Goal: Task Accomplishment & Management: Use online tool/utility

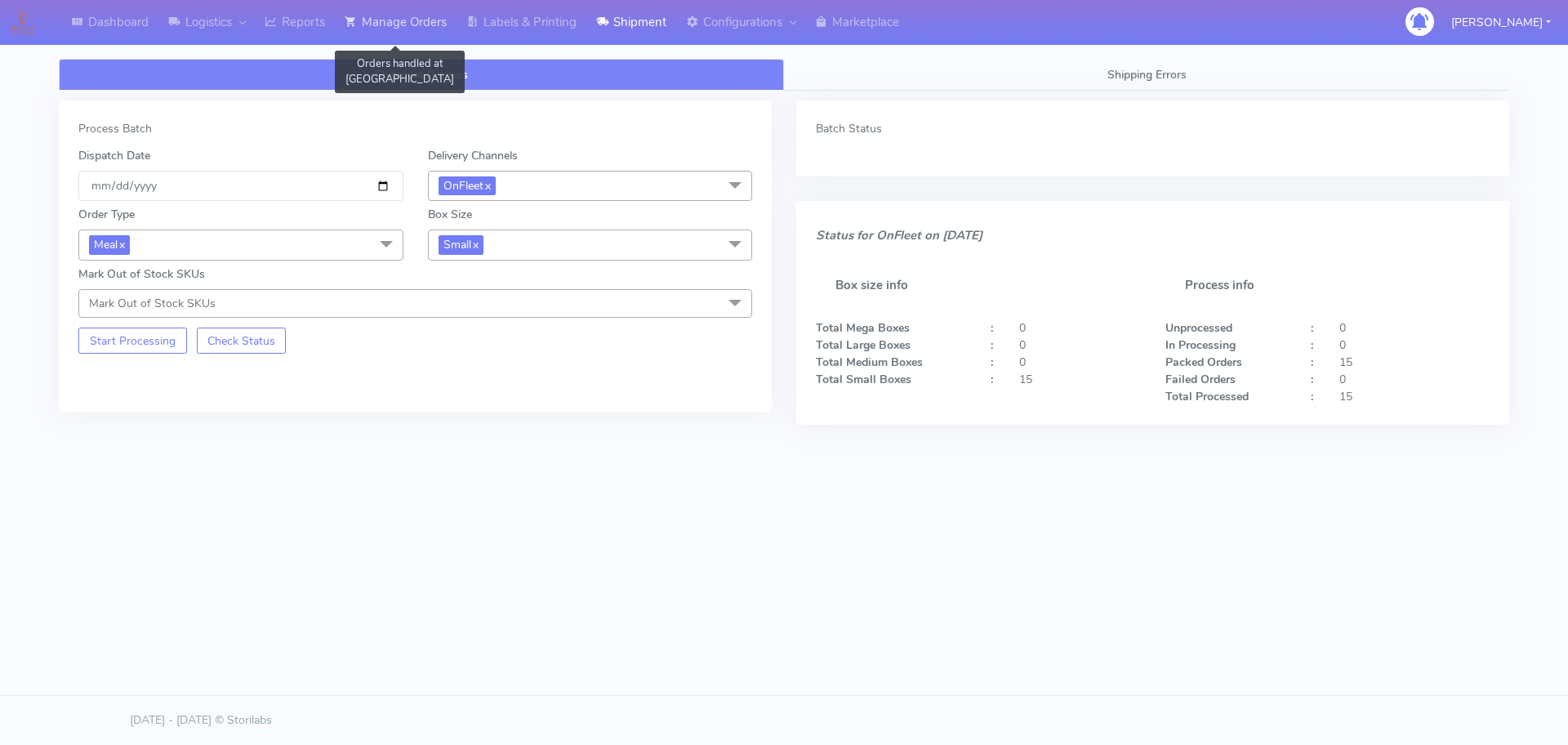
click at [419, 22] on link "Manage Orders" at bounding box center [395, 22] width 121 height 45
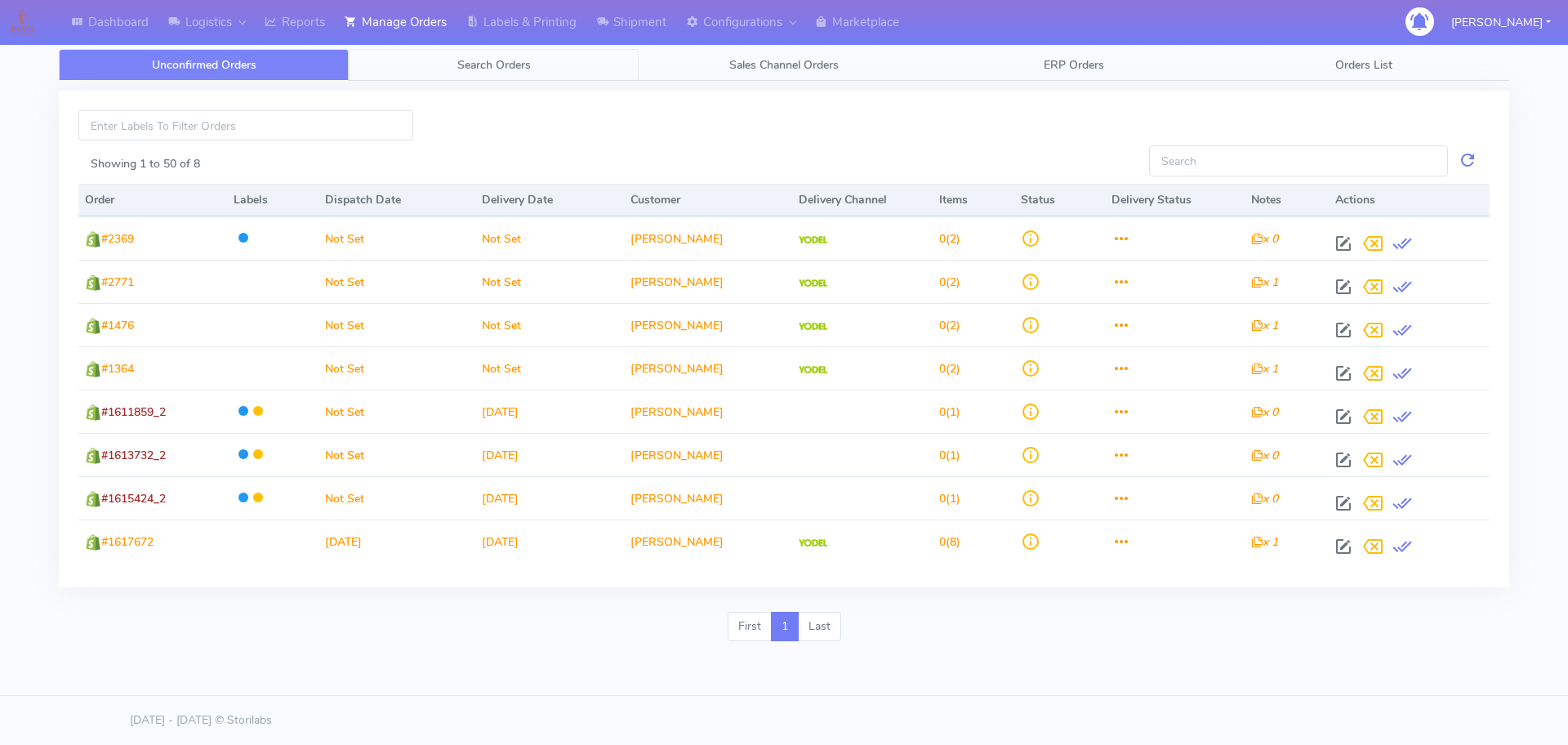
click at [515, 68] on span "Search Orders" at bounding box center [493, 65] width 73 height 16
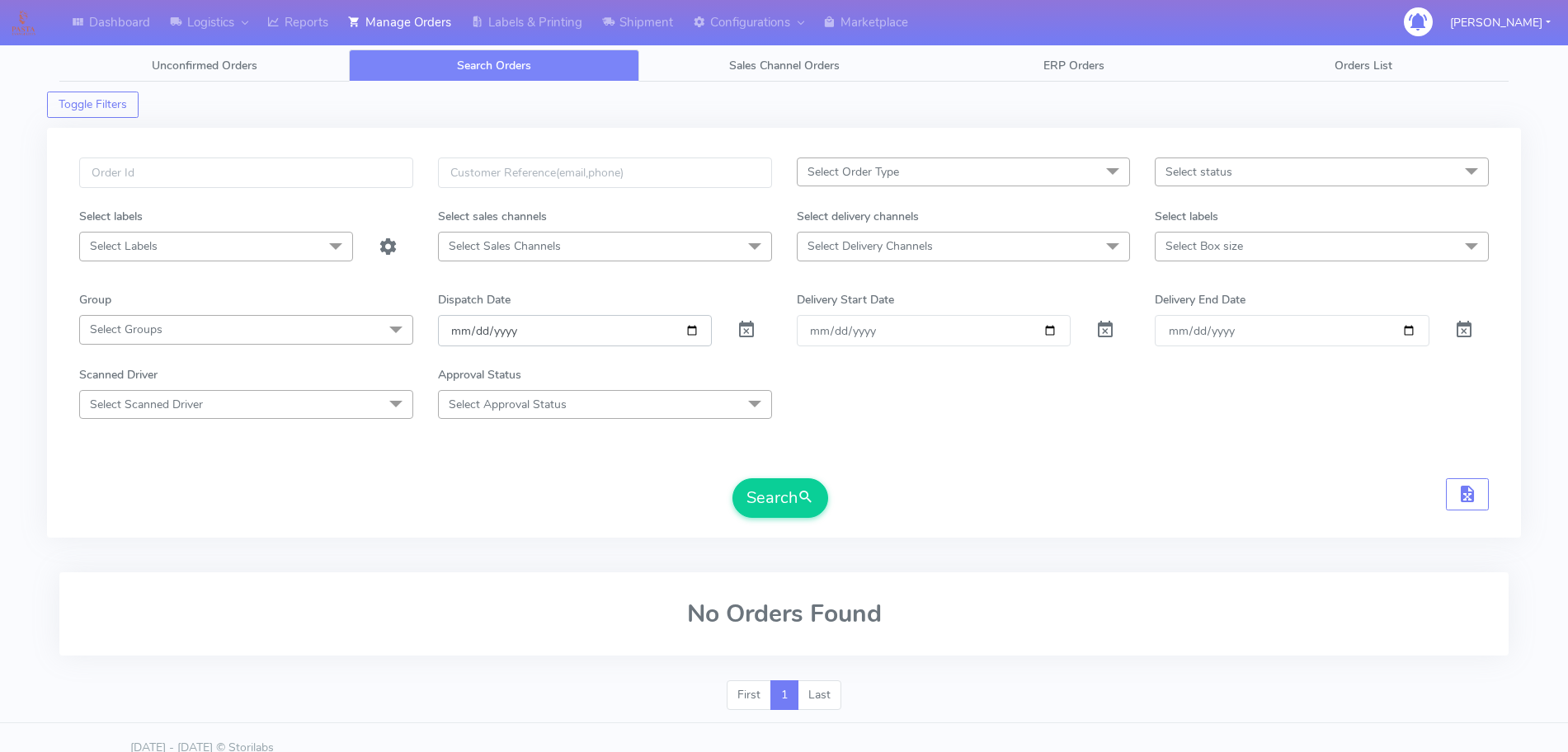
click at [684, 329] on input "[DATE]" at bounding box center [575, 329] width 274 height 30
type input "[DATE]"
click at [889, 239] on span "Select Delivery Channels" at bounding box center [871, 246] width 125 height 16
click at [857, 378] on div "OnFleet" at bounding box center [964, 385] width 316 height 17
checkbox input "true"
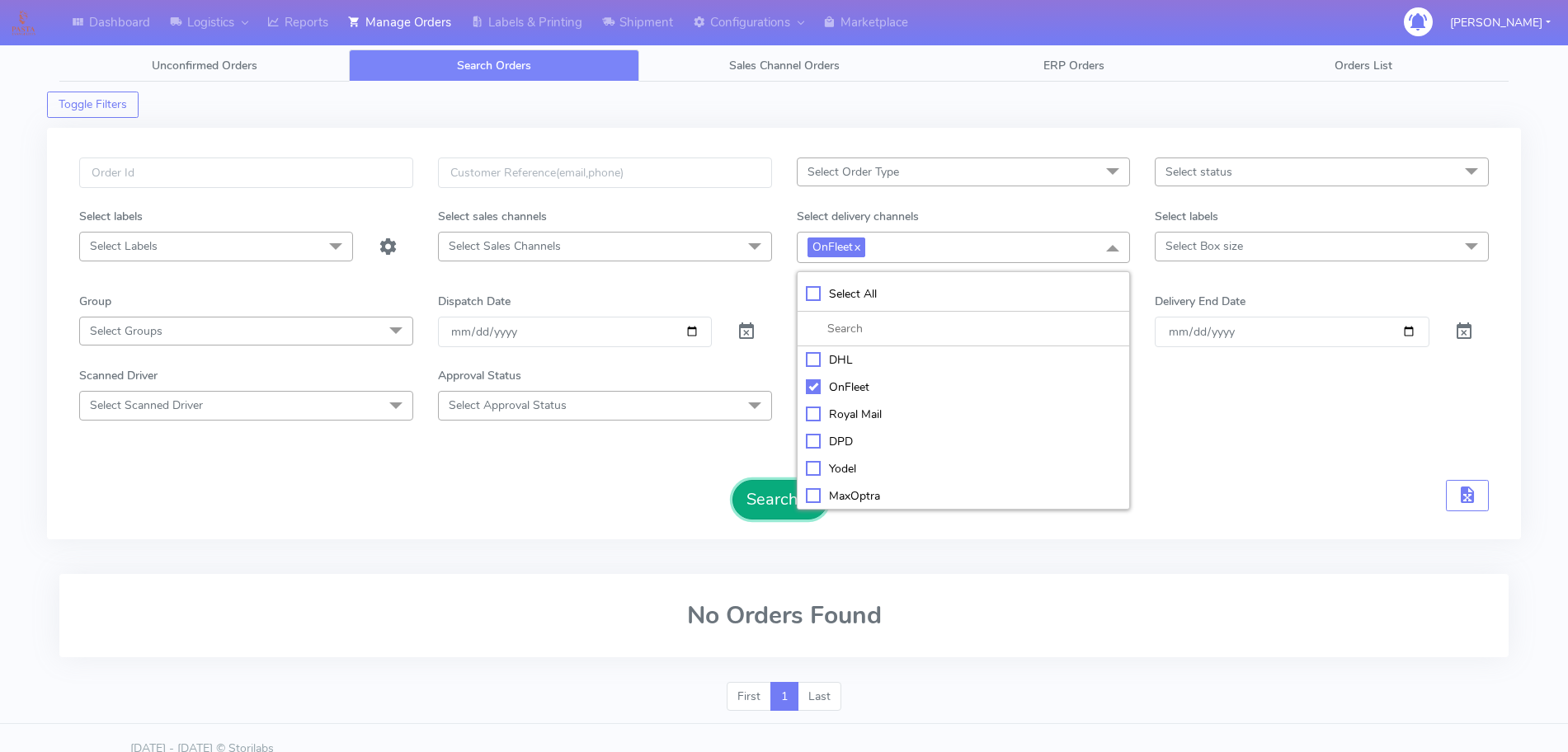
click at [765, 493] on button "Search" at bounding box center [780, 500] width 96 height 40
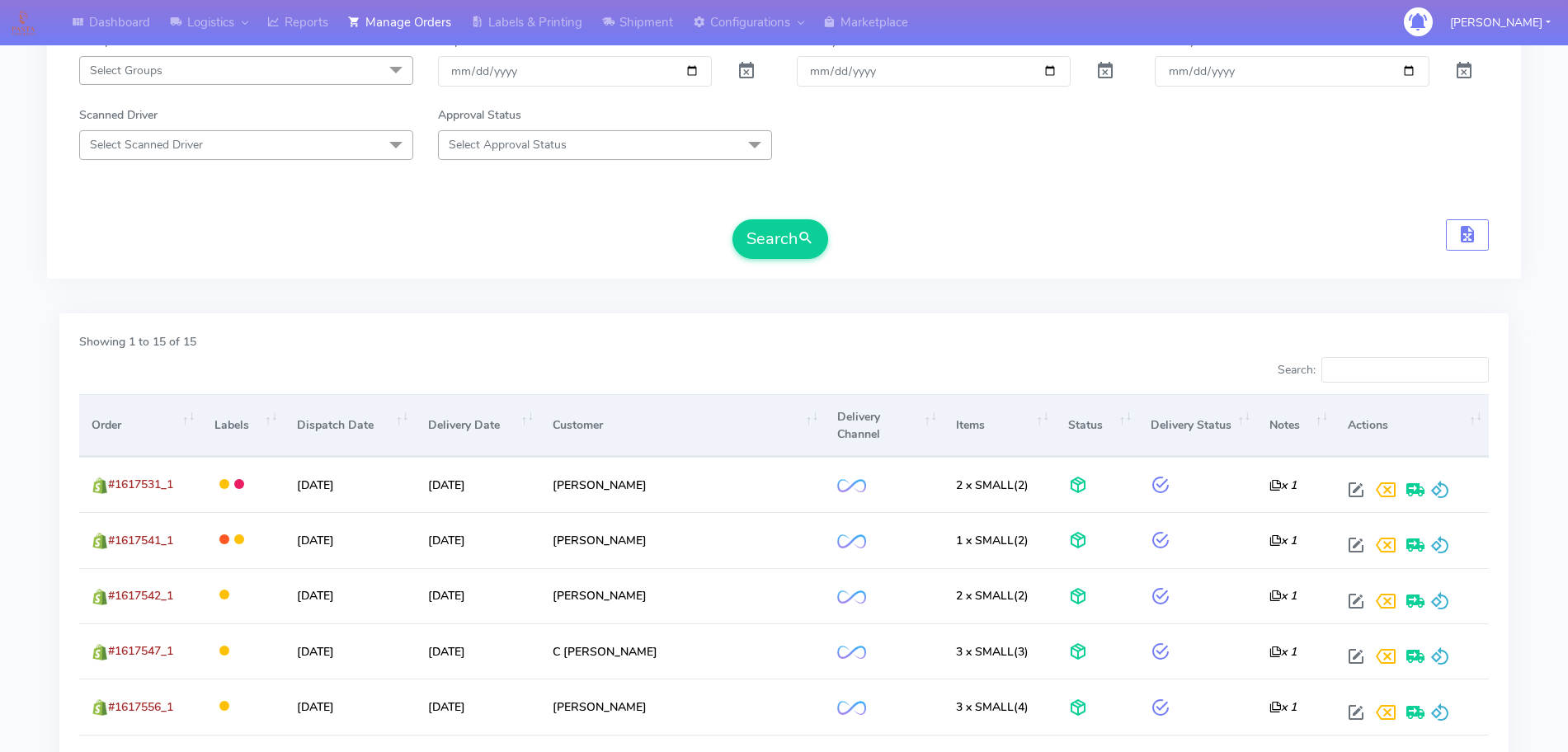
scroll to position [309, 0]
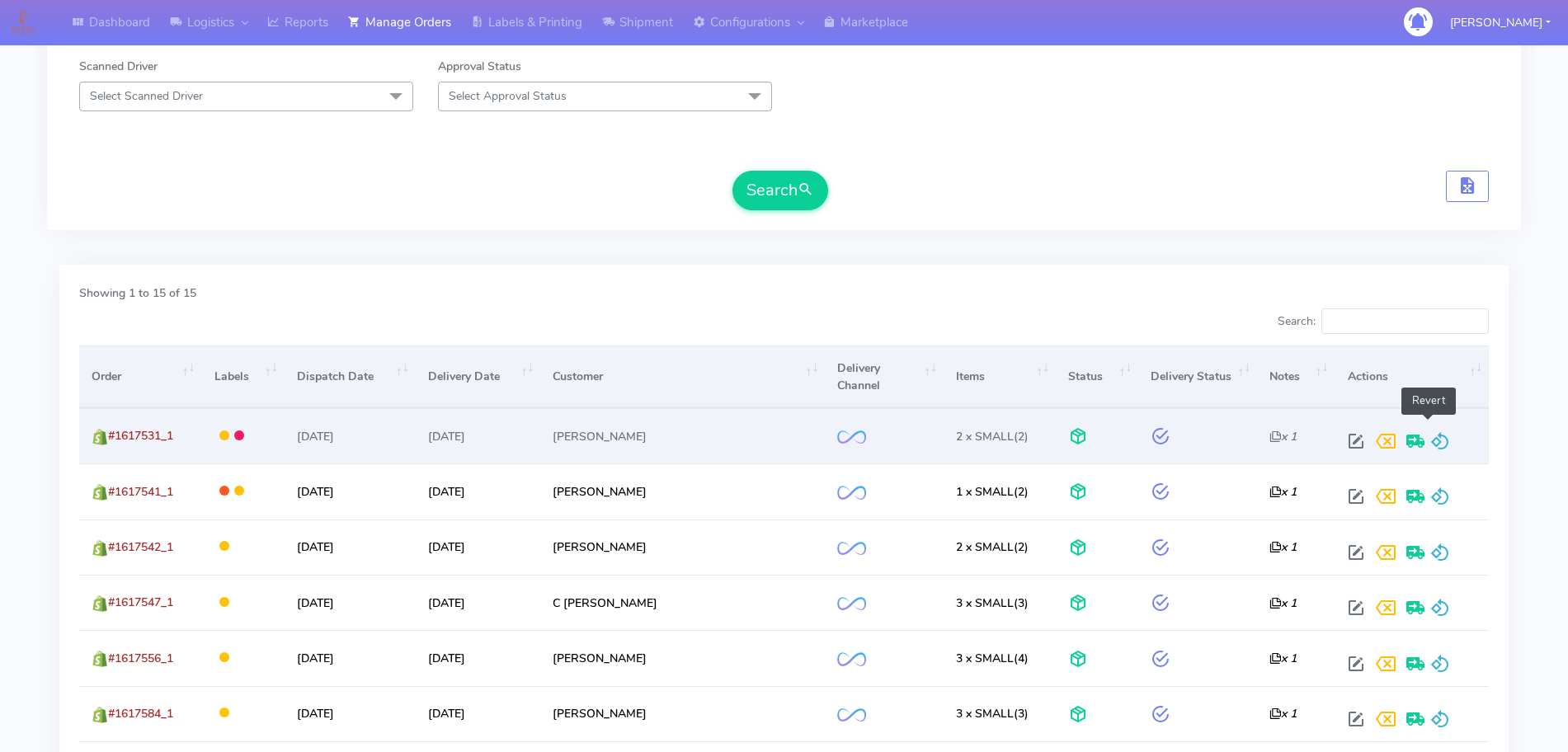
click at [1431, 437] on span at bounding box center [1440, 445] width 20 height 16
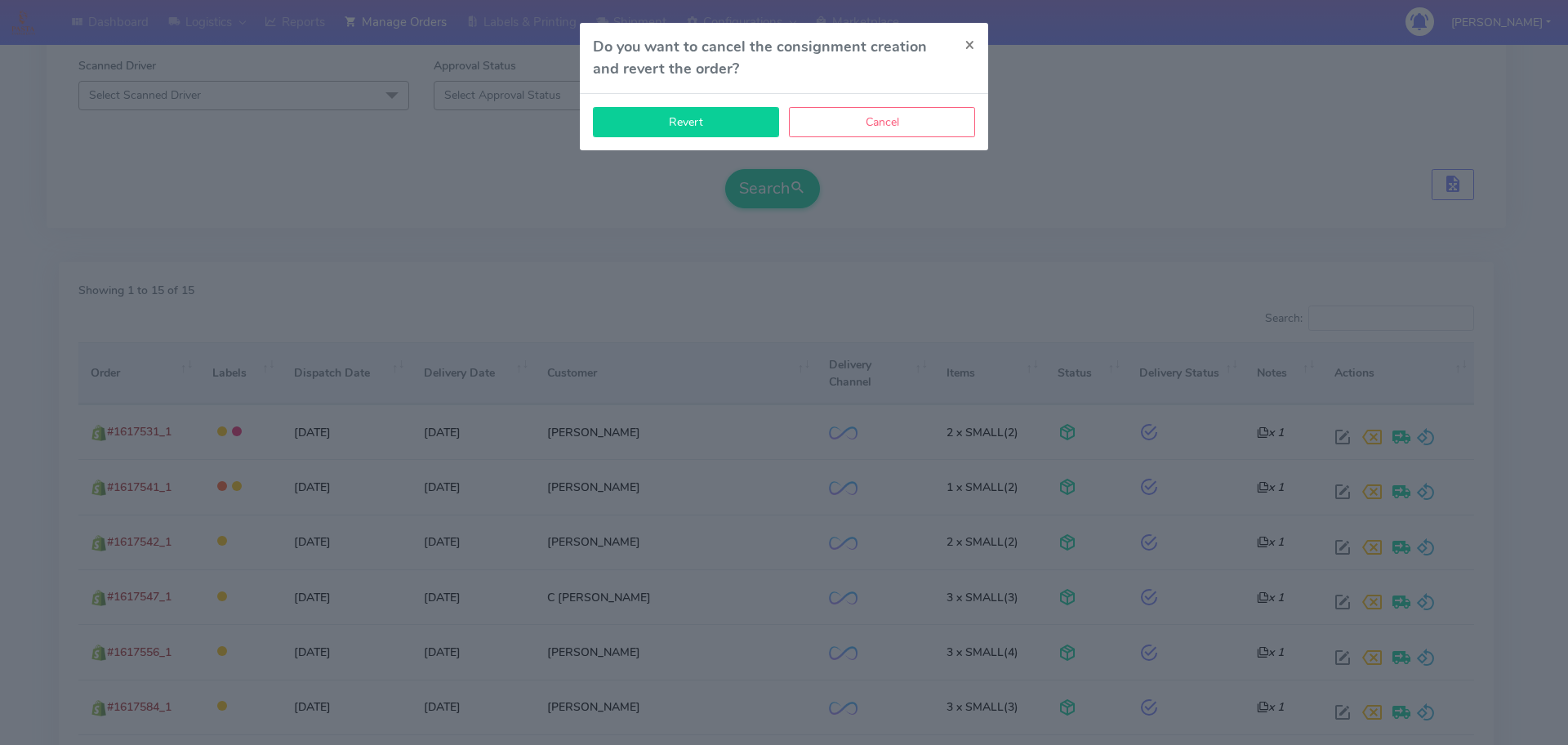
click at [732, 127] on button "Revert" at bounding box center [686, 121] width 186 height 30
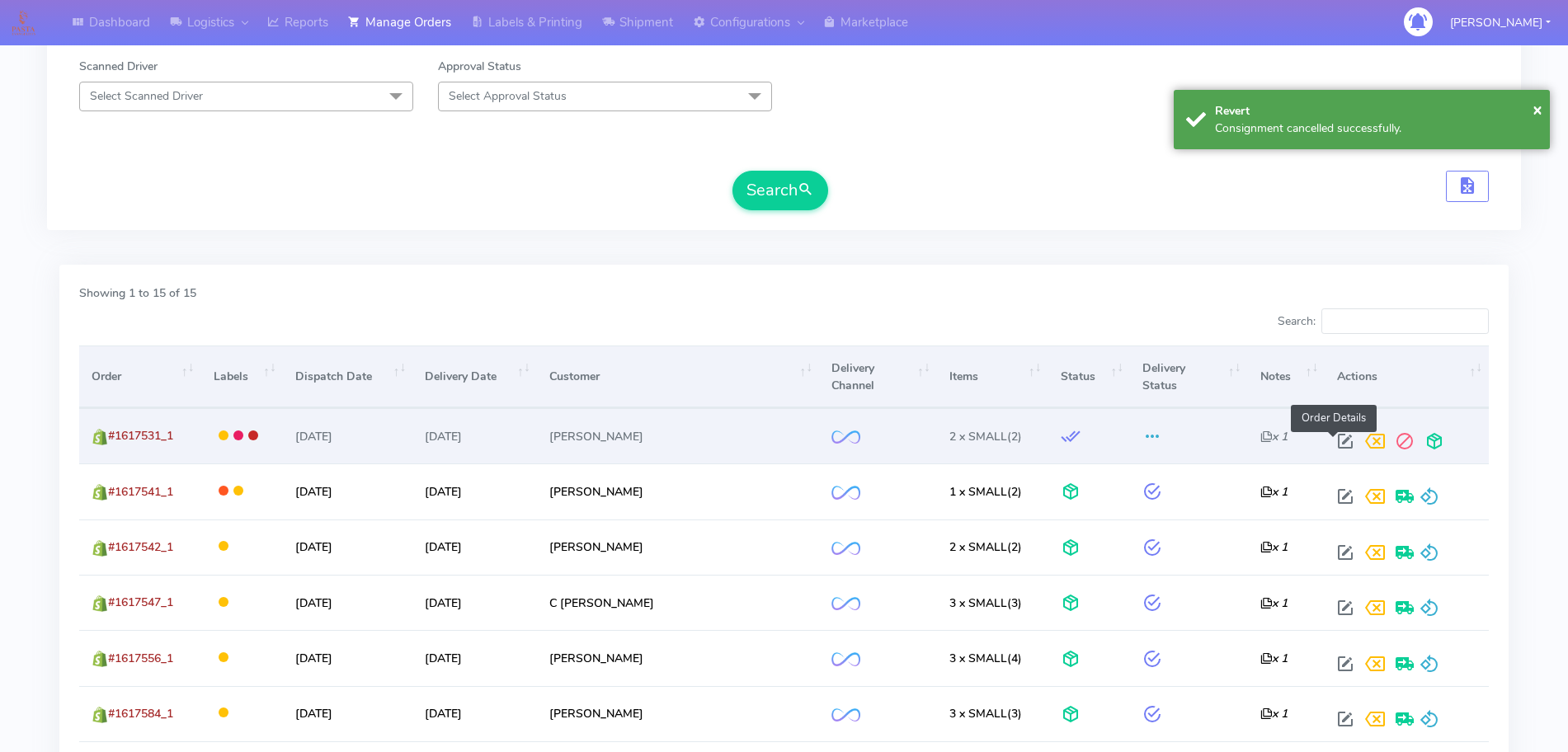
click at [1331, 437] on span at bounding box center [1345, 445] width 30 height 16
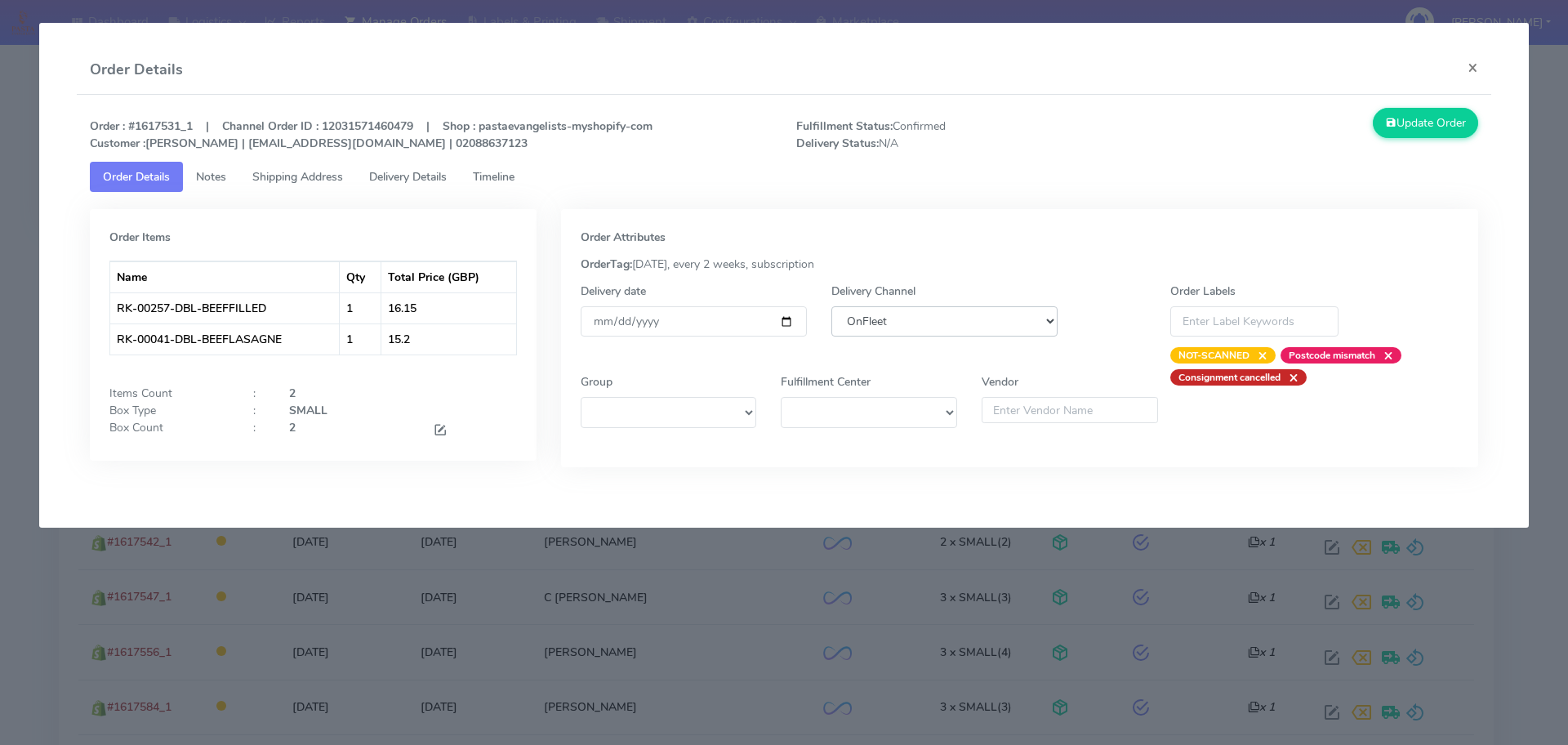
click at [940, 323] on select "DHL OnFleet Royal Mail DPD Yodel MaxOptra Amazon Collection" at bounding box center [945, 321] width 226 height 30
select select "5"
click at [832, 307] on select "DHL OnFleet Royal Mail DPD Yodel MaxOptra Amazon Collection" at bounding box center [945, 321] width 226 height 30
click at [1400, 133] on button "Update Order" at bounding box center [1425, 122] width 106 height 30
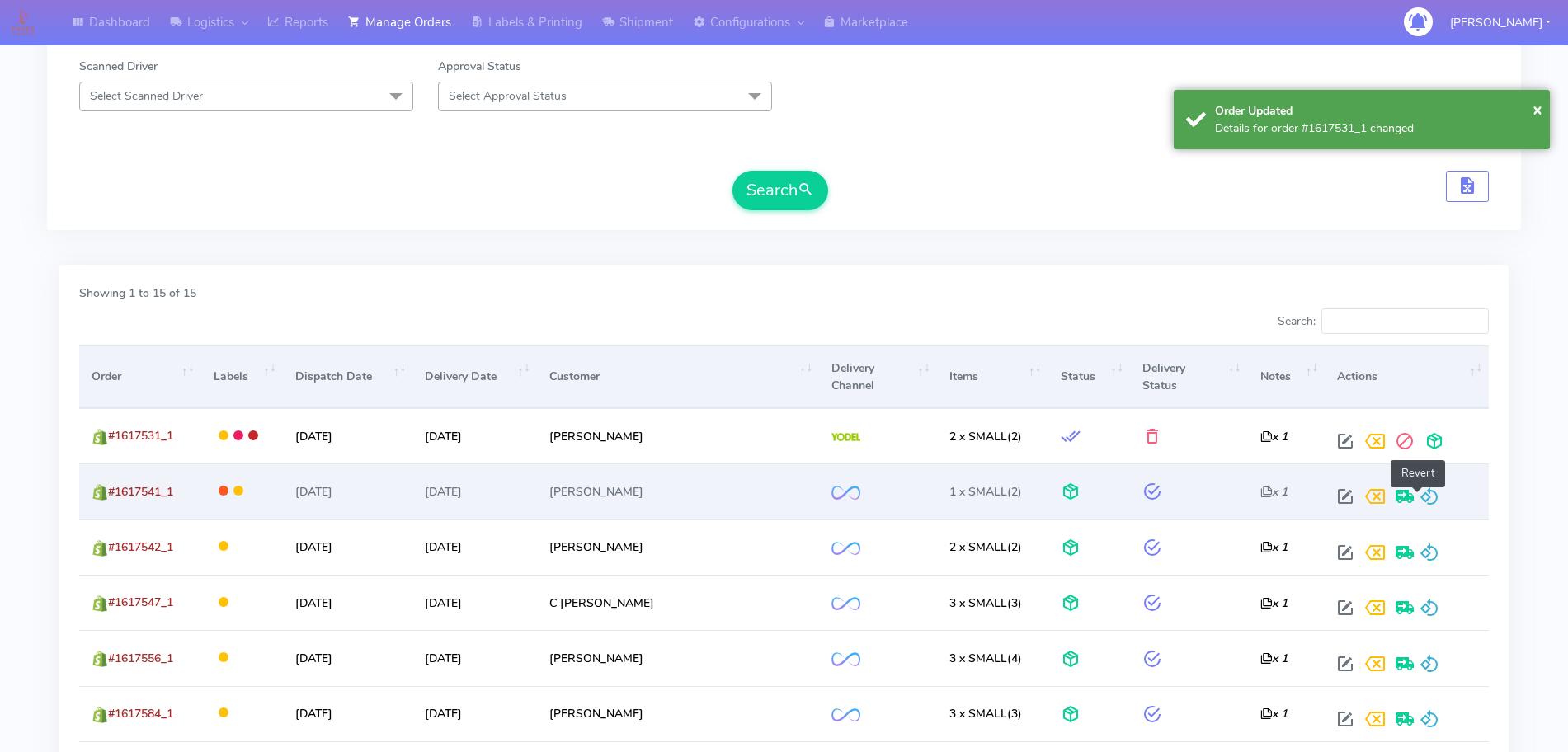
click at [1420, 502] on span at bounding box center [1429, 500] width 20 height 16
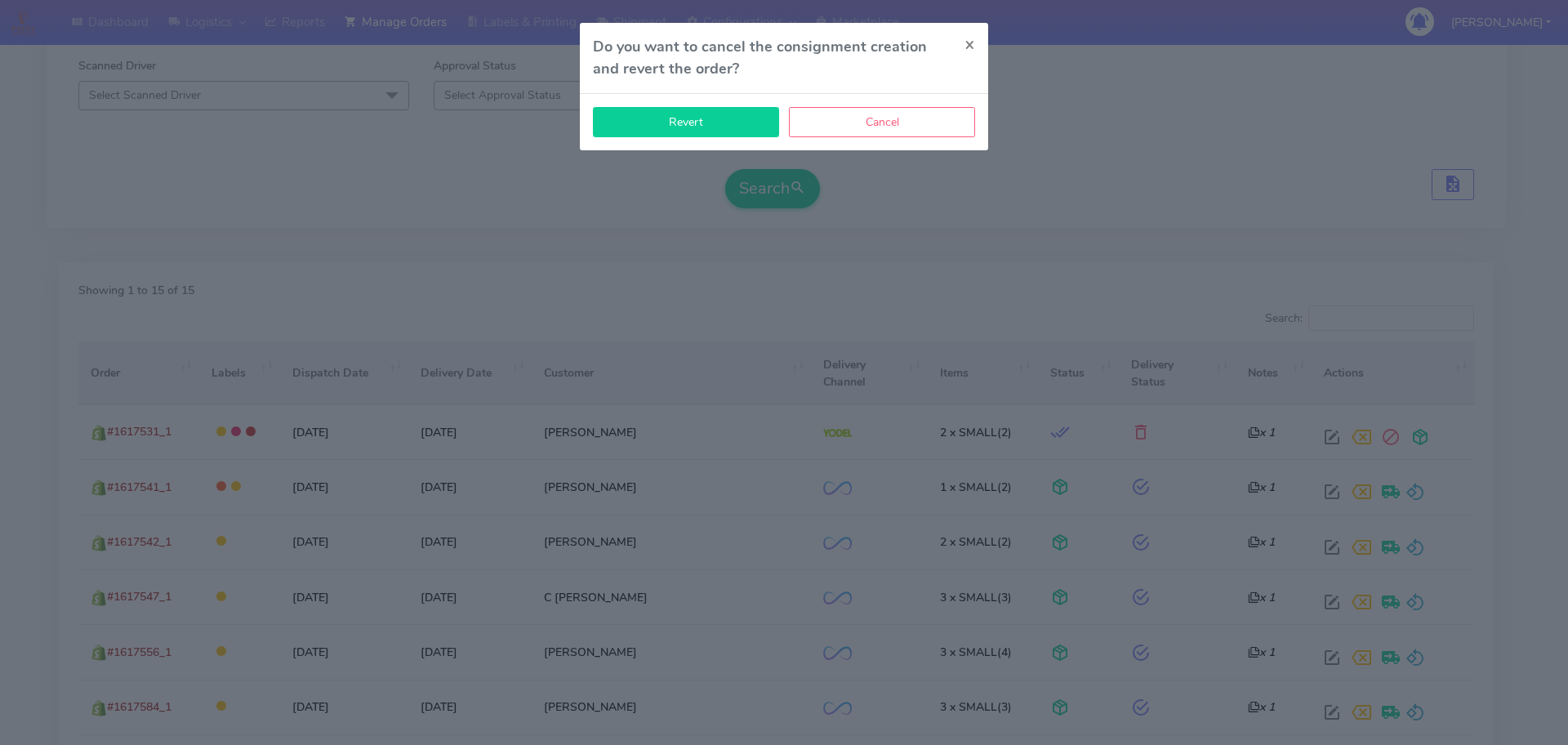
click at [725, 129] on button "Revert" at bounding box center [686, 121] width 186 height 30
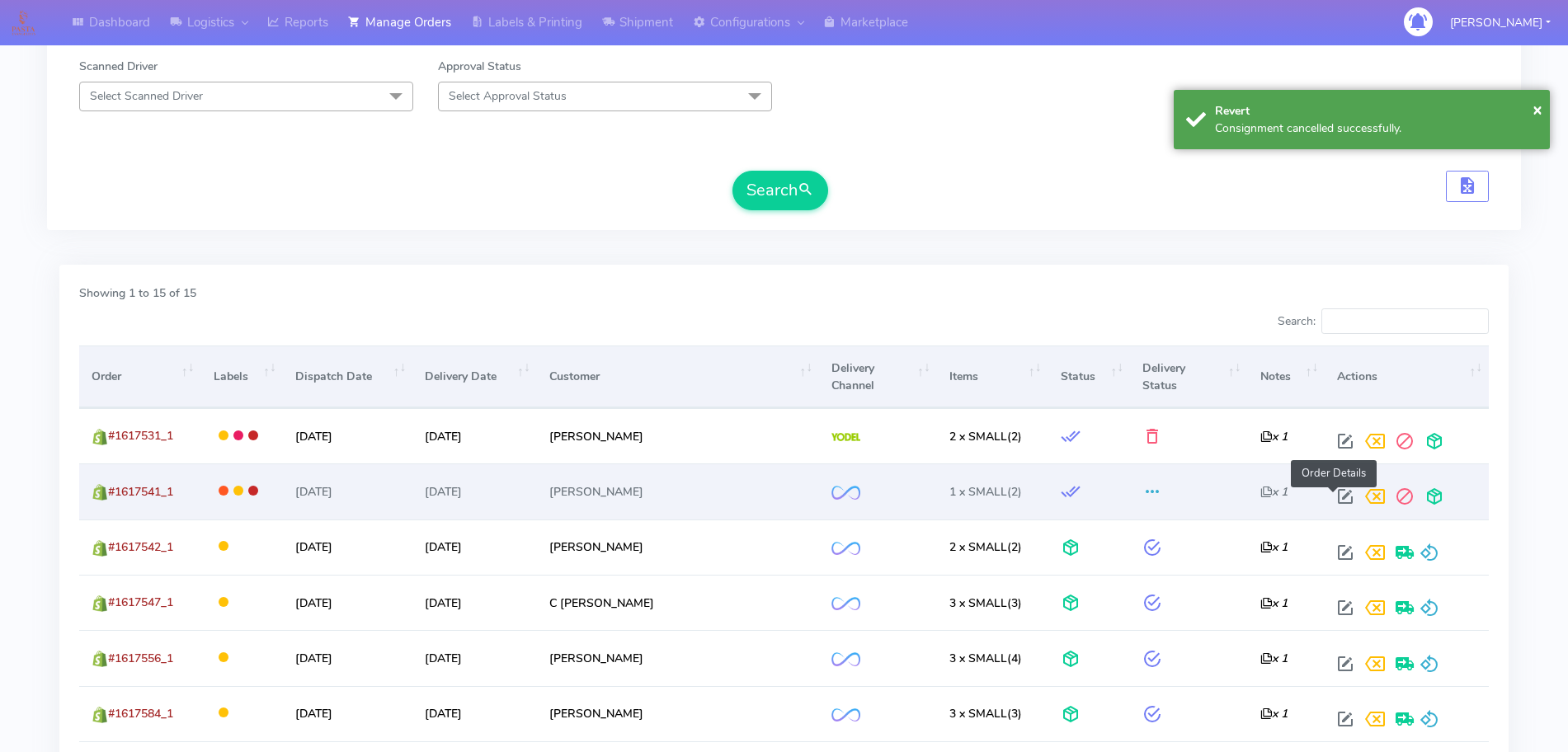
click at [1336, 492] on span at bounding box center [1345, 500] width 30 height 16
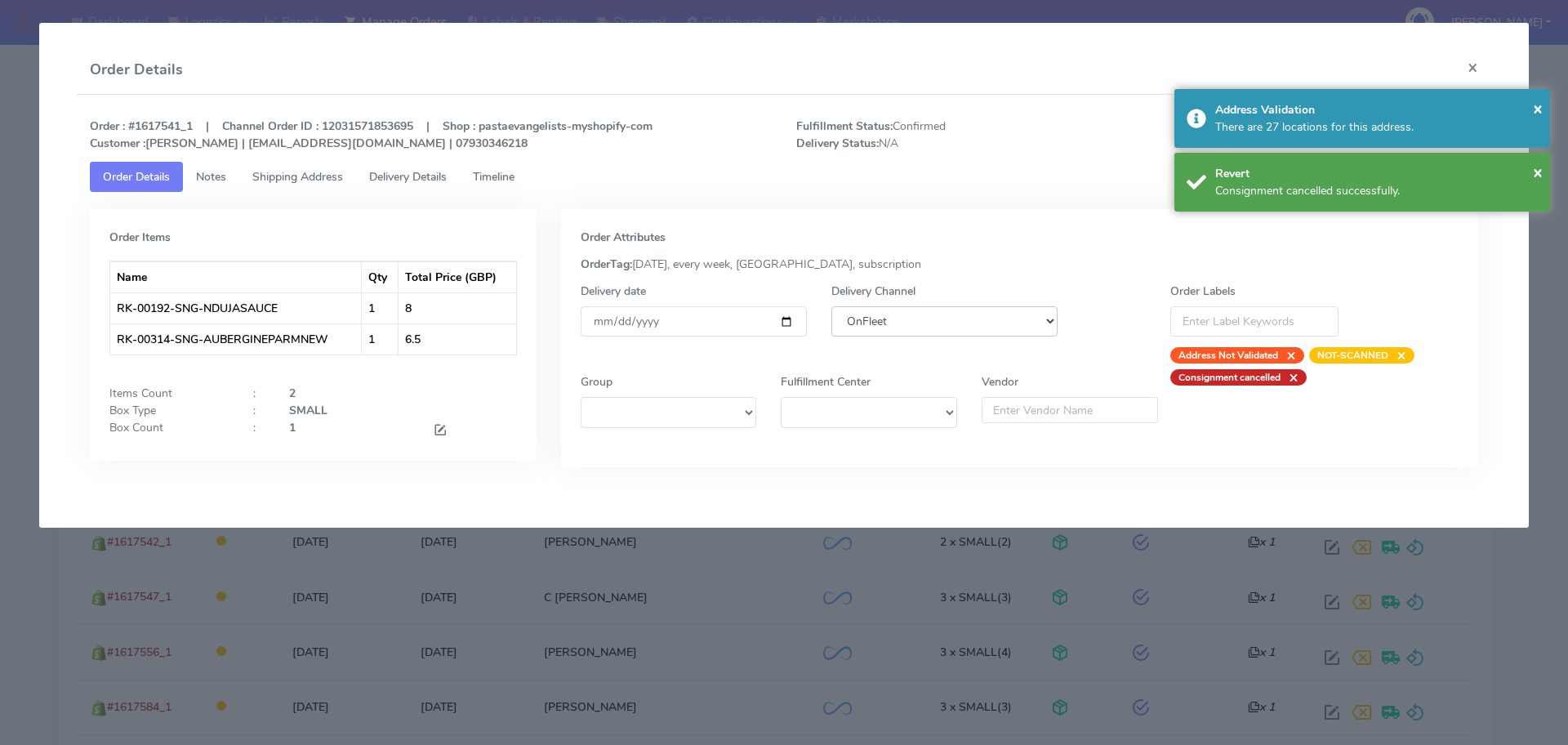
click at [885, 314] on select "DHL OnFleet Royal Mail DPD Yodel MaxOptra Amazon Collection" at bounding box center [945, 321] width 226 height 30
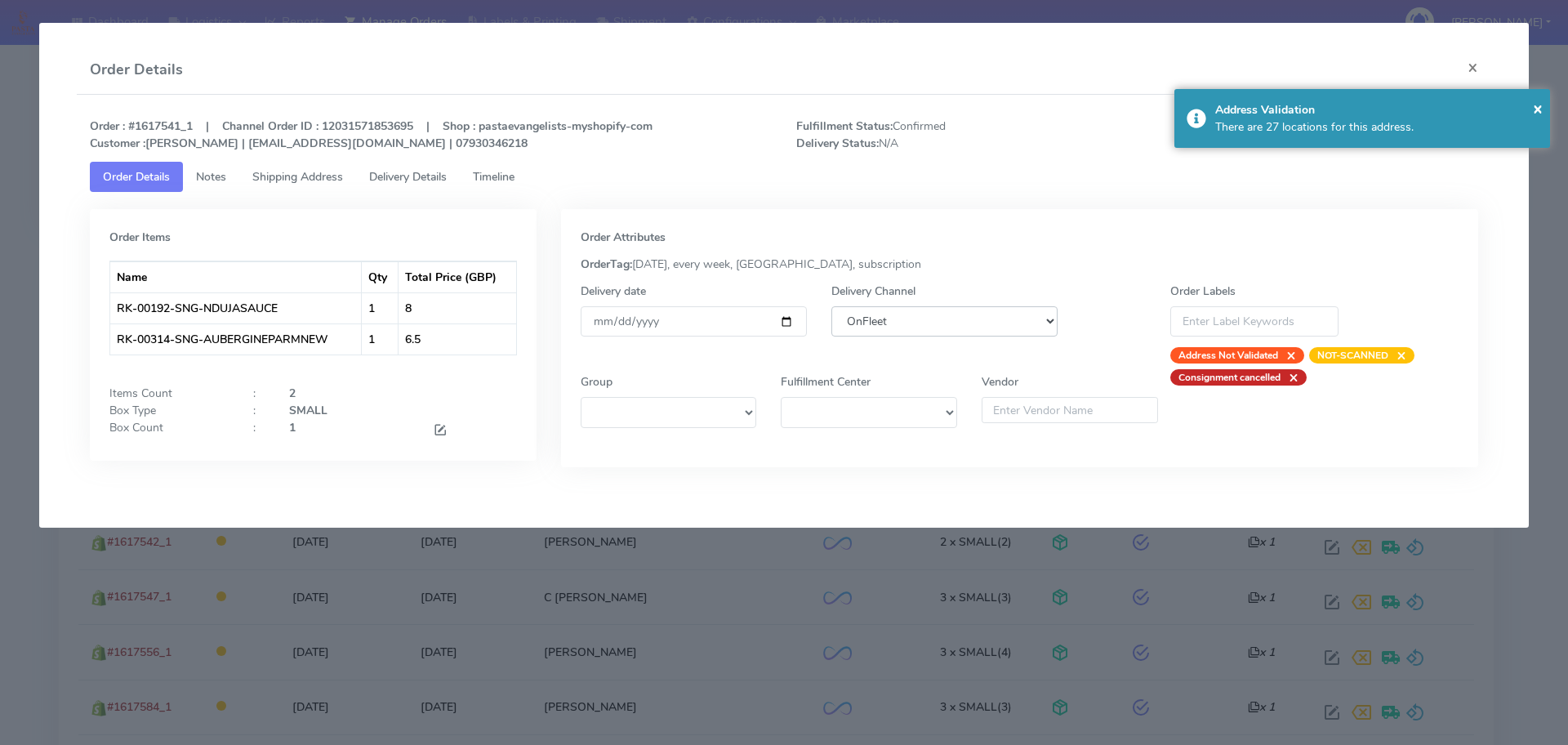
select select "5"
click at [832, 307] on select "DHL OnFleet Royal Mail DPD Yodel MaxOptra Amazon Collection" at bounding box center [945, 321] width 226 height 30
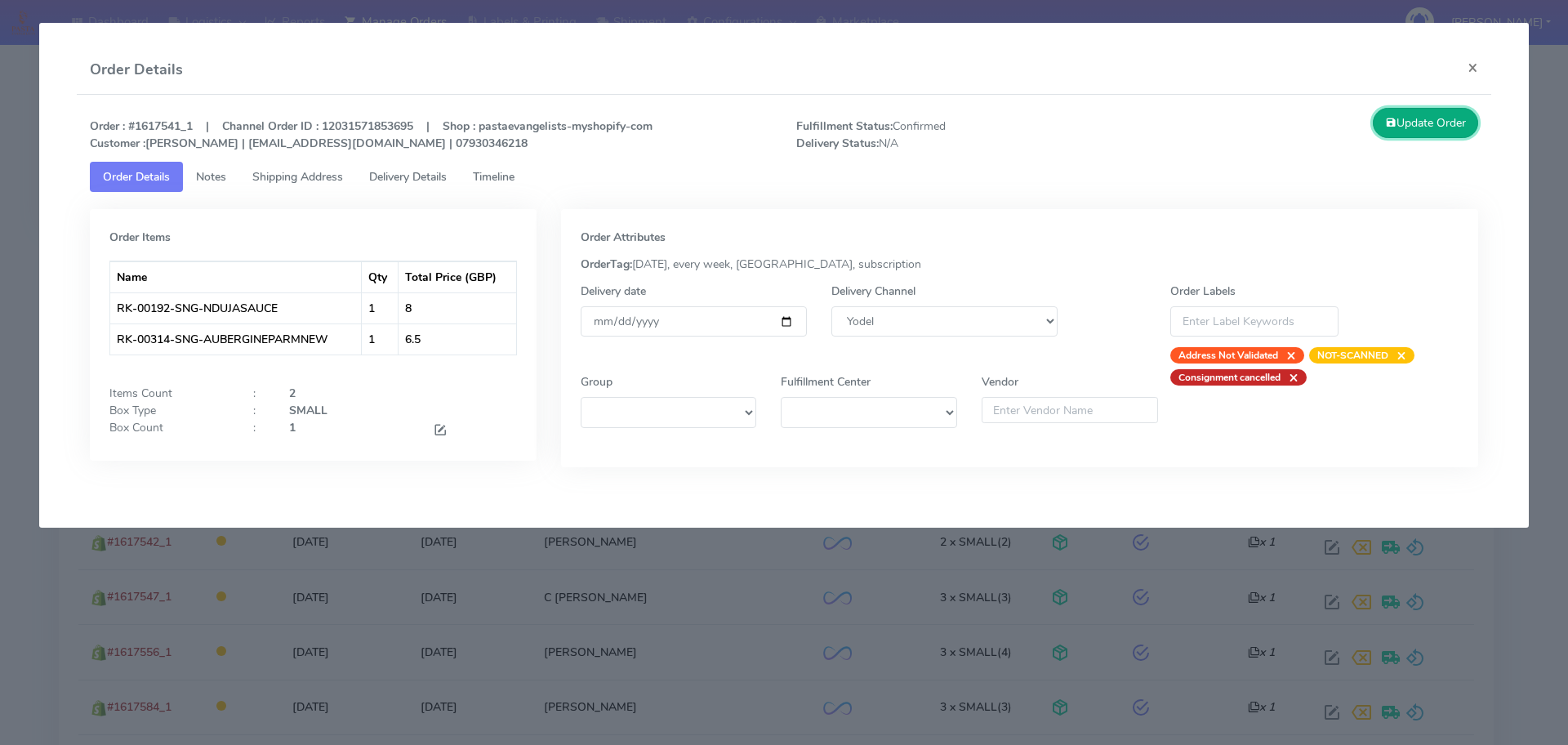
click at [1460, 121] on button "Update Order" at bounding box center [1425, 122] width 106 height 30
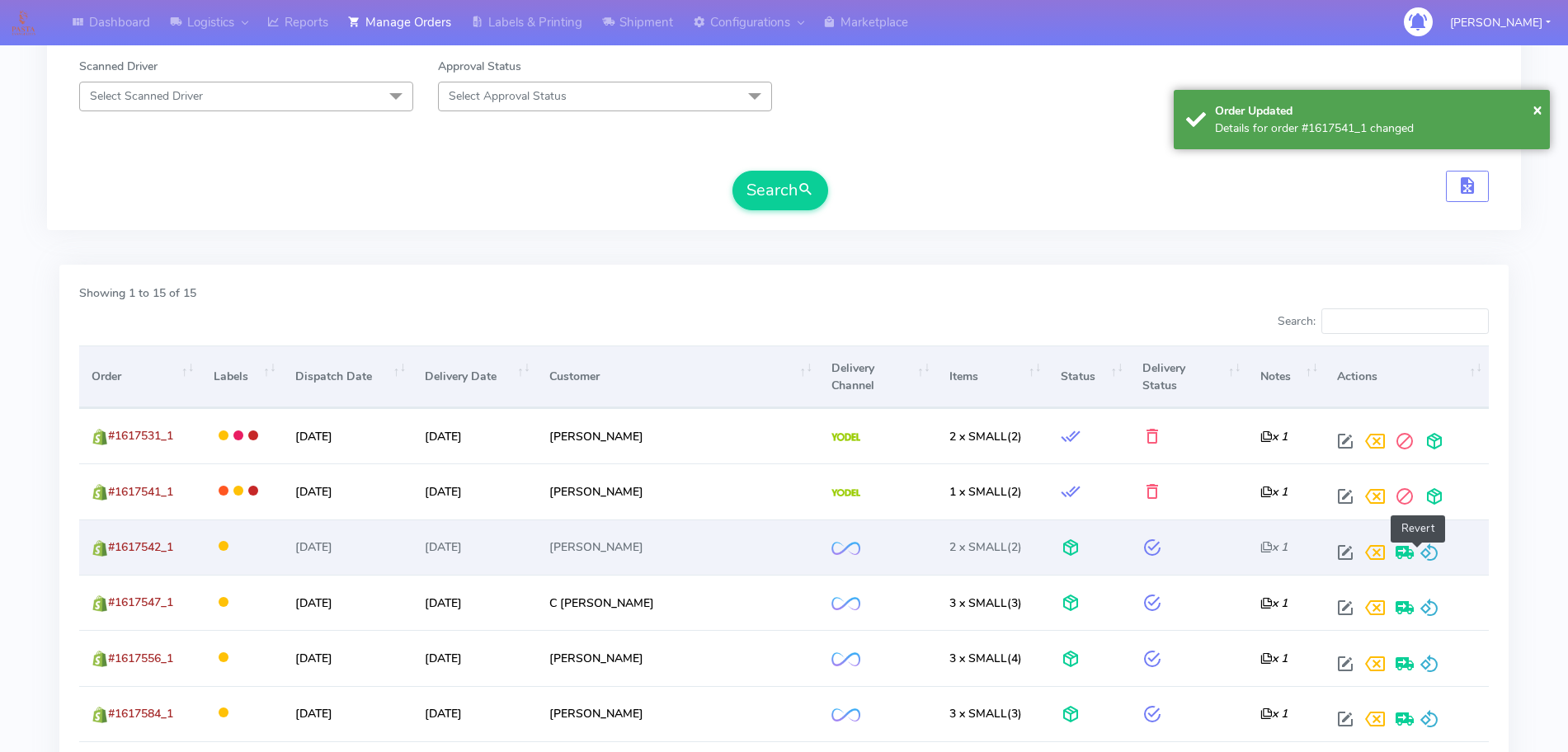
click at [1419, 549] on span at bounding box center [1429, 556] width 20 height 16
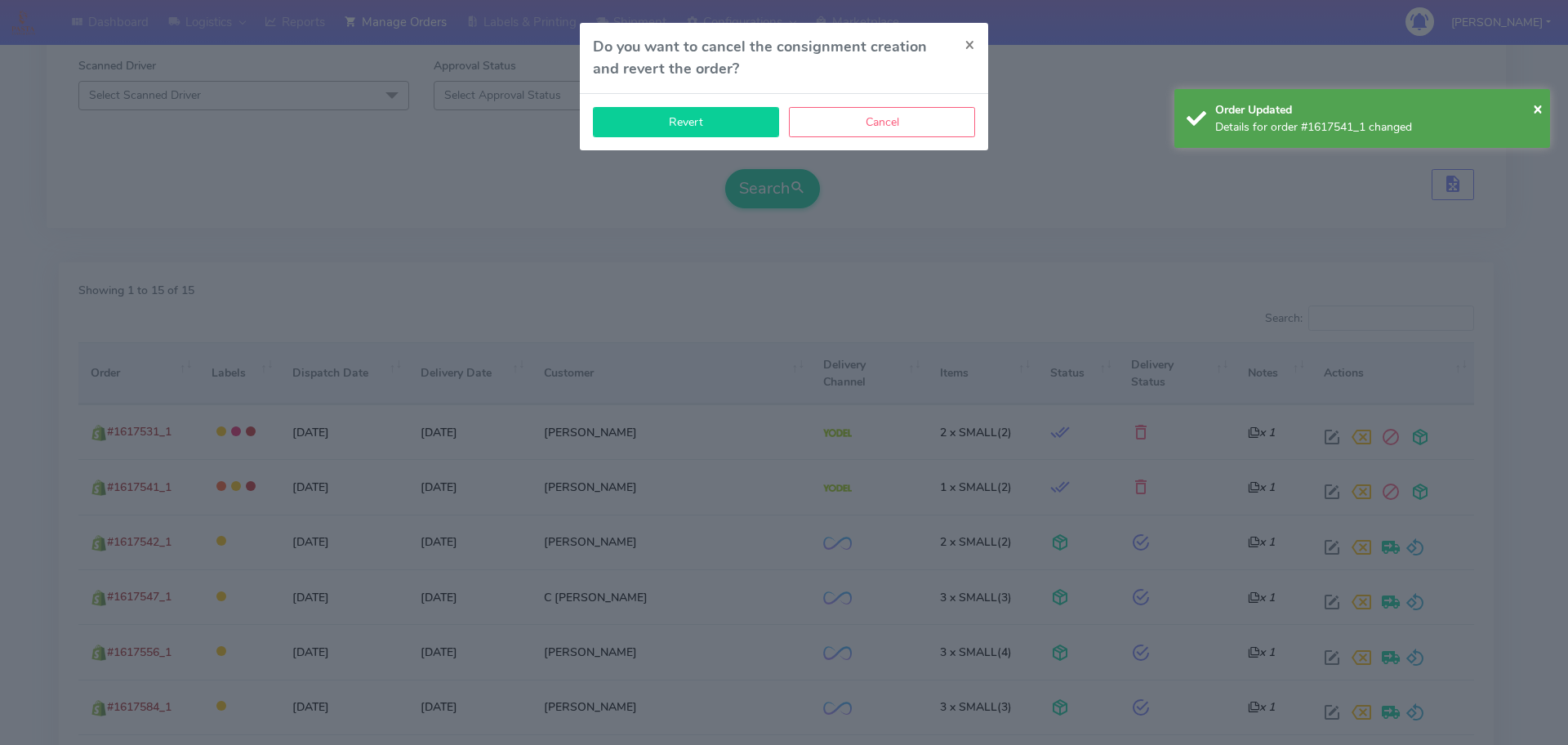
click at [722, 127] on button "Revert" at bounding box center [686, 121] width 186 height 30
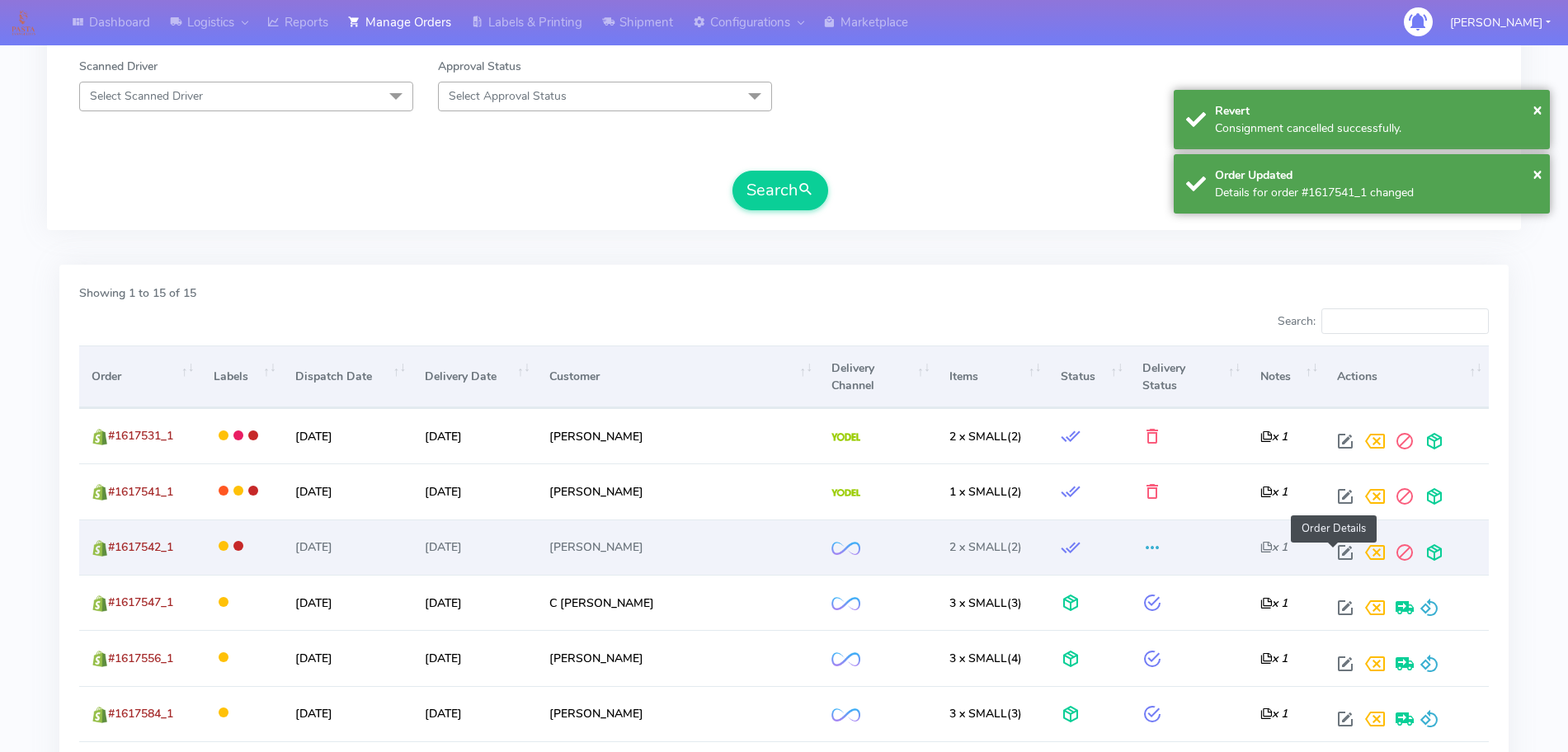
click at [1331, 549] on span at bounding box center [1345, 556] width 30 height 16
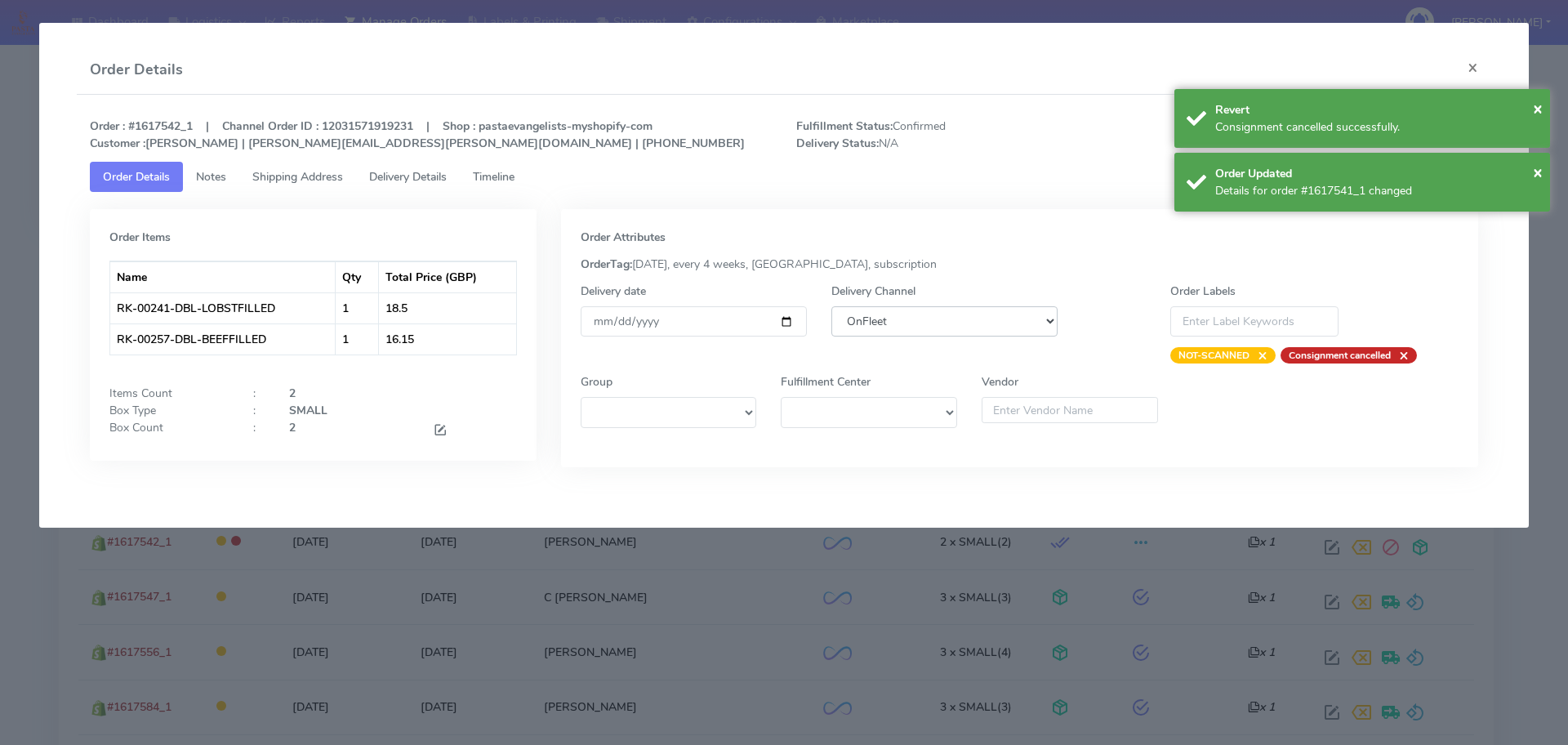
click at [914, 320] on select "DHL OnFleet Royal Mail DPD Yodel MaxOptra Amazon Collection" at bounding box center [945, 321] width 226 height 30
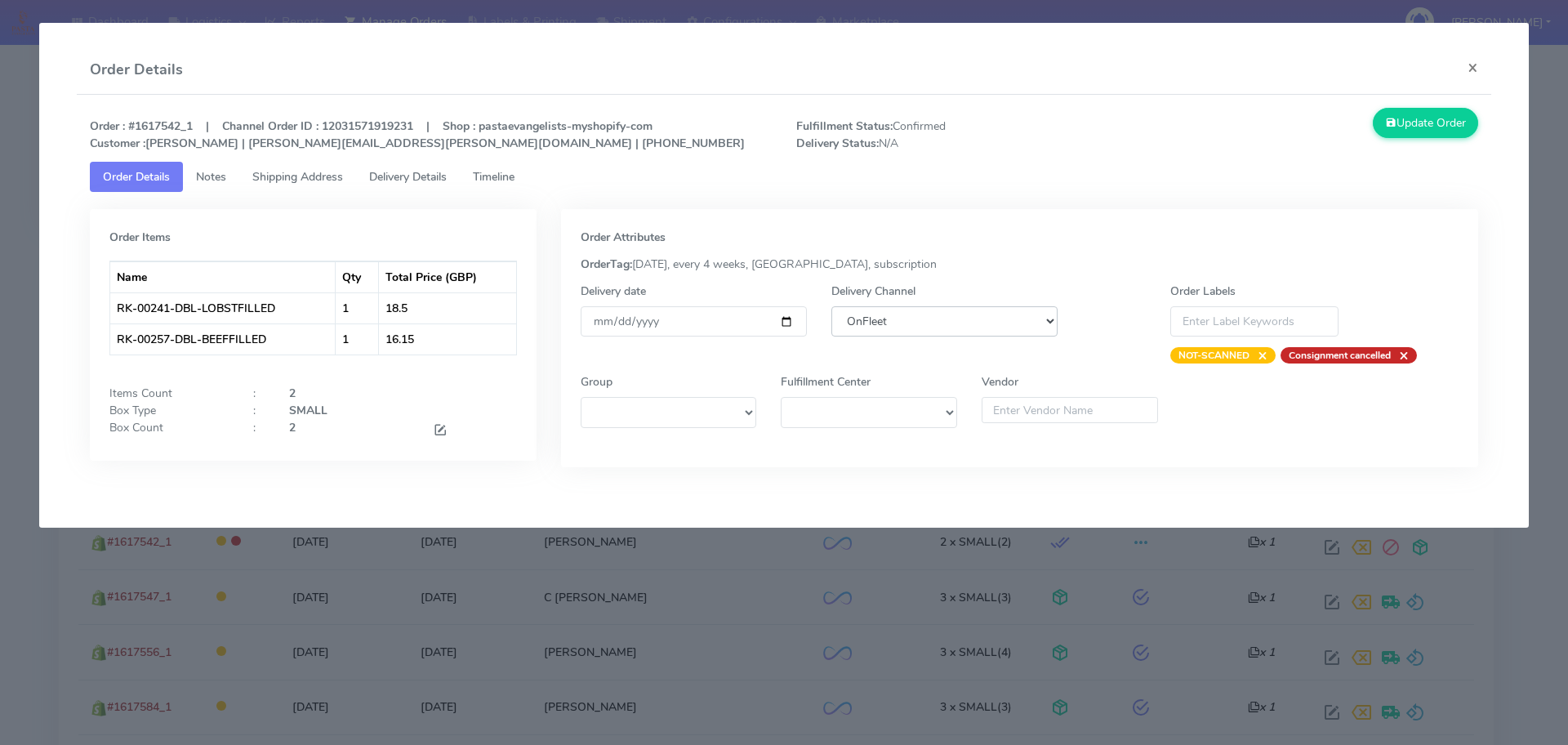
select select "5"
click at [832, 307] on select "DHL OnFleet Royal Mail DPD Yodel MaxOptra Amazon Collection" at bounding box center [945, 321] width 226 height 30
click at [1464, 121] on button "Update Order" at bounding box center [1425, 122] width 106 height 30
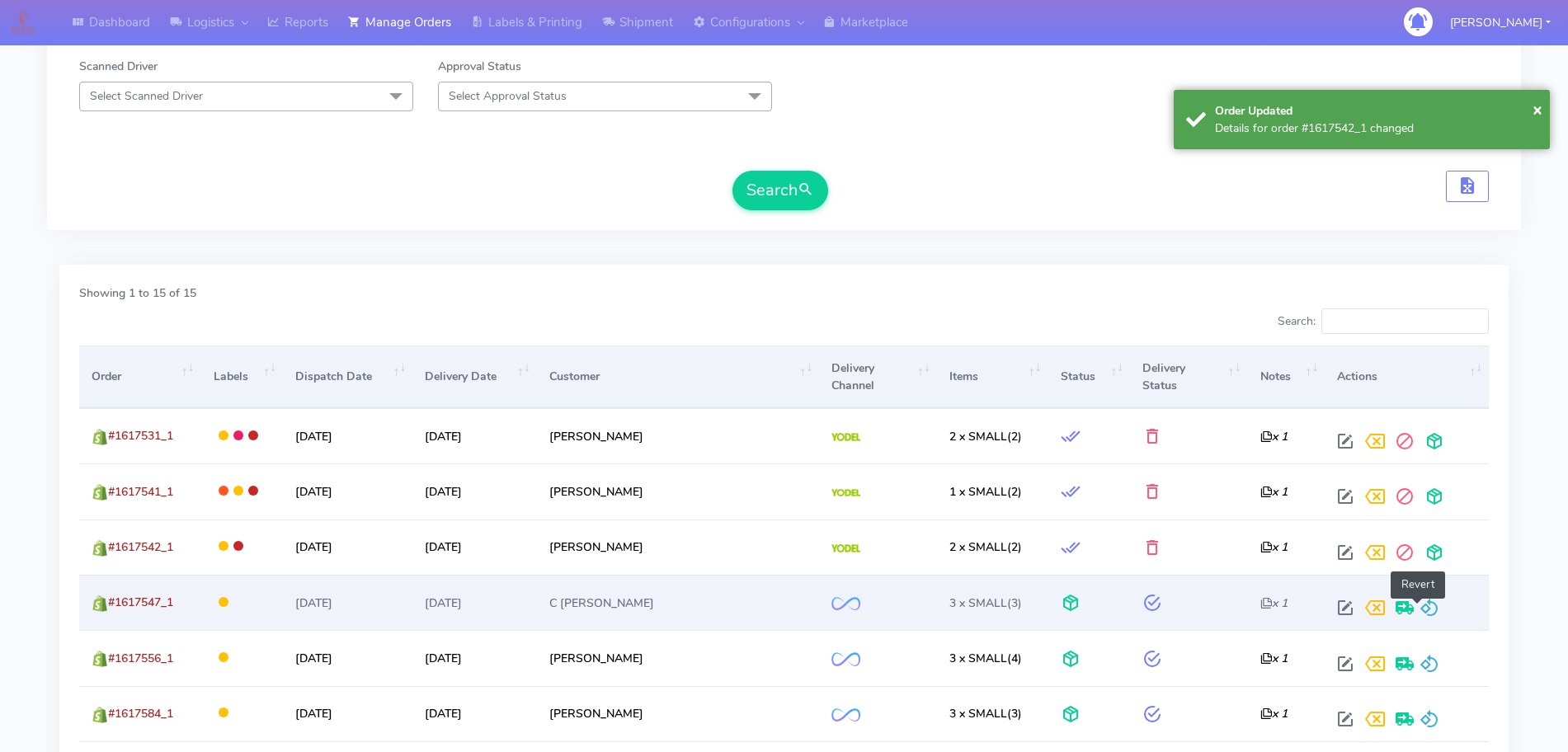
click at [1419, 609] on span at bounding box center [1429, 611] width 20 height 16
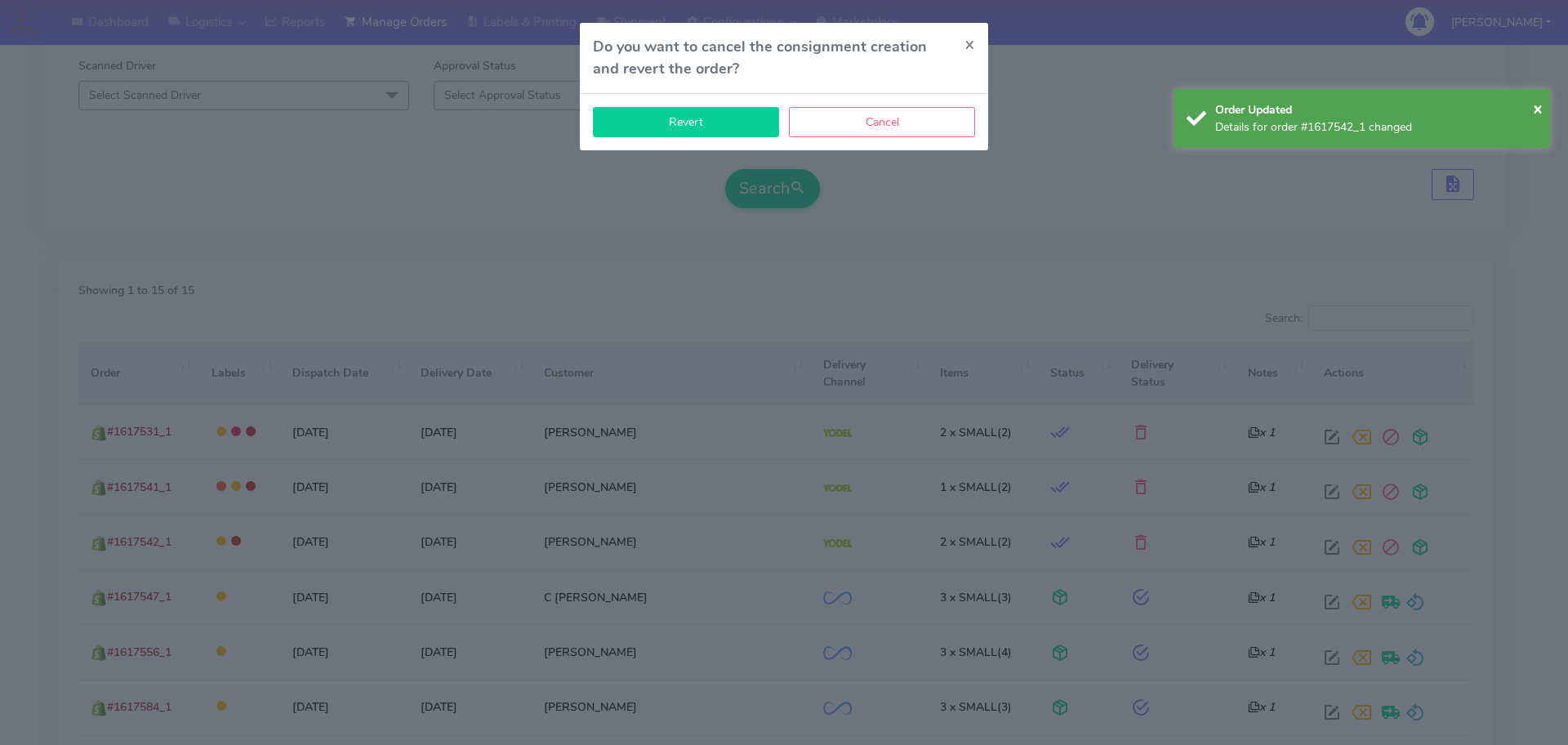
click at [722, 124] on button "Revert" at bounding box center [686, 121] width 186 height 30
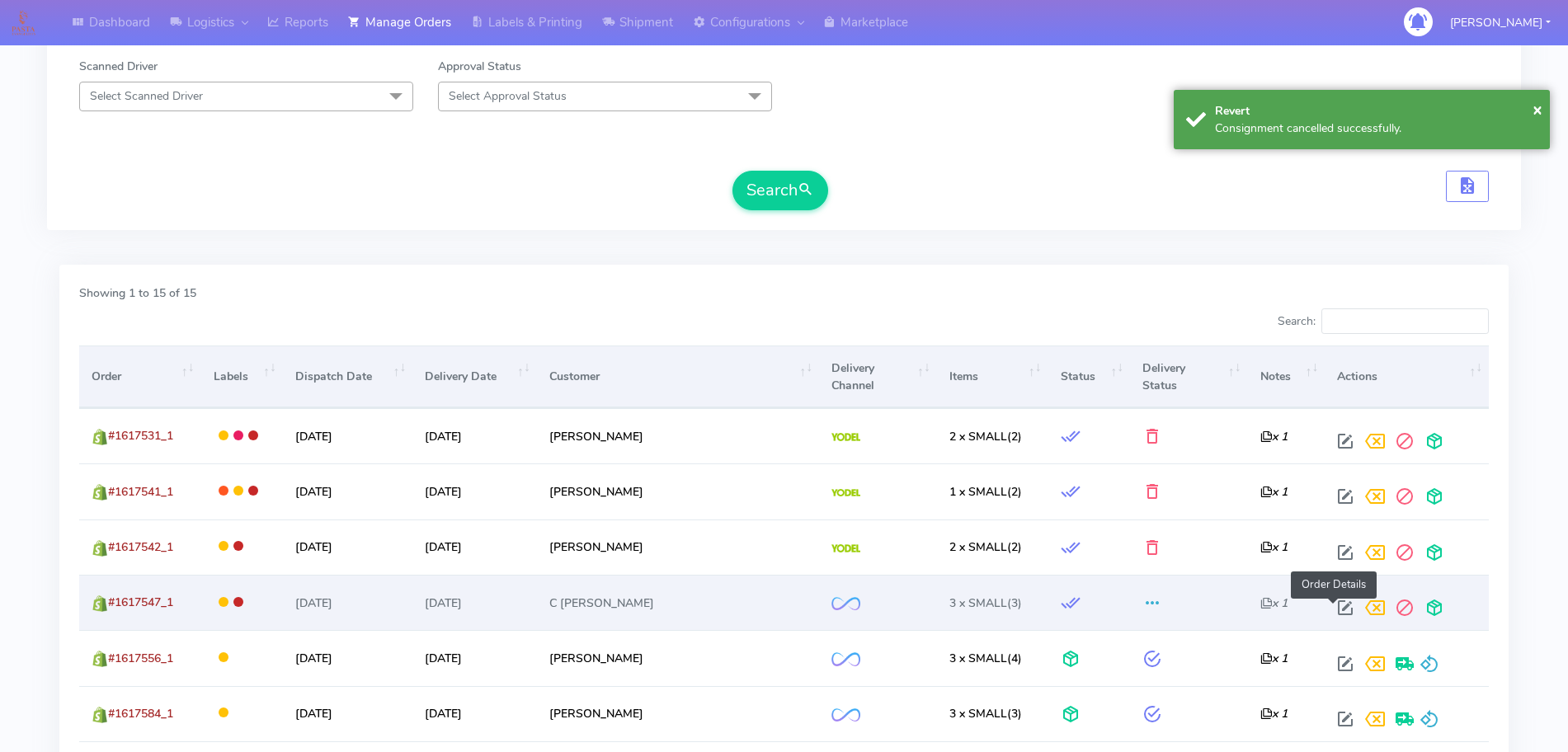
click at [1331, 603] on span at bounding box center [1345, 611] width 30 height 16
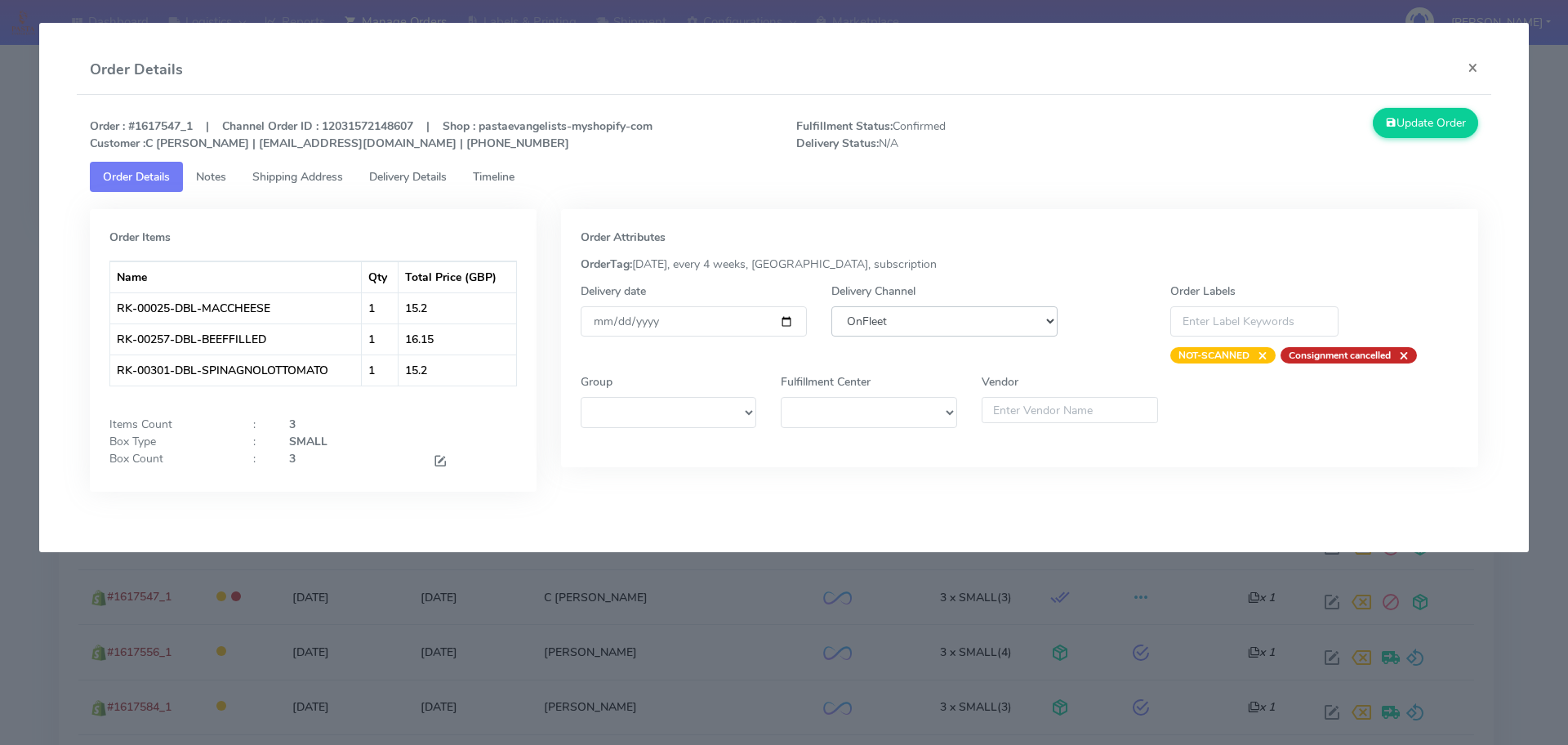
click at [915, 324] on select "DHL OnFleet Royal Mail DPD Yodel MaxOptra Amazon Collection" at bounding box center [945, 321] width 226 height 30
select select "5"
click at [832, 307] on select "DHL OnFleet Royal Mail DPD Yodel MaxOptra Amazon Collection" at bounding box center [945, 321] width 226 height 30
click at [1456, 134] on button "Update Order" at bounding box center [1425, 122] width 106 height 30
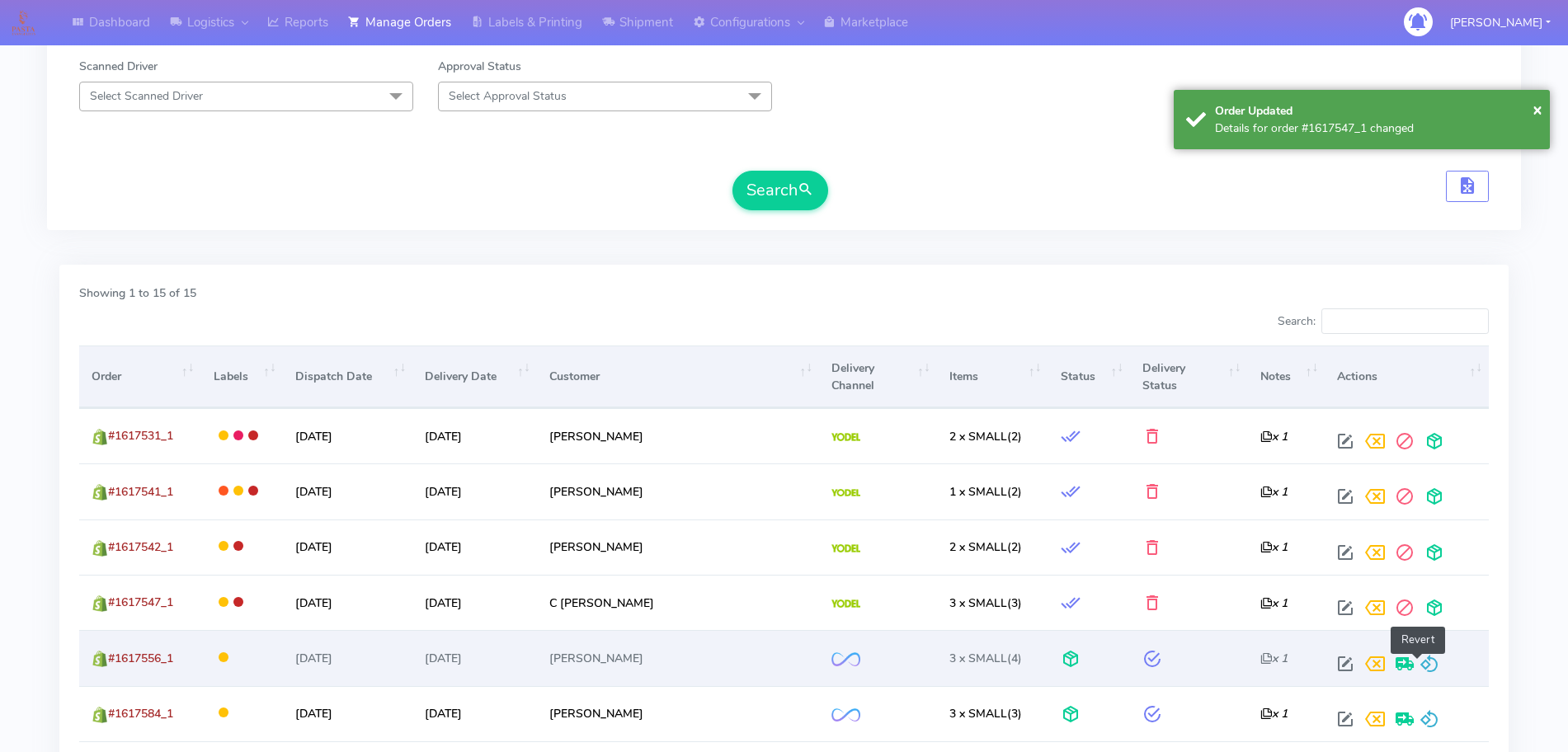
click at [1419, 660] on span at bounding box center [1429, 668] width 20 height 16
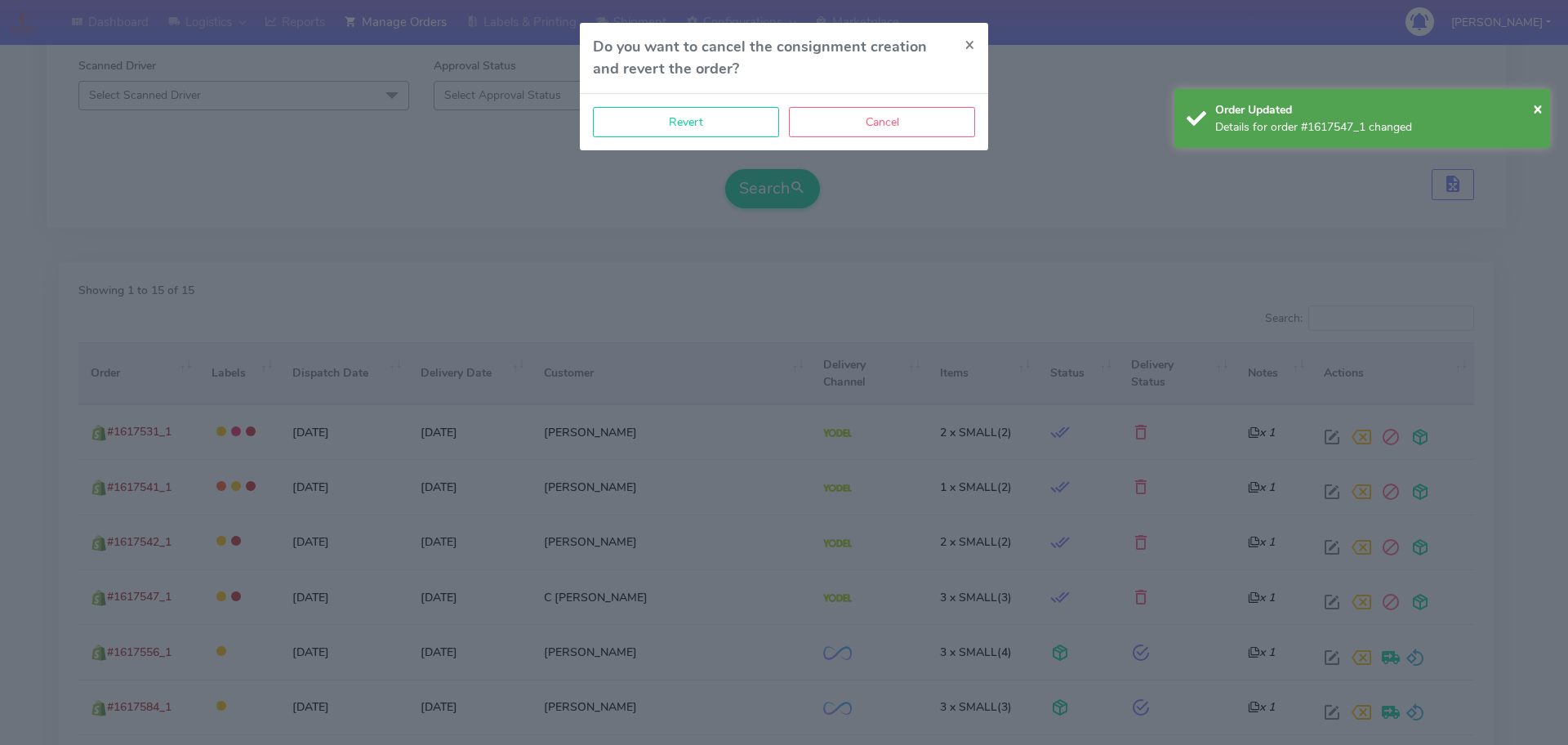
click at [703, 137] on div "Revert Cancel" at bounding box center [784, 121] width 408 height 56
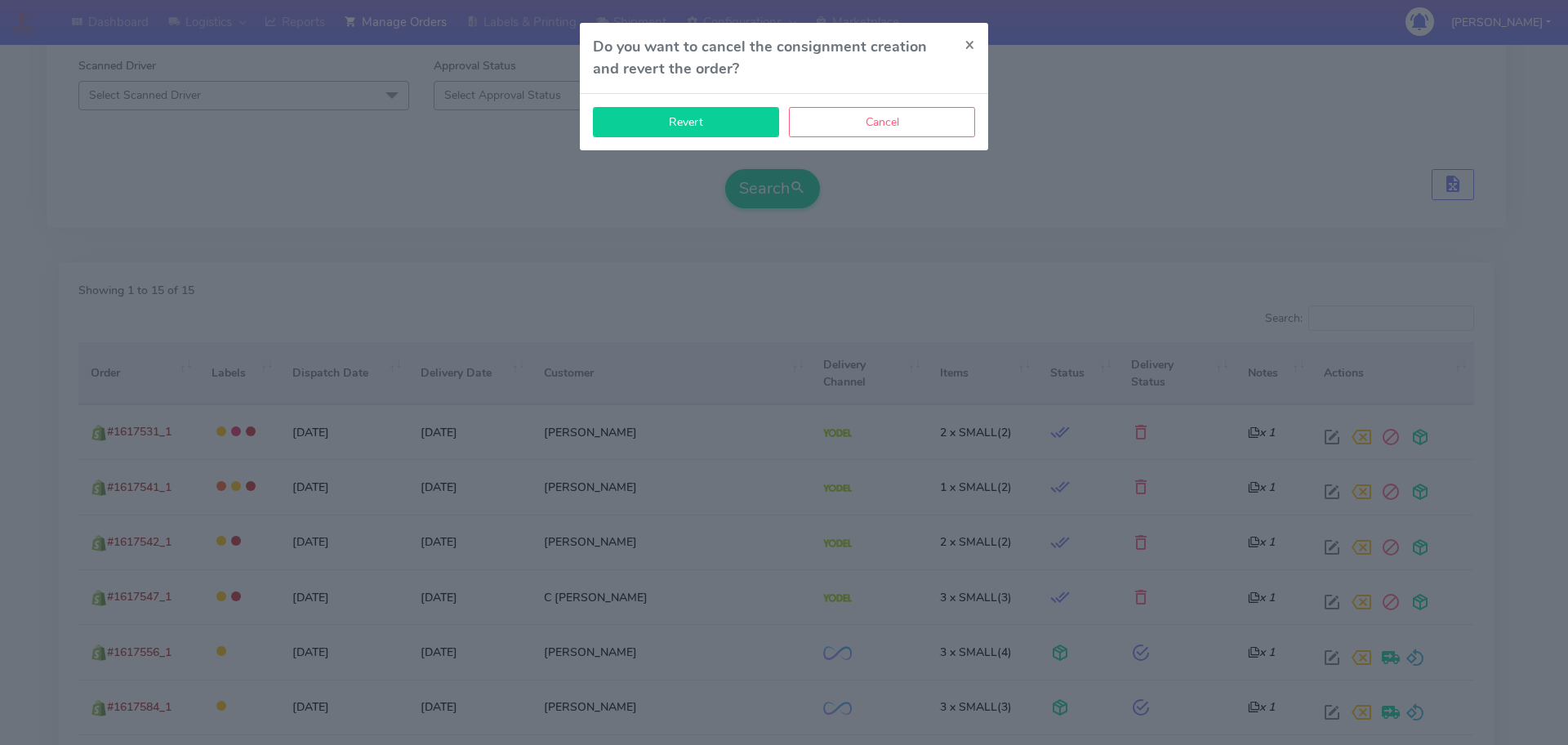
click at [708, 134] on button "Revert" at bounding box center [686, 121] width 186 height 30
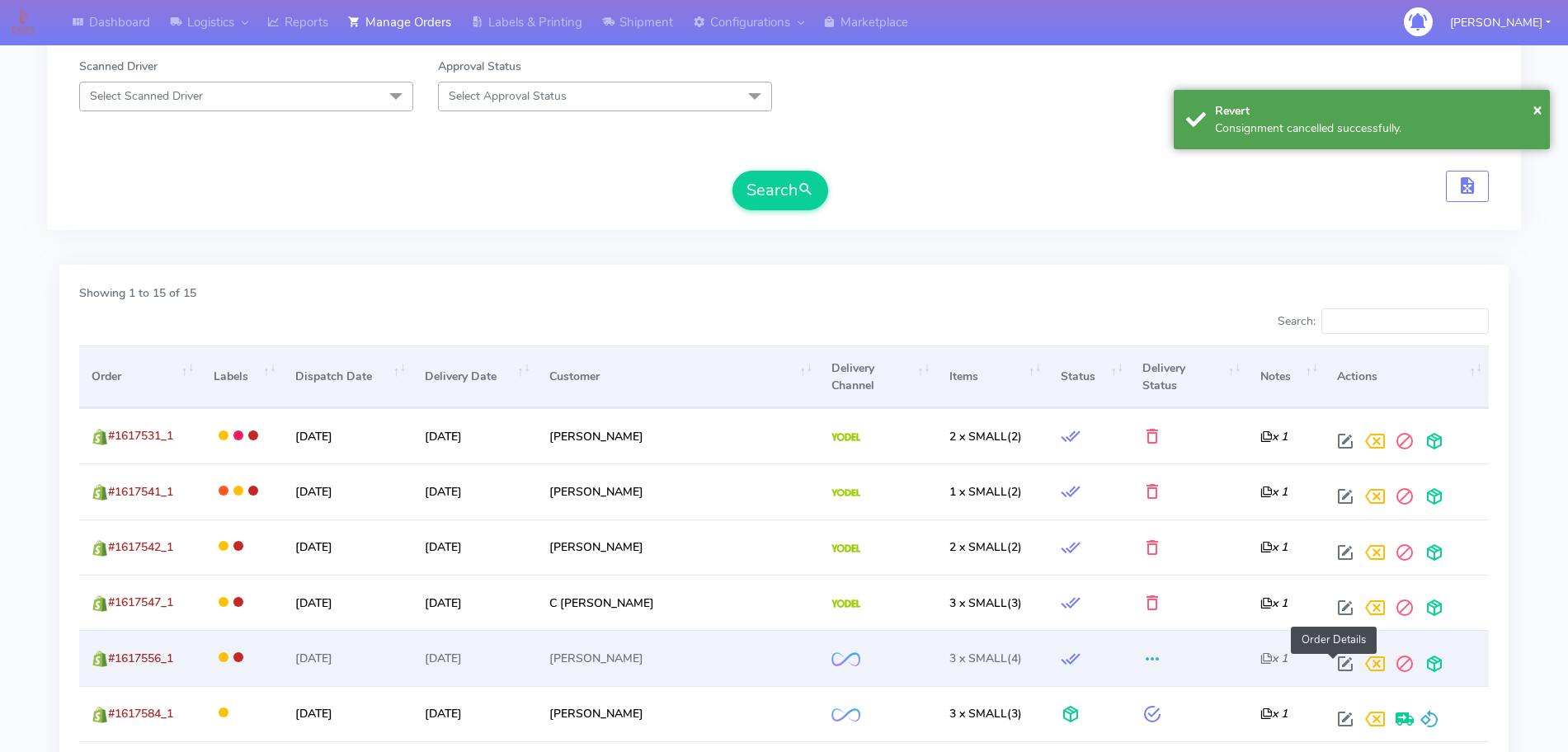
click at [1337, 667] on span at bounding box center [1345, 668] width 30 height 16
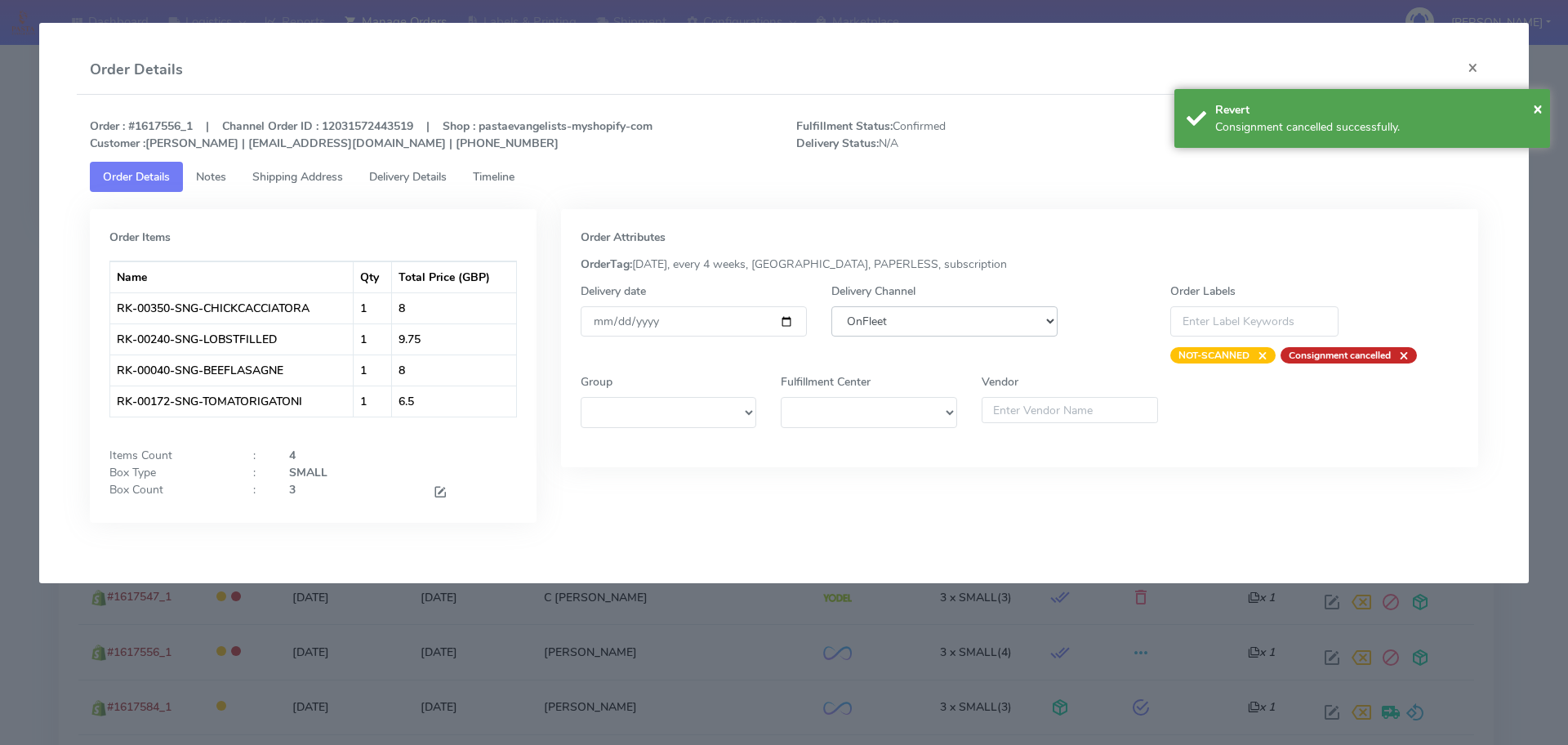
click at [1018, 326] on select "DHL OnFleet Royal Mail DPD Yodel MaxOptra Amazon Collection" at bounding box center [945, 321] width 226 height 30
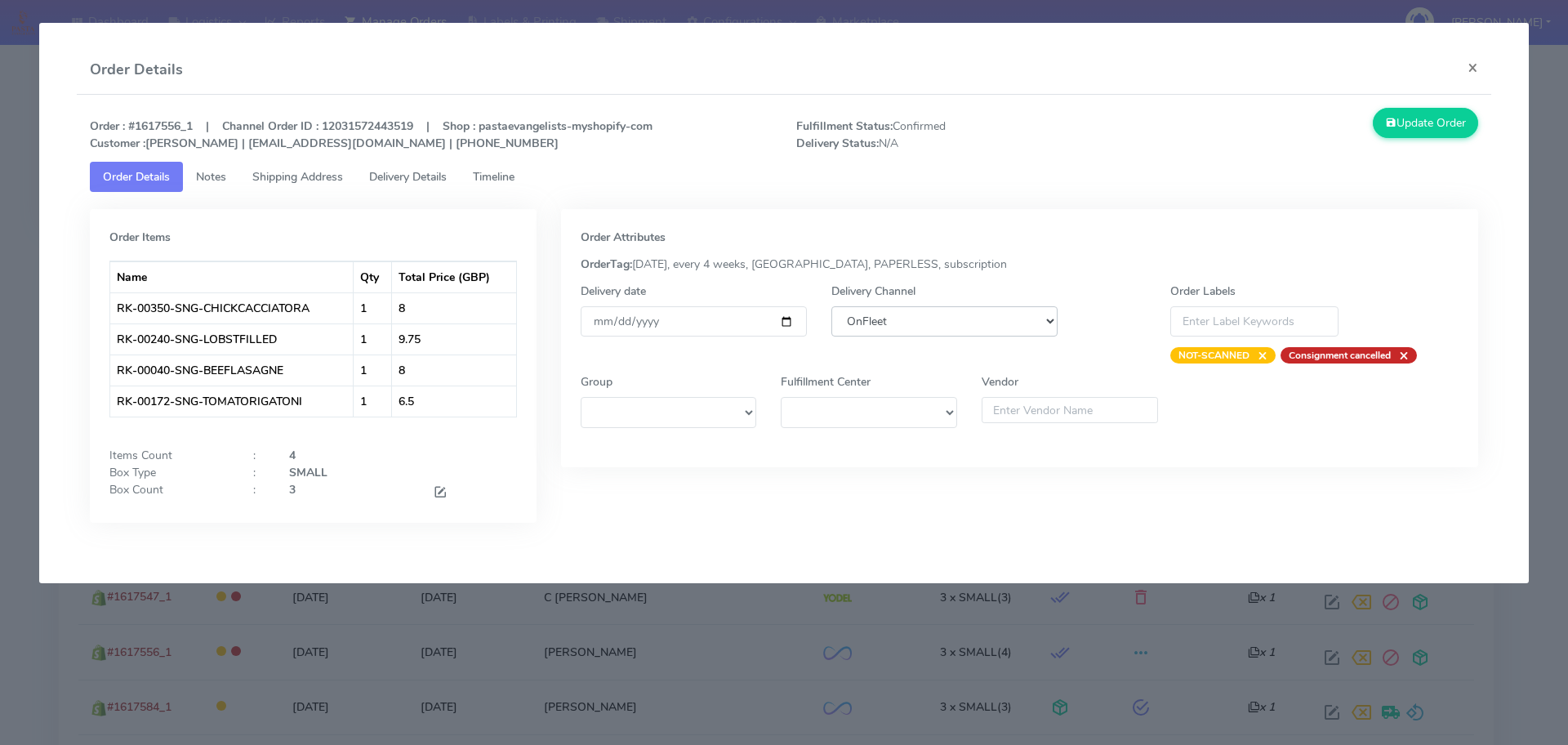
select select "5"
click at [832, 307] on select "DHL OnFleet Royal Mail DPD Yodel MaxOptra Amazon Collection" at bounding box center [945, 321] width 226 height 30
click at [1412, 121] on button "Update Order" at bounding box center [1425, 122] width 106 height 30
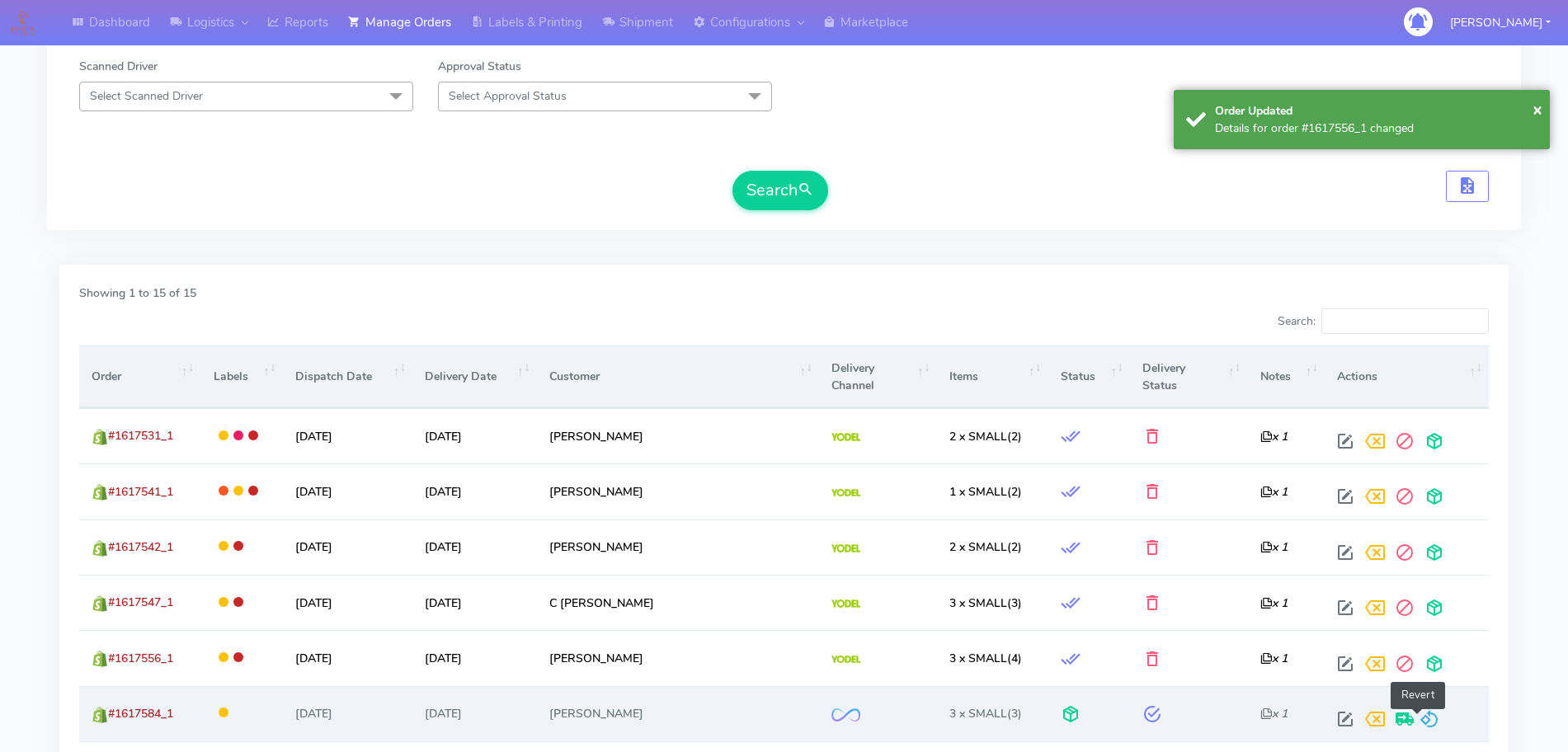
click at [1425, 715] on span at bounding box center [1429, 722] width 20 height 16
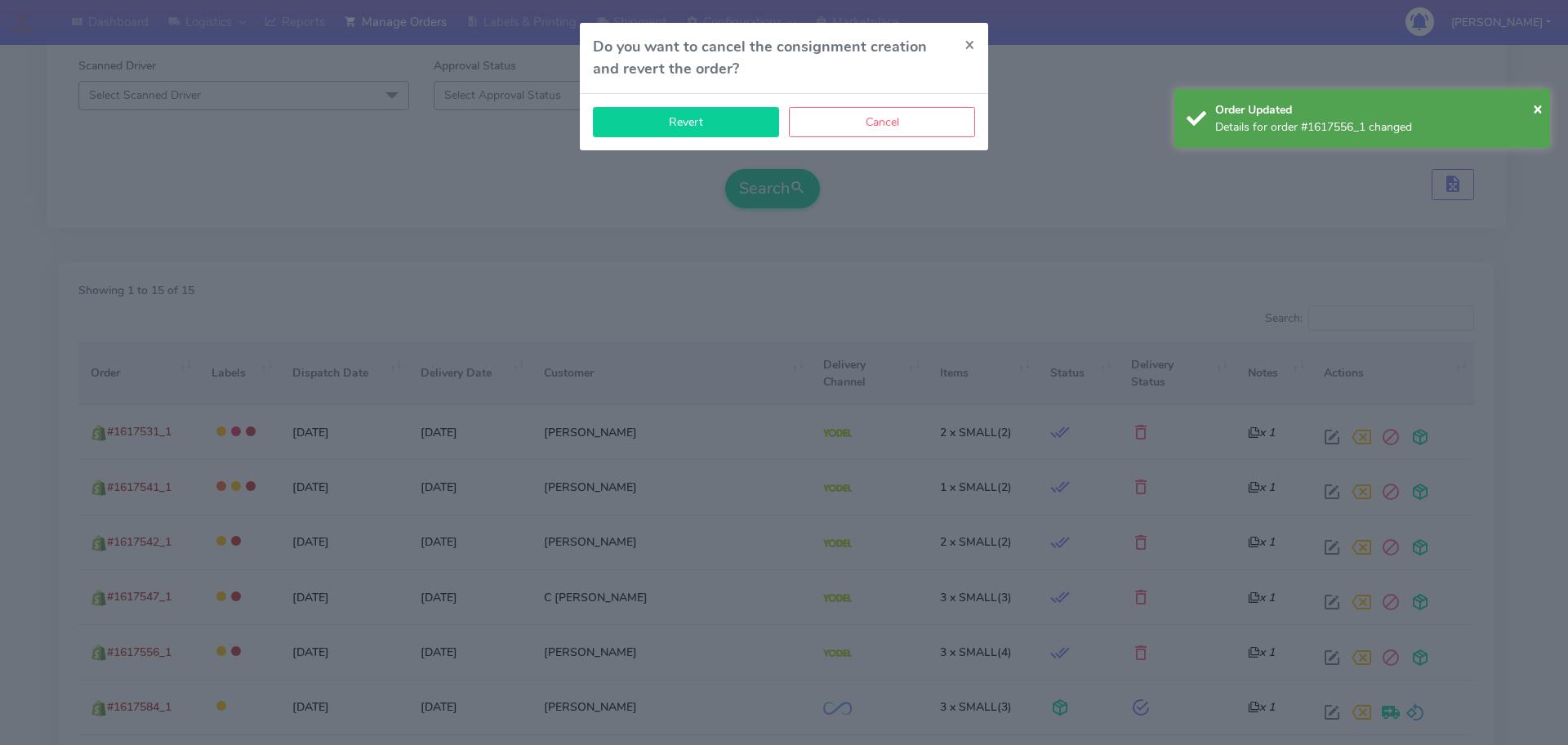
click at [753, 131] on button "Revert" at bounding box center [686, 121] width 186 height 30
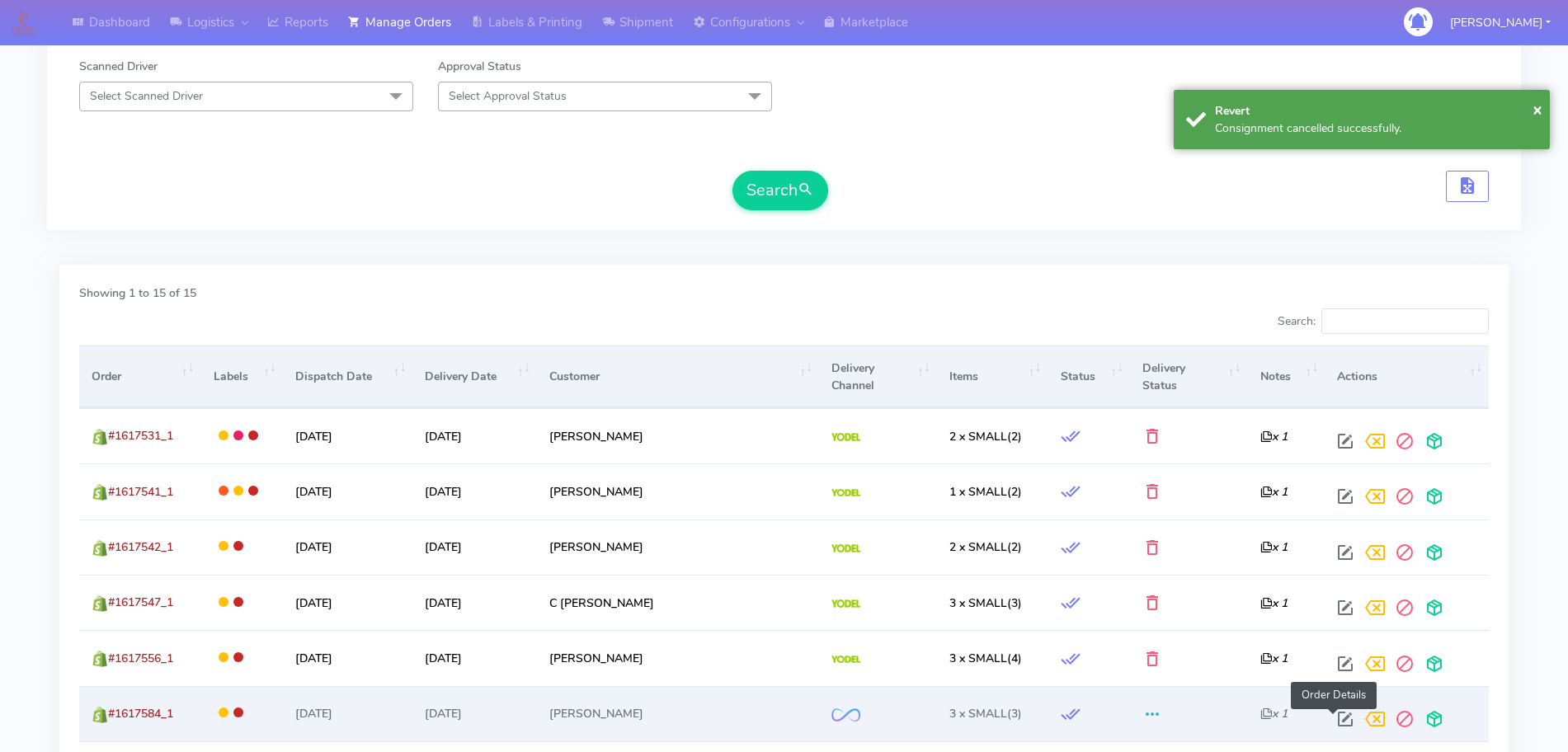
click at [1340, 723] on span at bounding box center [1345, 722] width 30 height 16
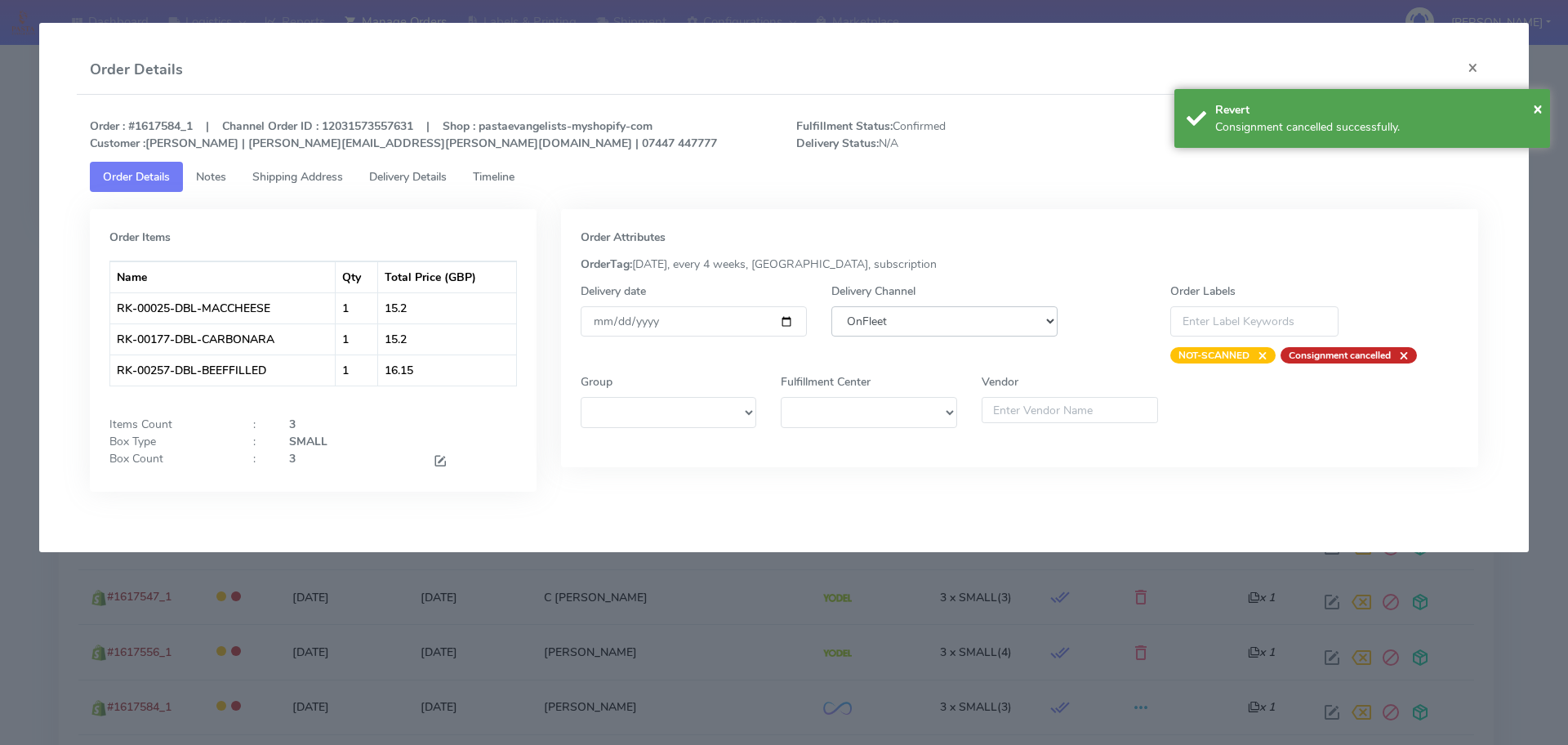
click at [910, 333] on select "DHL OnFleet Royal Mail DPD Yodel MaxOptra Amazon Collection" at bounding box center [945, 321] width 226 height 30
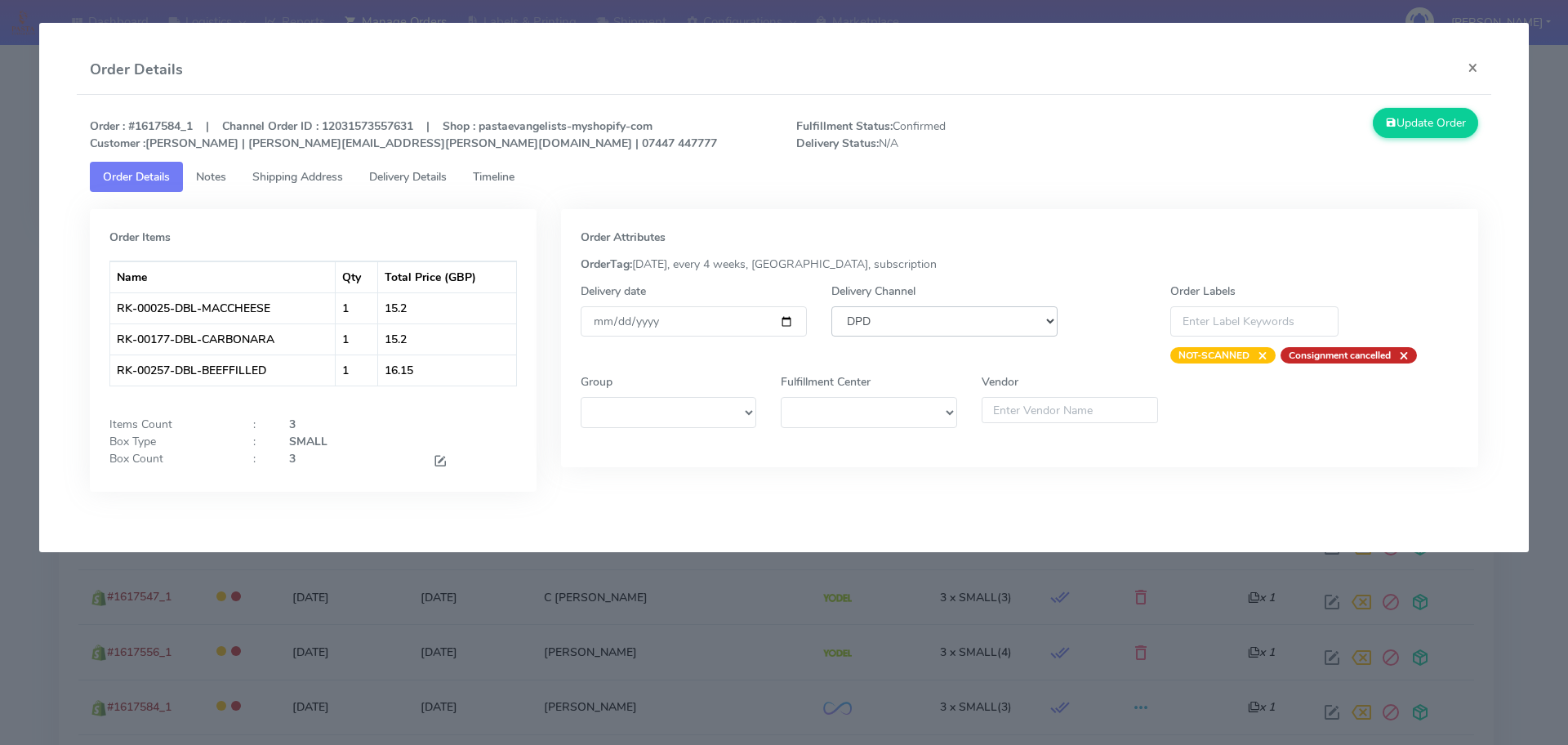
click at [832, 307] on select "DHL OnFleet Royal Mail DPD Yodel MaxOptra Amazon Collection" at bounding box center [945, 321] width 226 height 30
click at [926, 320] on select "DHL OnFleet Royal Mail DPD Yodel MaxOptra Amazon Collection" at bounding box center [945, 321] width 226 height 30
select select "5"
click at [832, 307] on select "DHL OnFleet Royal Mail DPD Yodel MaxOptra Amazon Collection" at bounding box center [945, 321] width 226 height 30
click at [1443, 132] on button "Update Order" at bounding box center [1425, 122] width 106 height 30
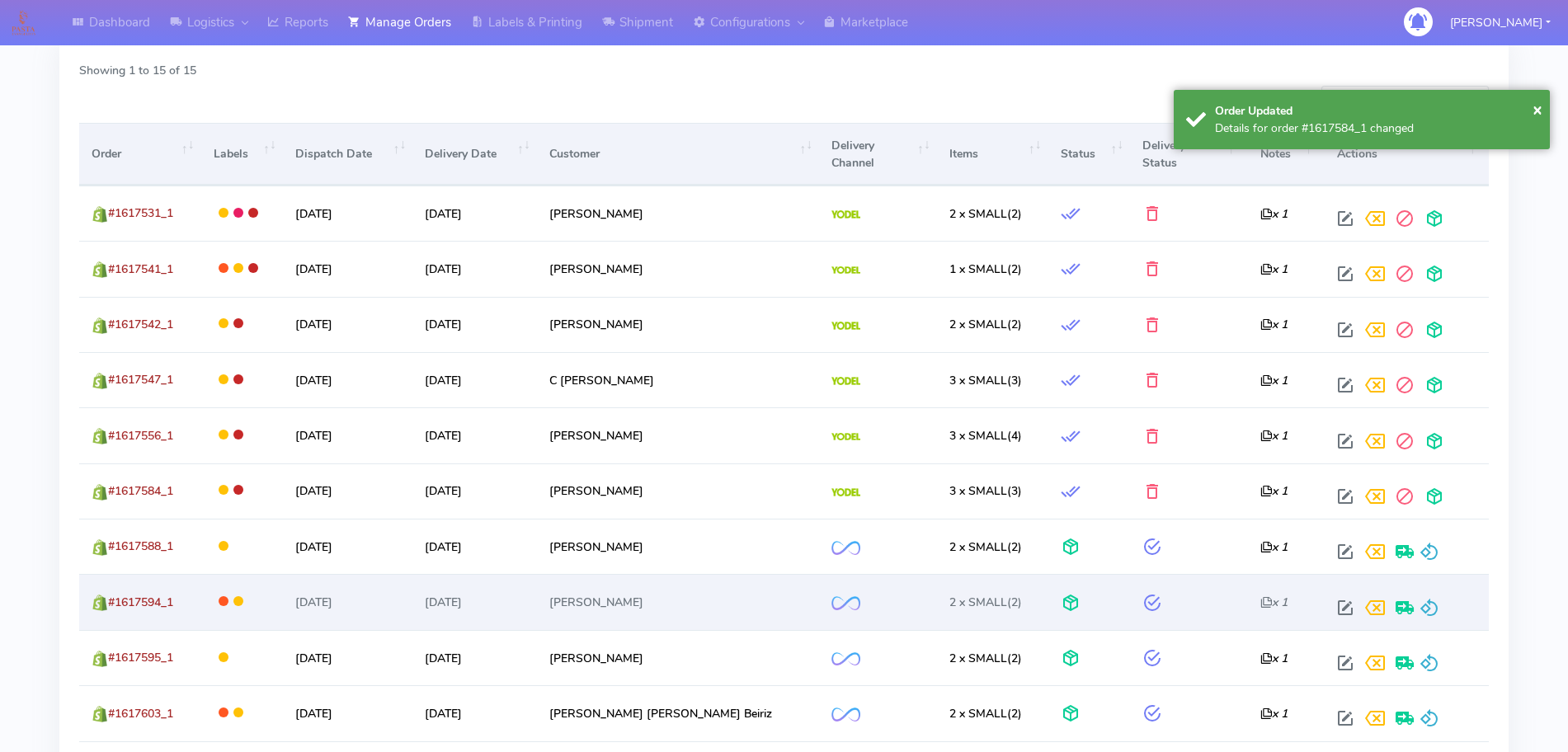
scroll to position [618, 0]
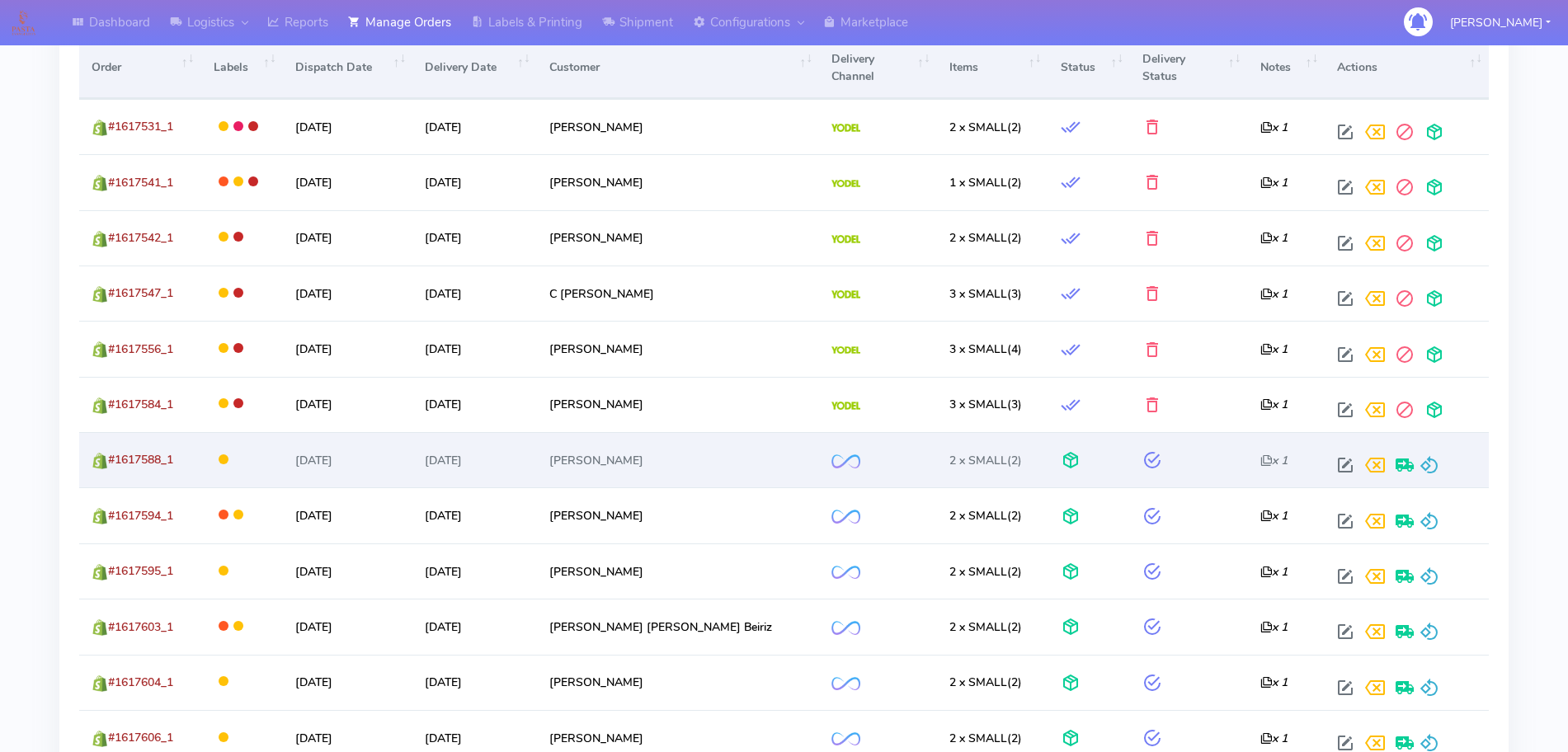
click at [1428, 472] on div at bounding box center [1403, 465] width 145 height 30
click at [1420, 463] on span at bounding box center [1429, 469] width 20 height 16
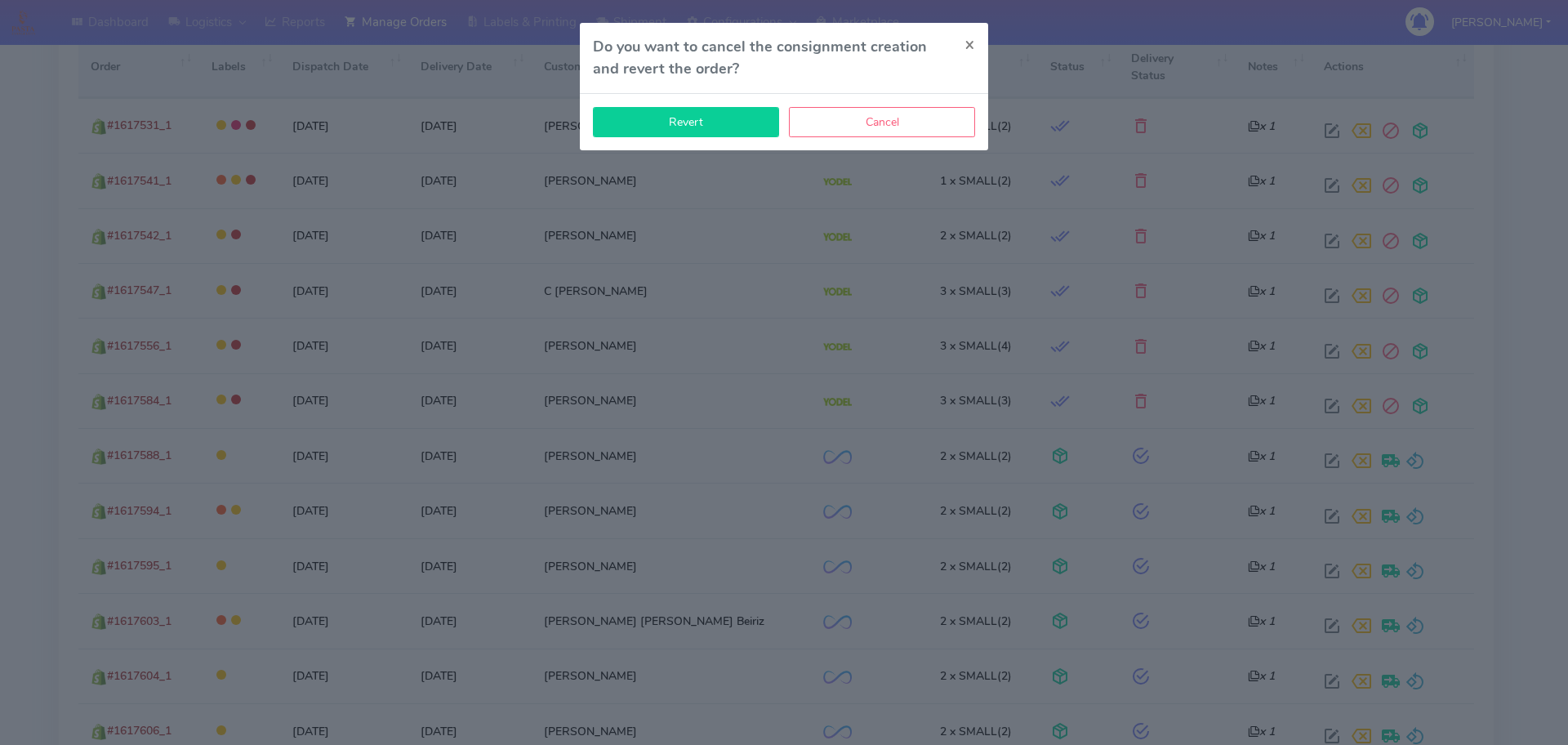
click at [741, 126] on button "Revert" at bounding box center [686, 121] width 186 height 30
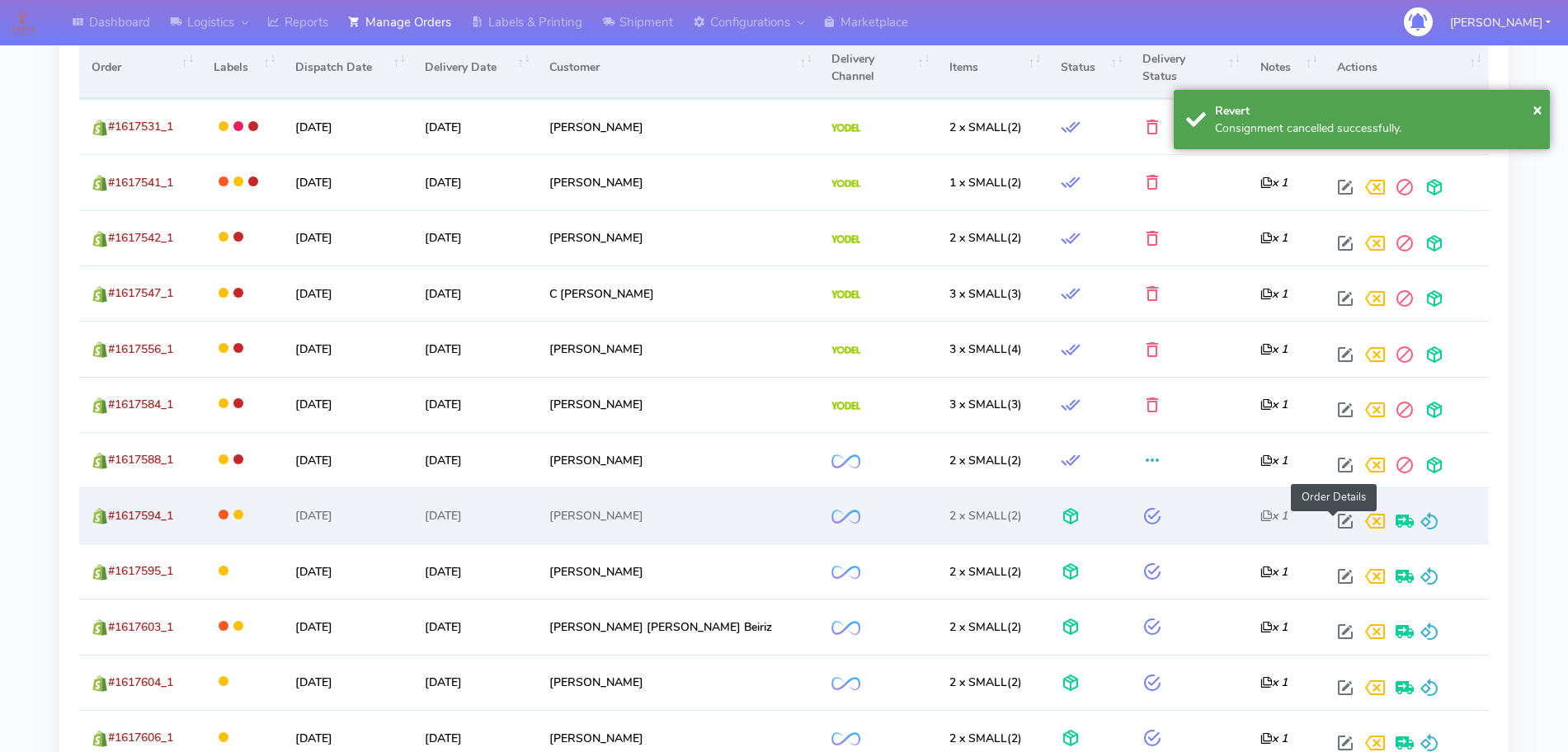
click at [1337, 526] on span at bounding box center [1345, 525] width 30 height 16
select select "2"
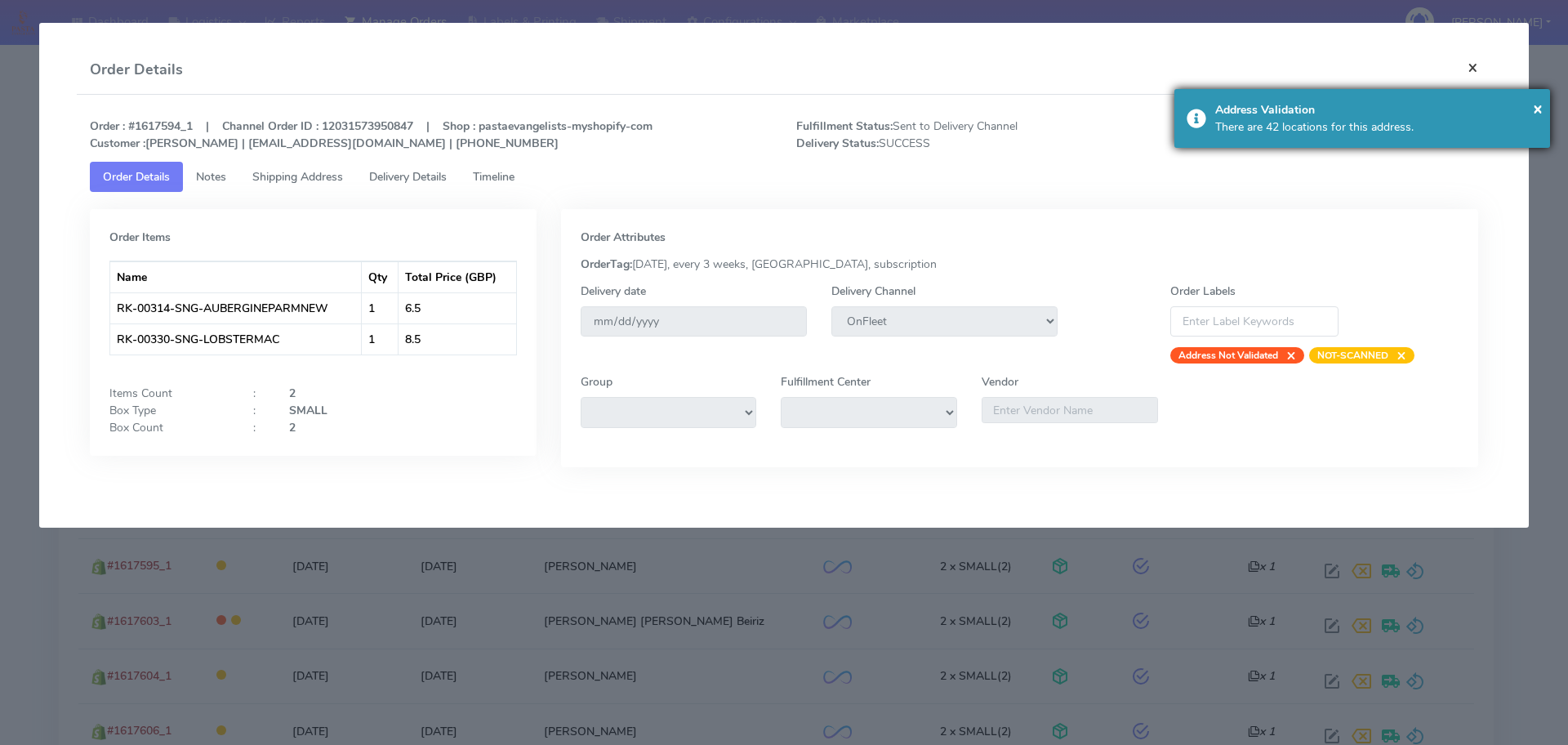
drag, startPoint x: 1467, startPoint y: 65, endPoint x: 1452, endPoint y: 140, distance: 76.5
click at [1467, 66] on button "×" at bounding box center [1472, 67] width 37 height 43
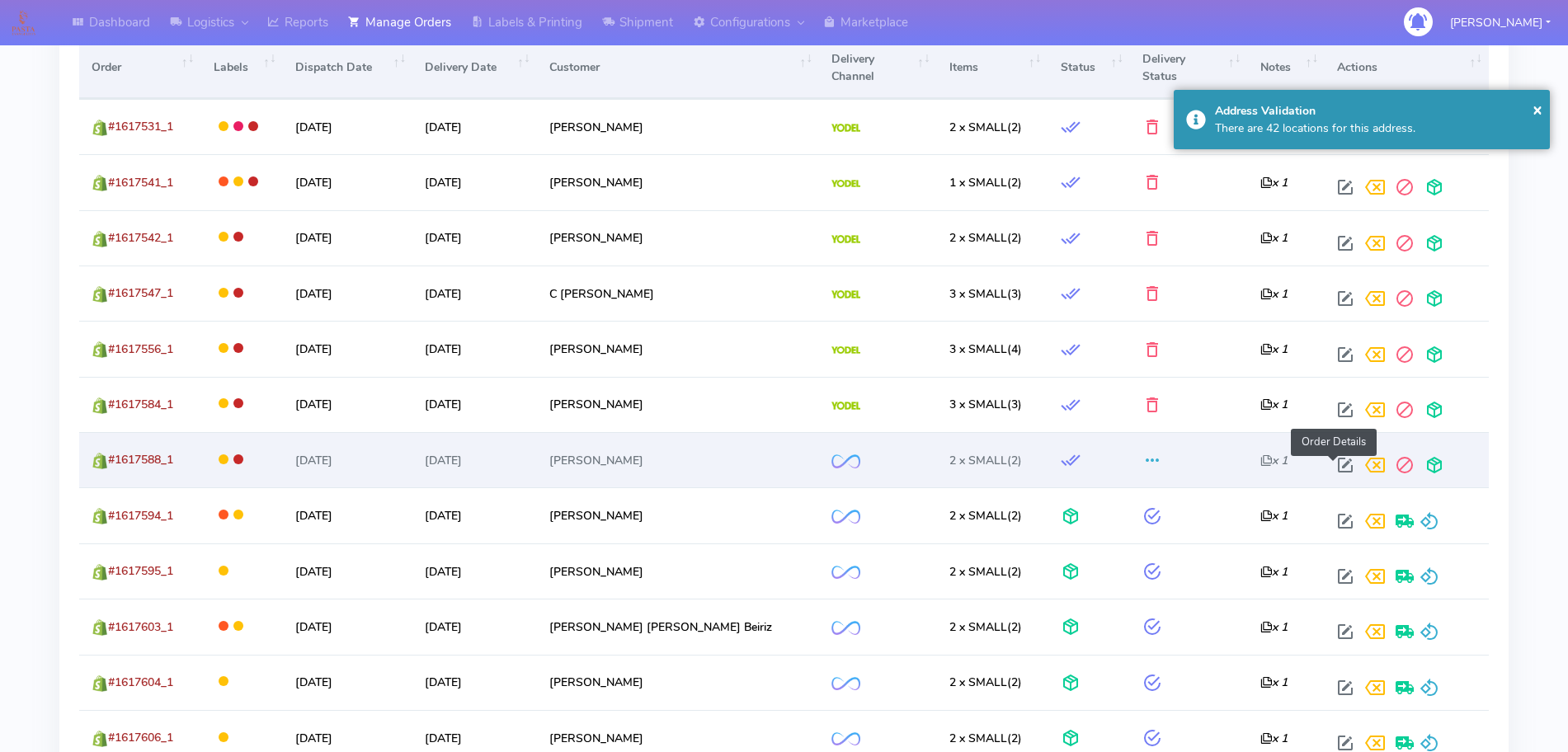
click at [1331, 469] on span at bounding box center [1345, 469] width 30 height 16
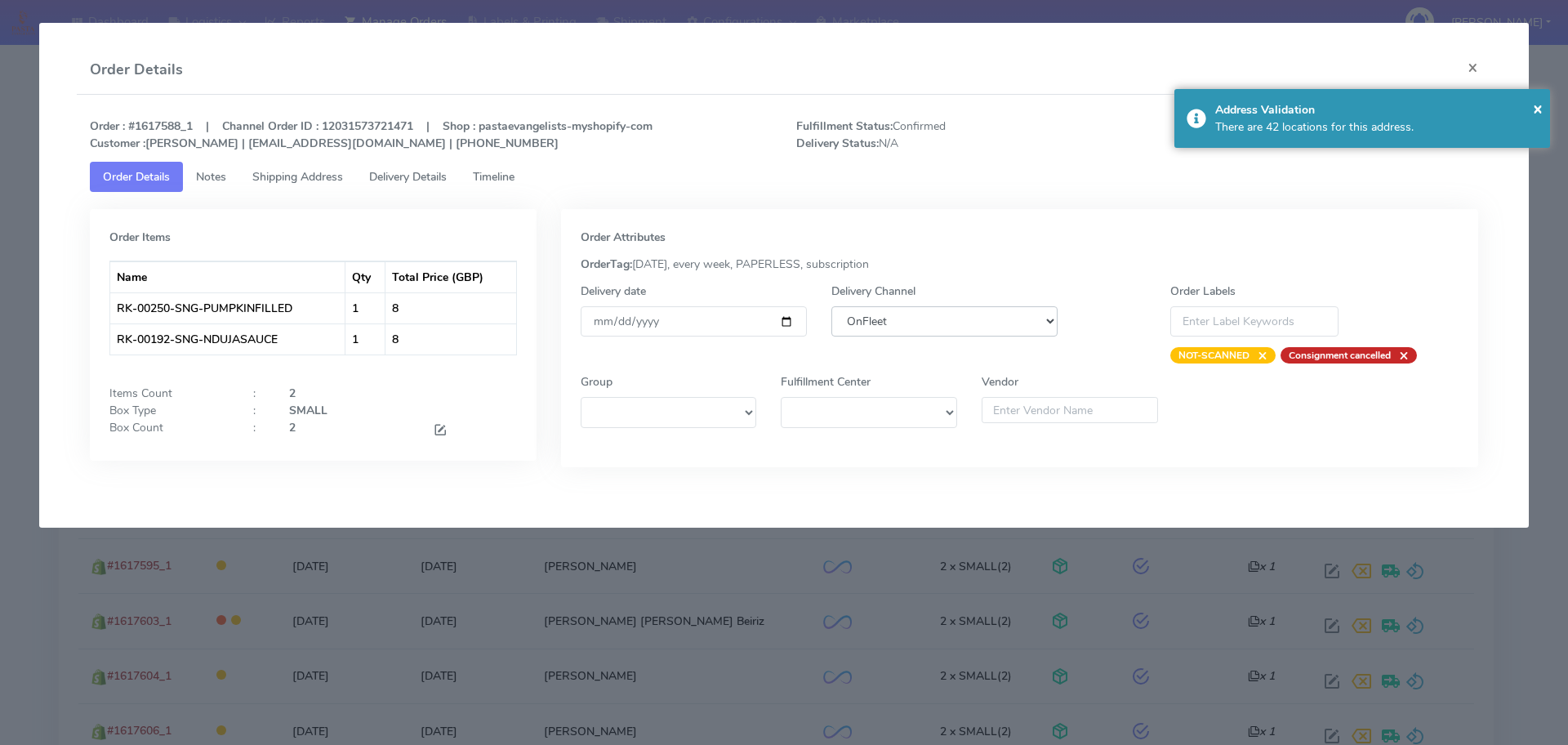
click at [909, 331] on select "DHL OnFleet Royal Mail DPD Yodel MaxOptra Amazon Collection" at bounding box center [945, 321] width 226 height 30
select select "5"
click at [832, 307] on select "DHL OnFleet Royal Mail DPD Yodel MaxOptra Amazon Collection" at bounding box center [945, 321] width 226 height 30
click at [1538, 109] on span "×" at bounding box center [1537, 109] width 9 height 22
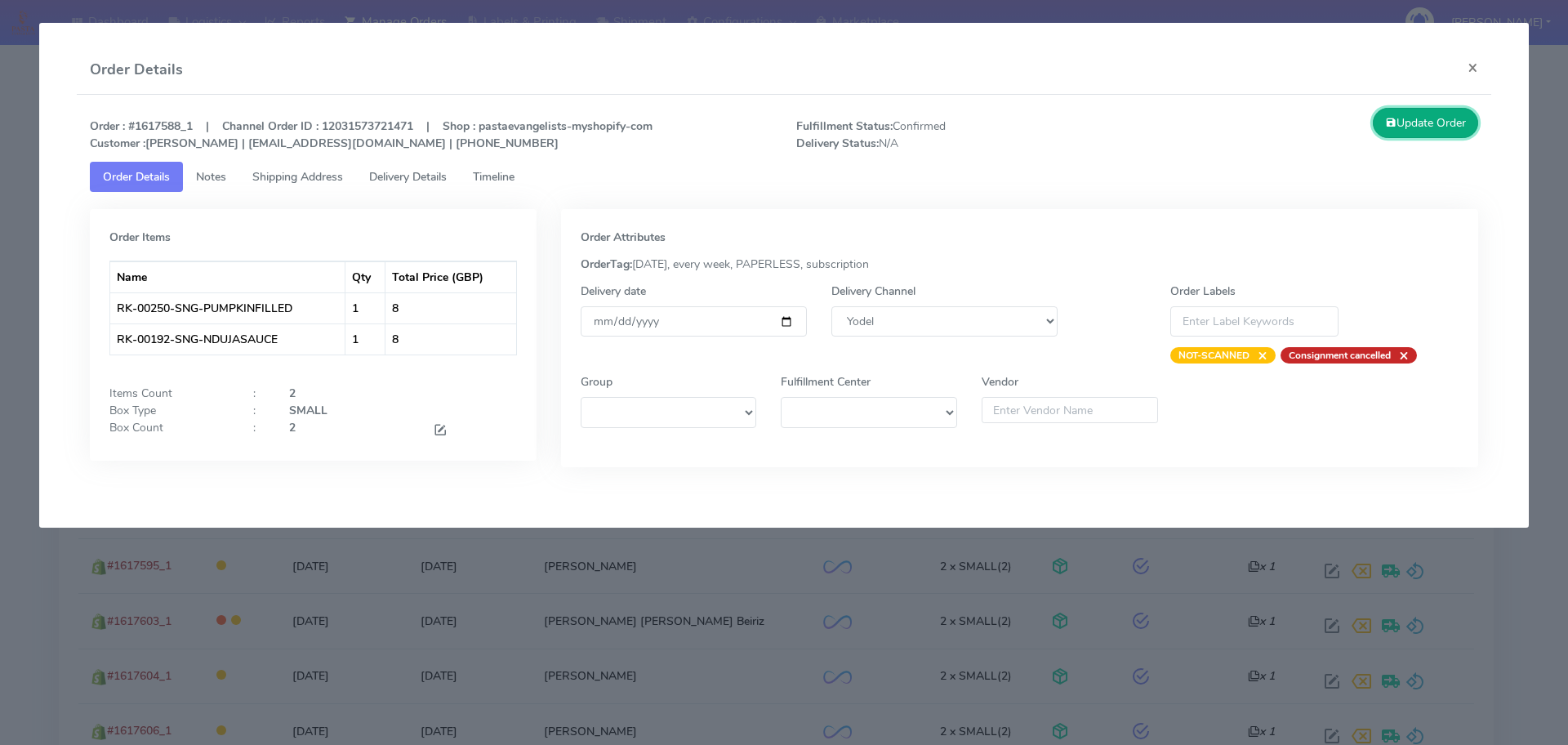
click at [1425, 119] on button "Update Order" at bounding box center [1425, 122] width 106 height 30
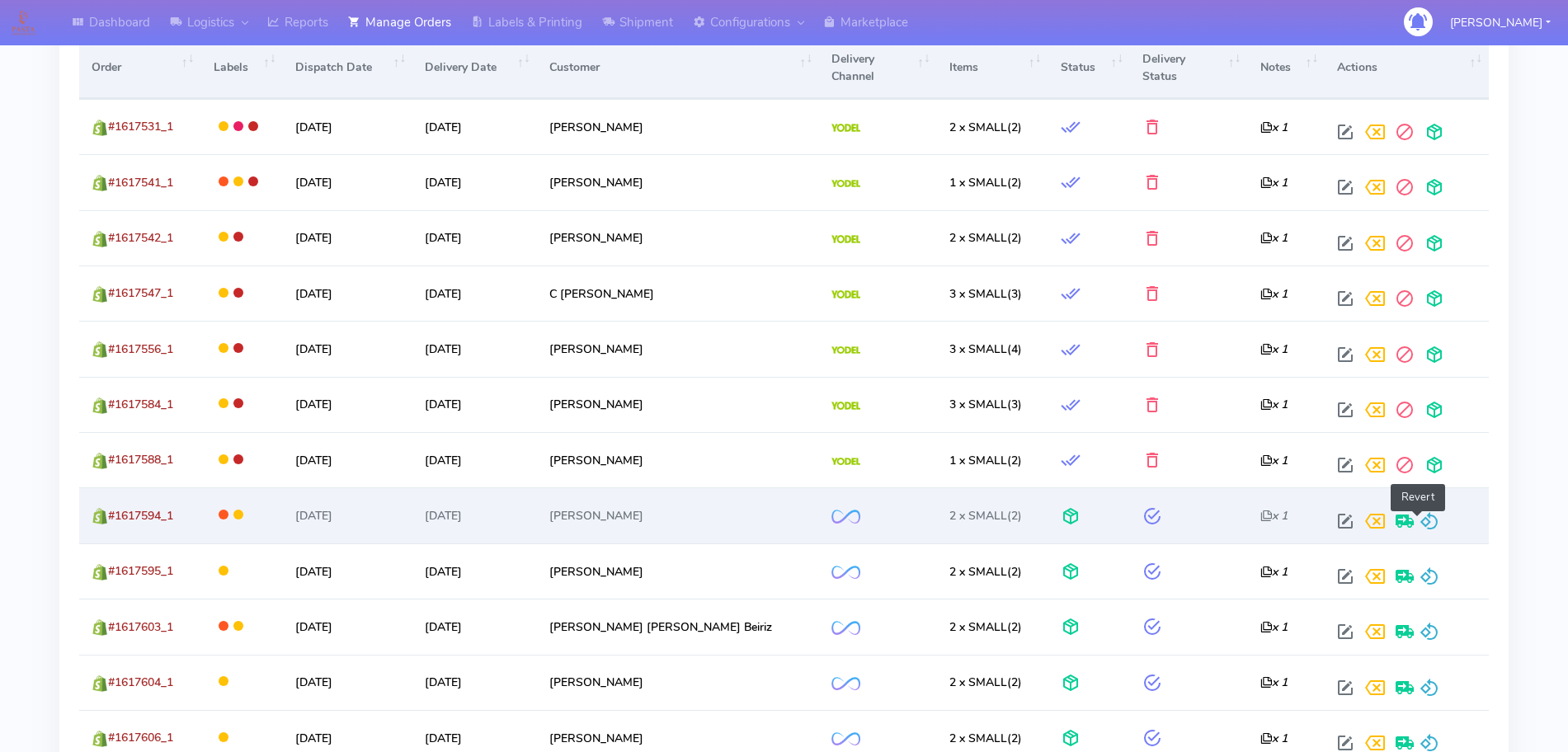
click at [1419, 517] on span at bounding box center [1429, 525] width 20 height 16
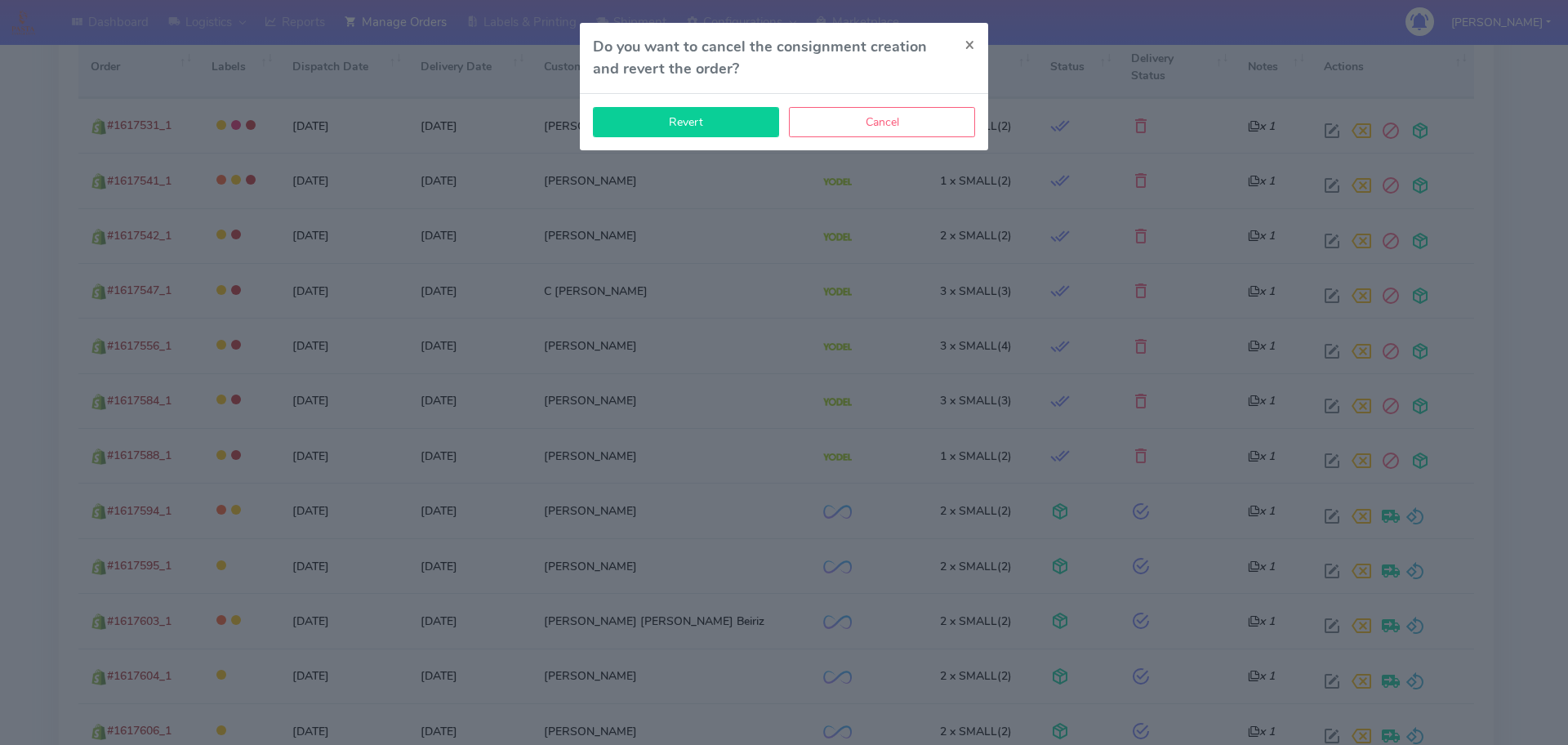
click at [713, 127] on button "Revert" at bounding box center [686, 121] width 186 height 30
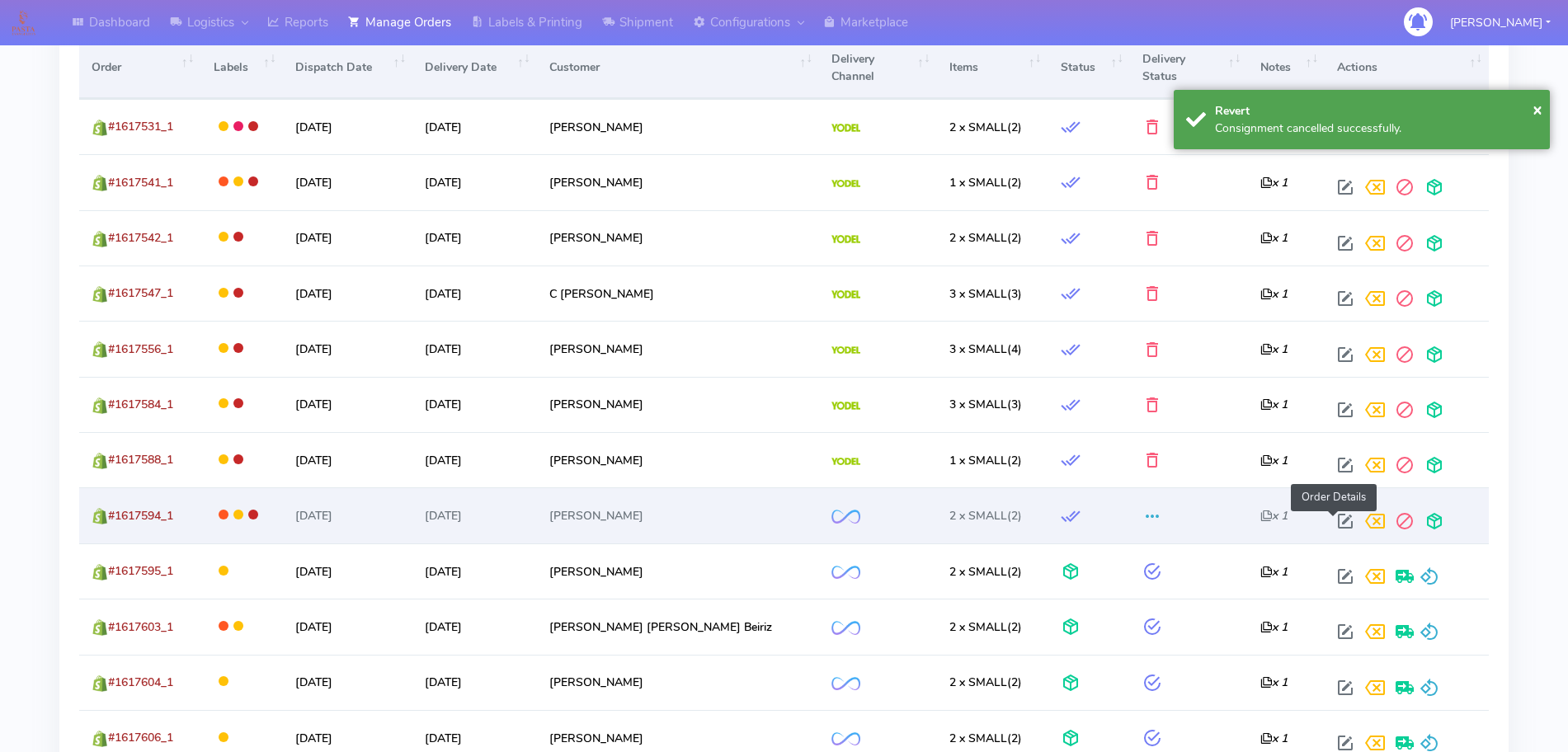
click at [1337, 528] on span at bounding box center [1345, 525] width 30 height 16
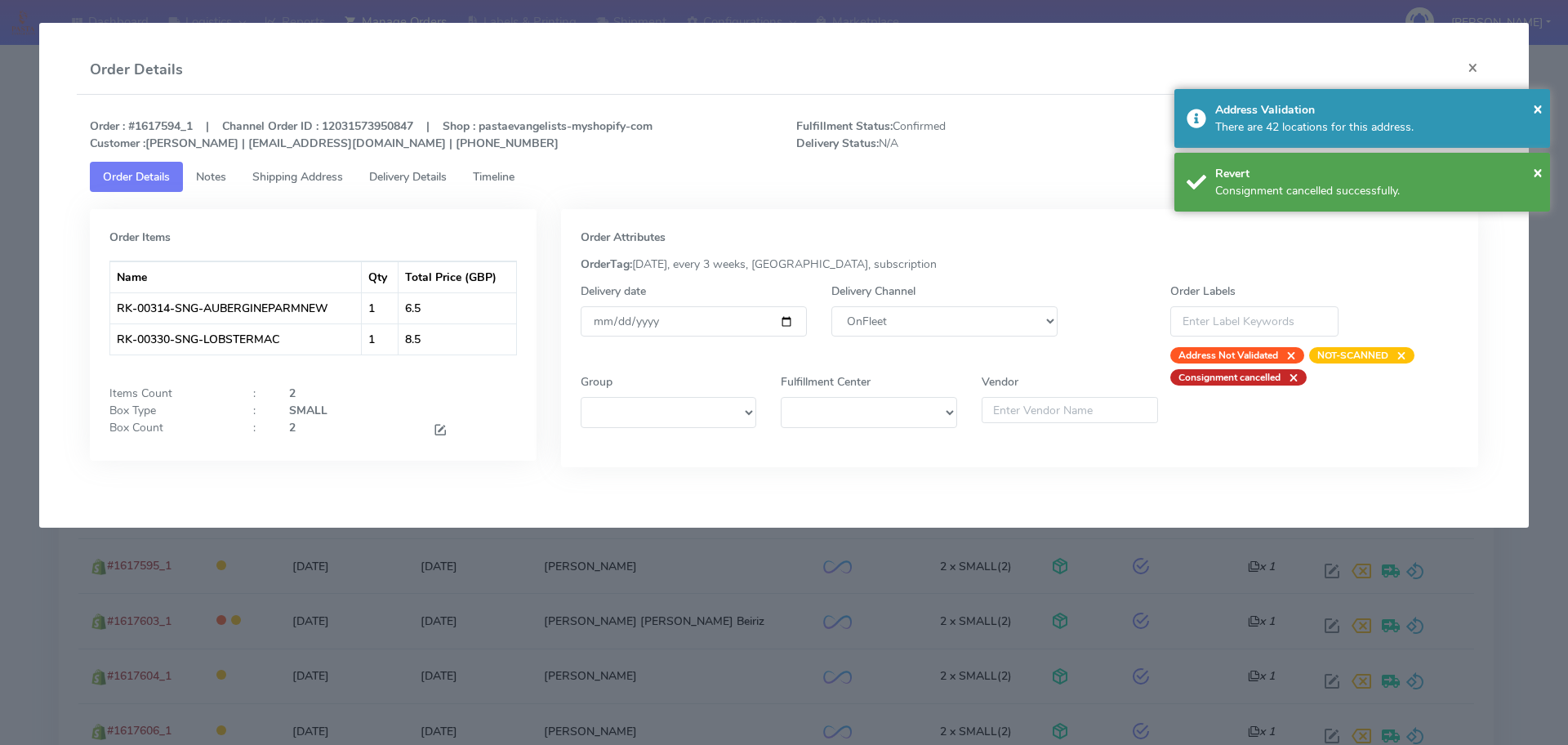
click at [941, 342] on div "Delivery Channel DHL OnFleet Royal Mail DPD Yodel MaxOptra Amazon Collection" at bounding box center [944, 323] width 251 height 81
click at [954, 314] on select "DHL OnFleet Royal Mail DPD Yodel MaxOptra Amazon Collection" at bounding box center [945, 321] width 226 height 30
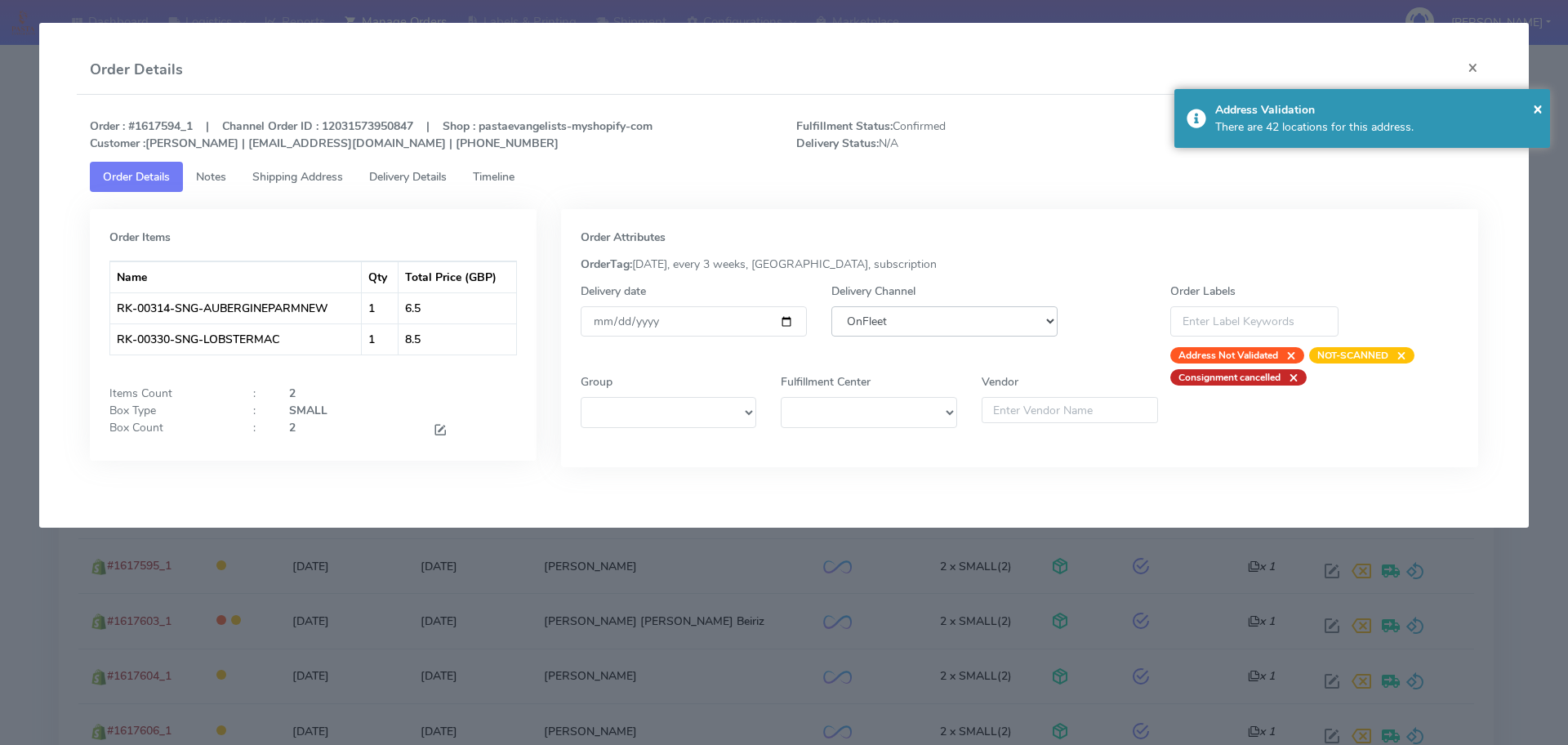
select select "5"
click at [832, 307] on select "DHL OnFleet Royal Mail DPD Yodel MaxOptra Amazon Collection" at bounding box center [945, 321] width 226 height 30
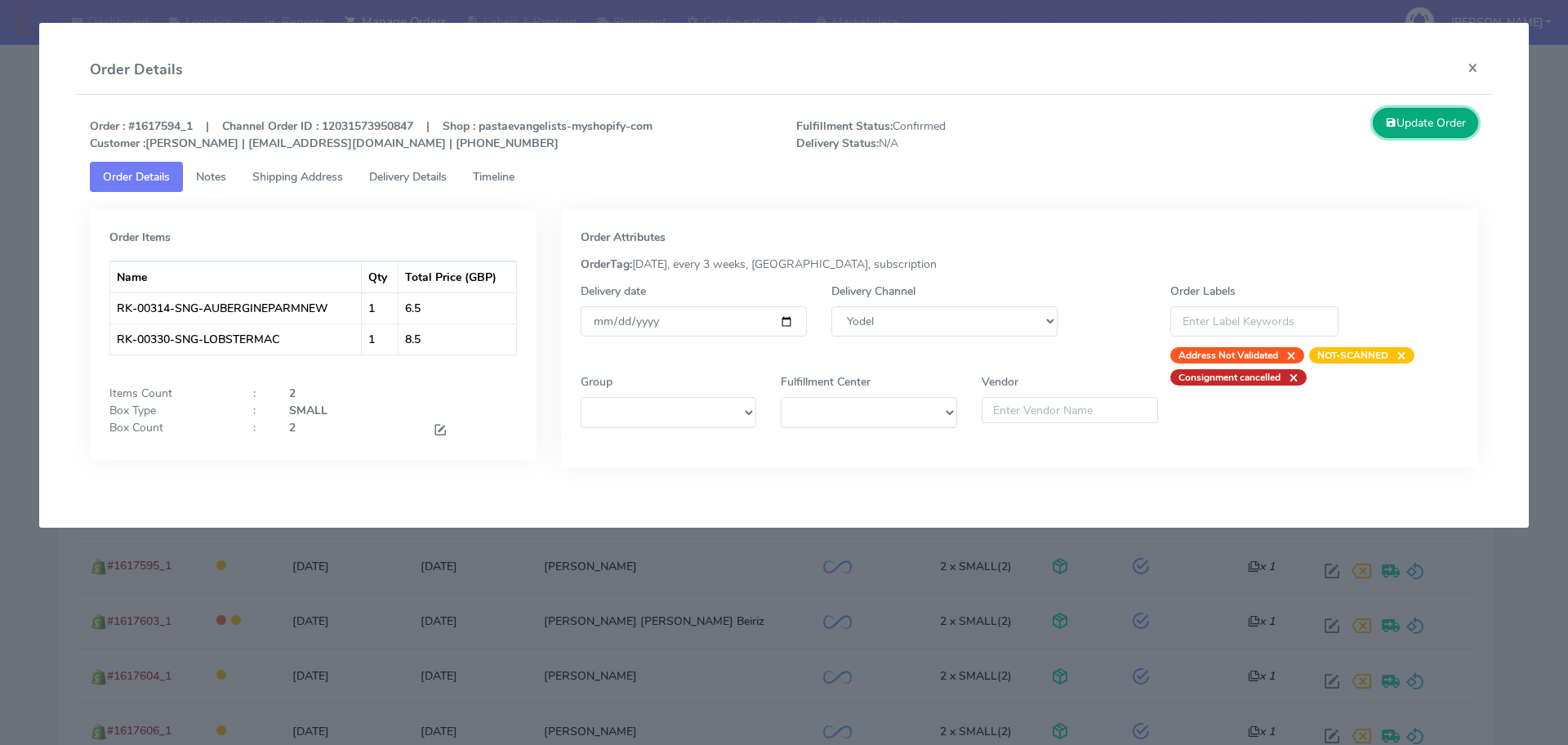
click at [1421, 129] on button "Update Order" at bounding box center [1425, 122] width 106 height 30
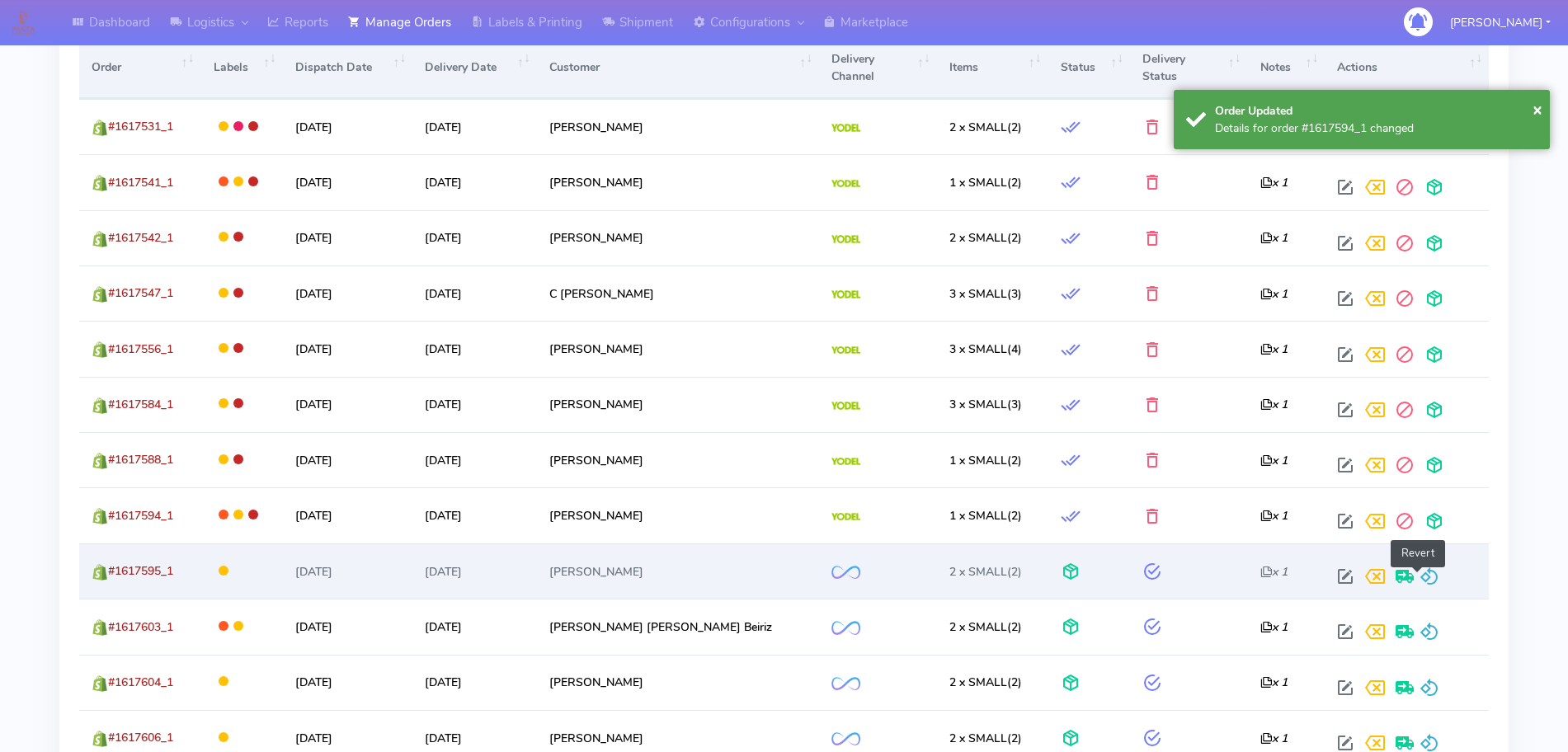
click at [1426, 579] on span at bounding box center [1429, 580] width 20 height 16
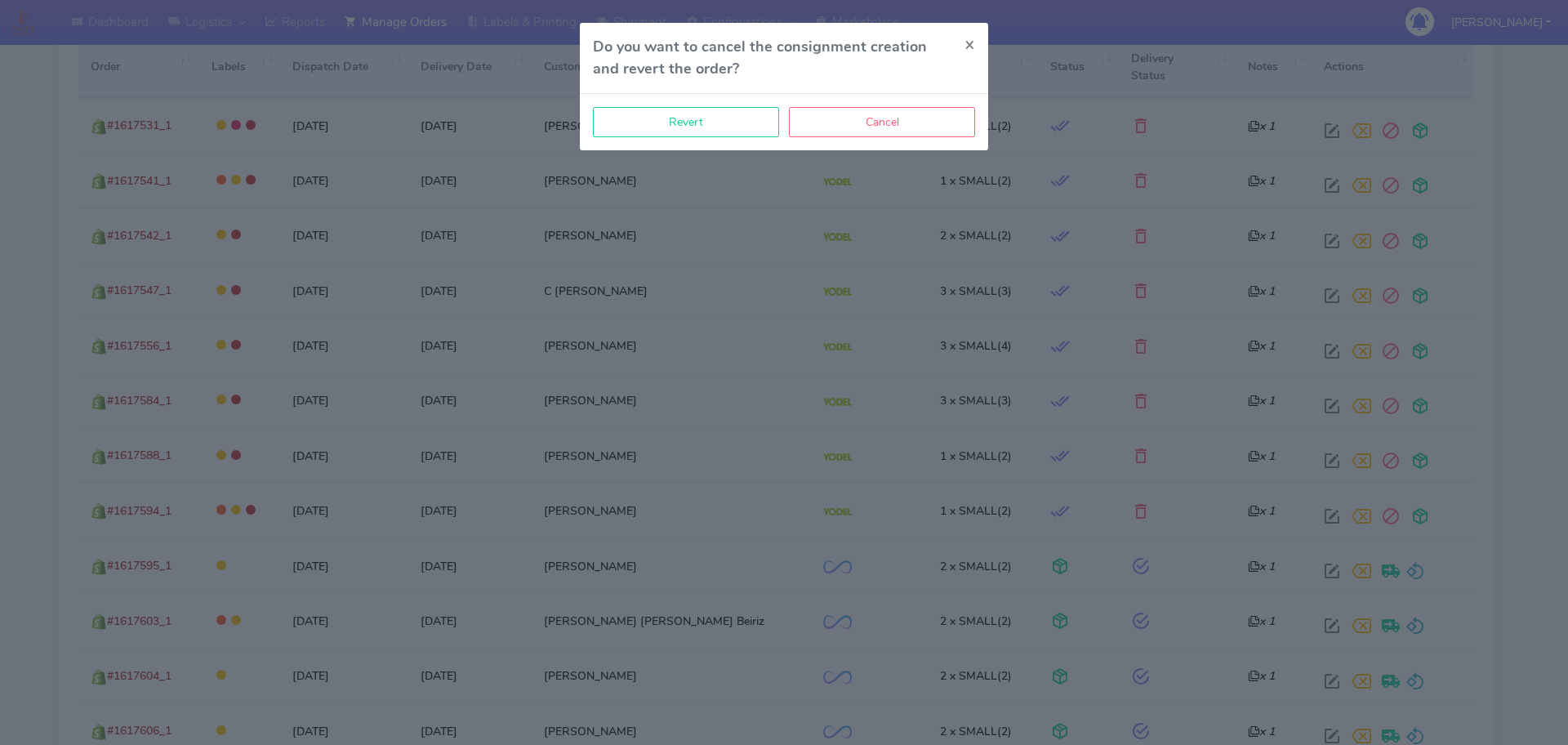
click at [736, 137] on div "Revert Cancel" at bounding box center [784, 121] width 408 height 56
click at [742, 132] on button "Revert" at bounding box center [686, 121] width 186 height 30
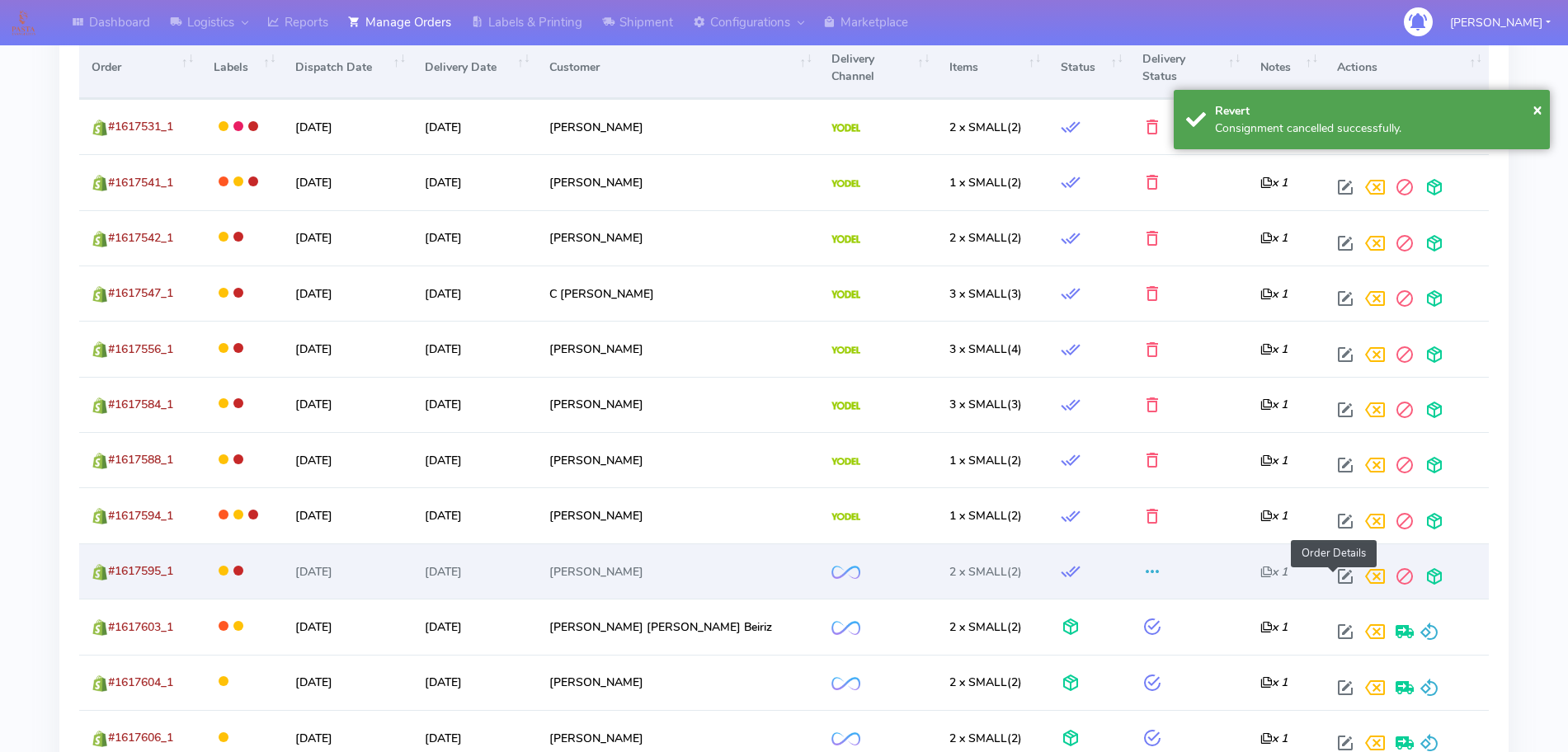
click at [1342, 582] on span at bounding box center [1345, 580] width 30 height 16
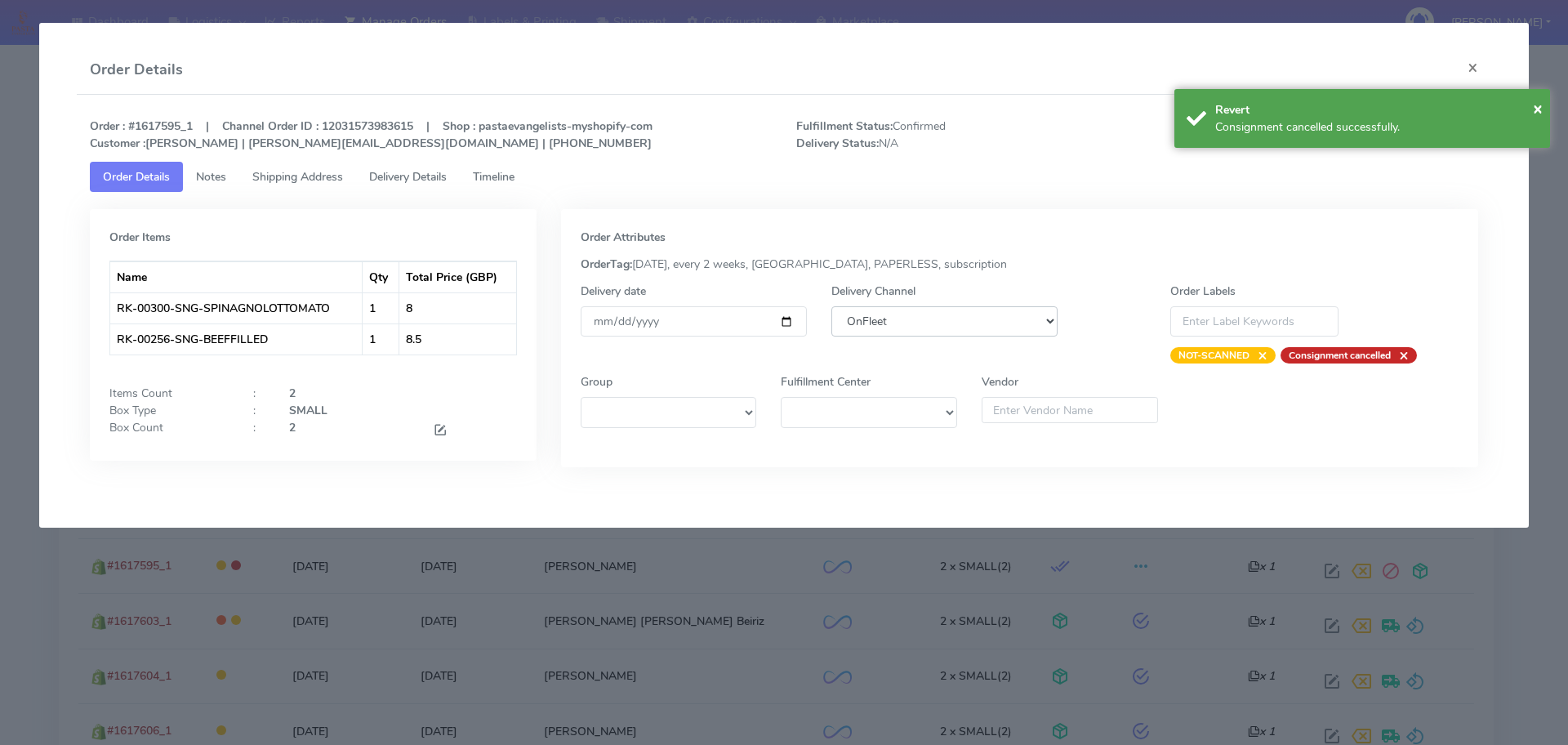
click at [981, 325] on select "DHL OnFleet Royal Mail DPD Yodel MaxOptra Amazon Collection" at bounding box center [945, 321] width 226 height 30
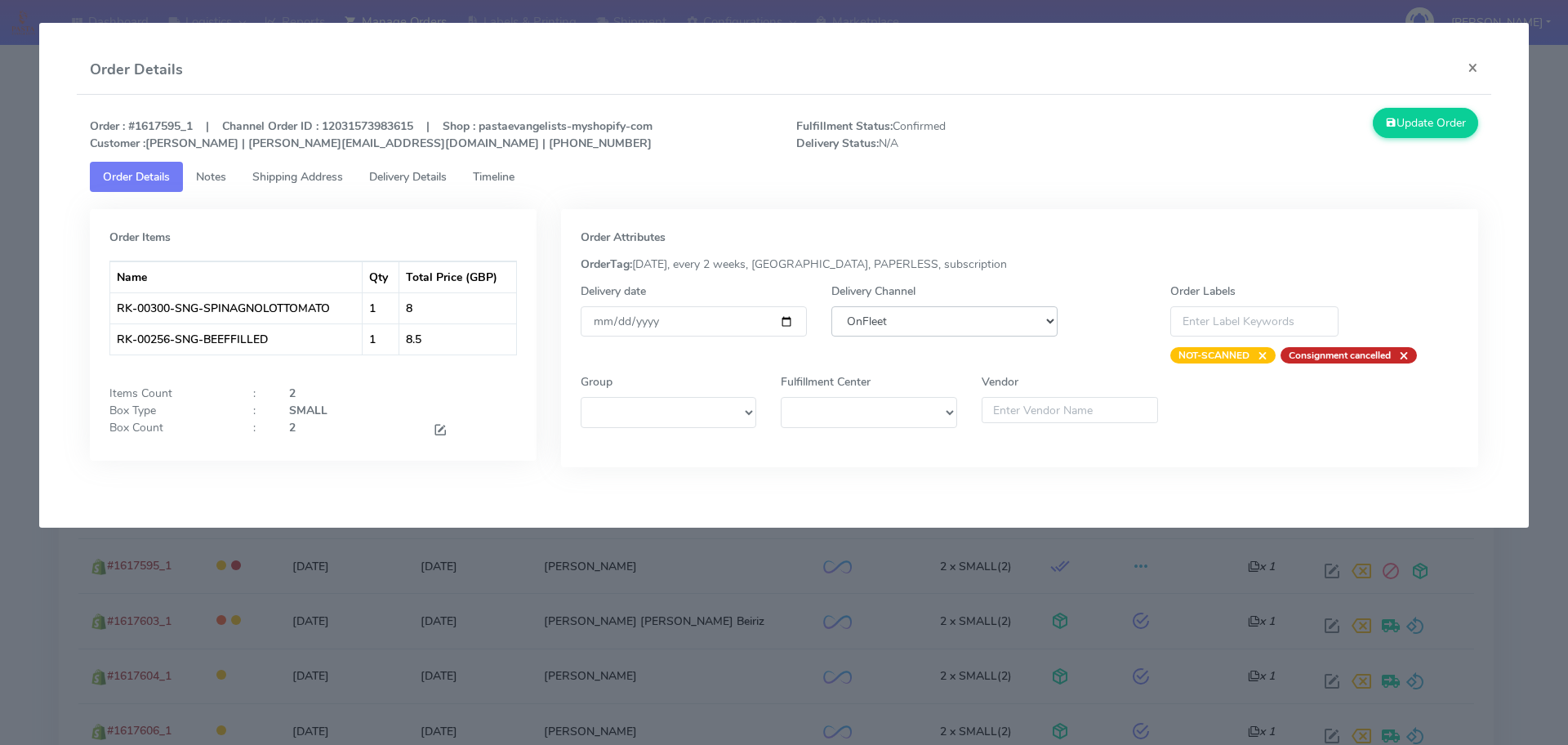
select select "5"
click at [832, 307] on select "DHL OnFleet Royal Mail DPD Yodel MaxOptra Amazon Collection" at bounding box center [945, 321] width 226 height 30
click at [1429, 129] on button "Update Order" at bounding box center [1425, 122] width 106 height 30
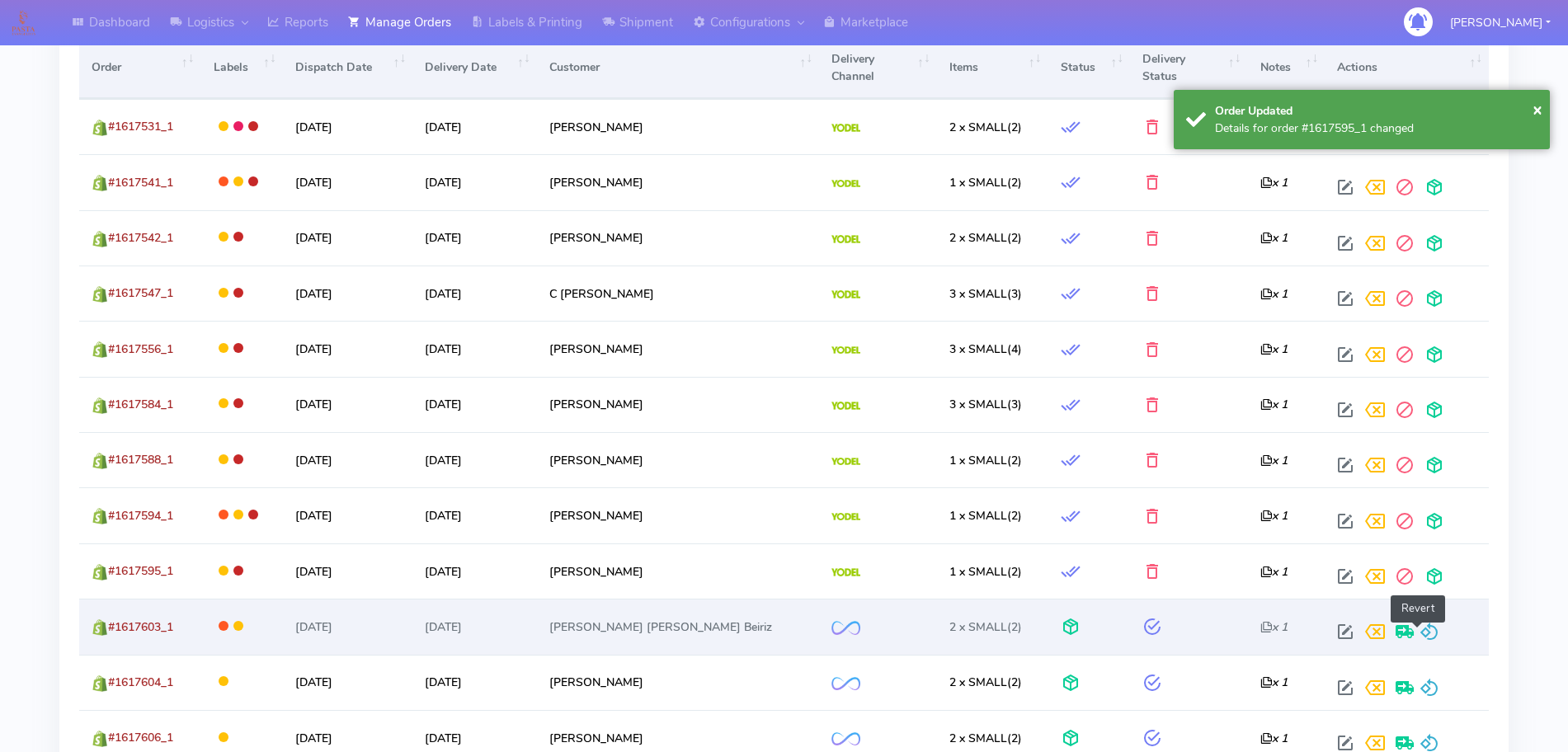
click at [1422, 628] on span at bounding box center [1429, 636] width 20 height 16
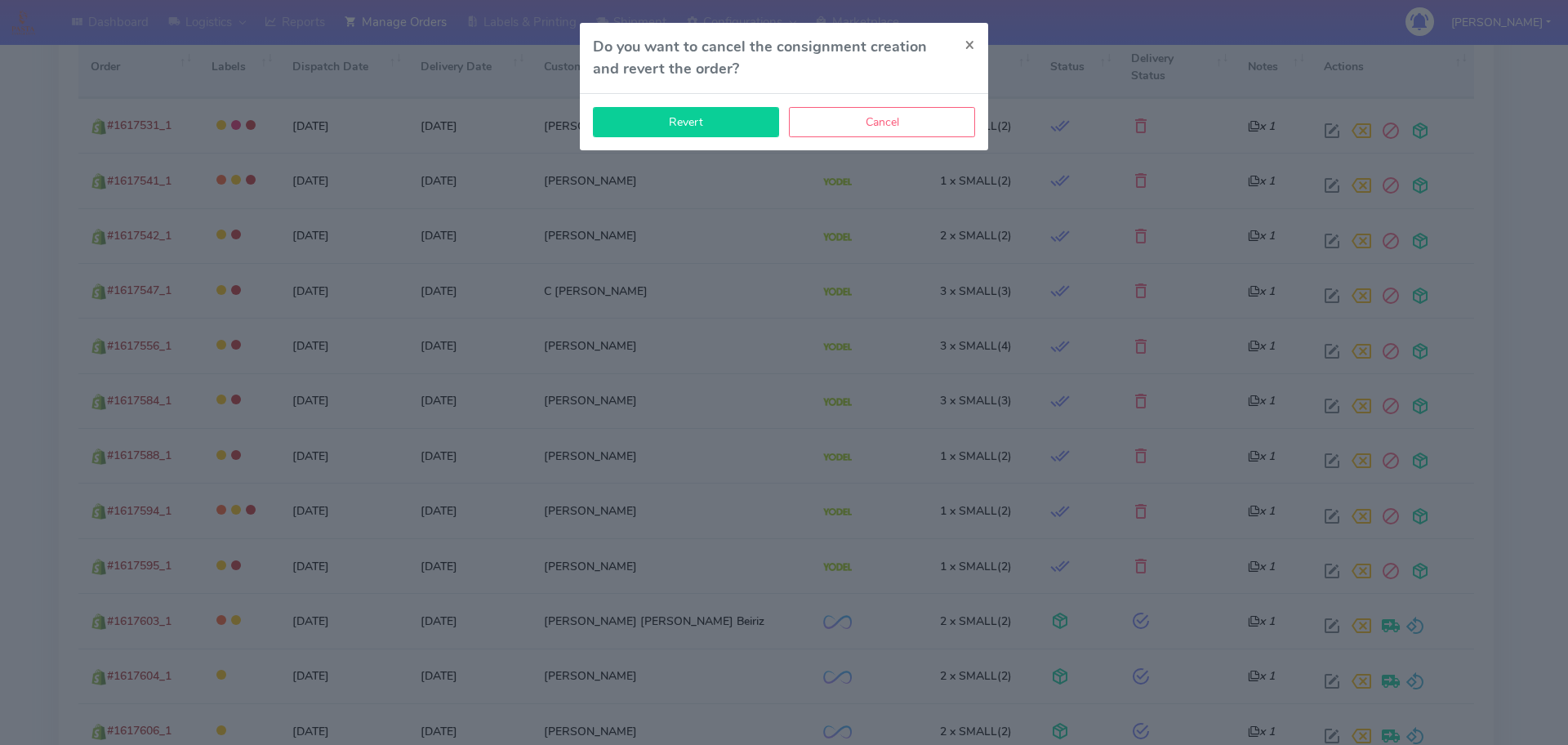
click at [716, 129] on button "Revert" at bounding box center [686, 121] width 186 height 30
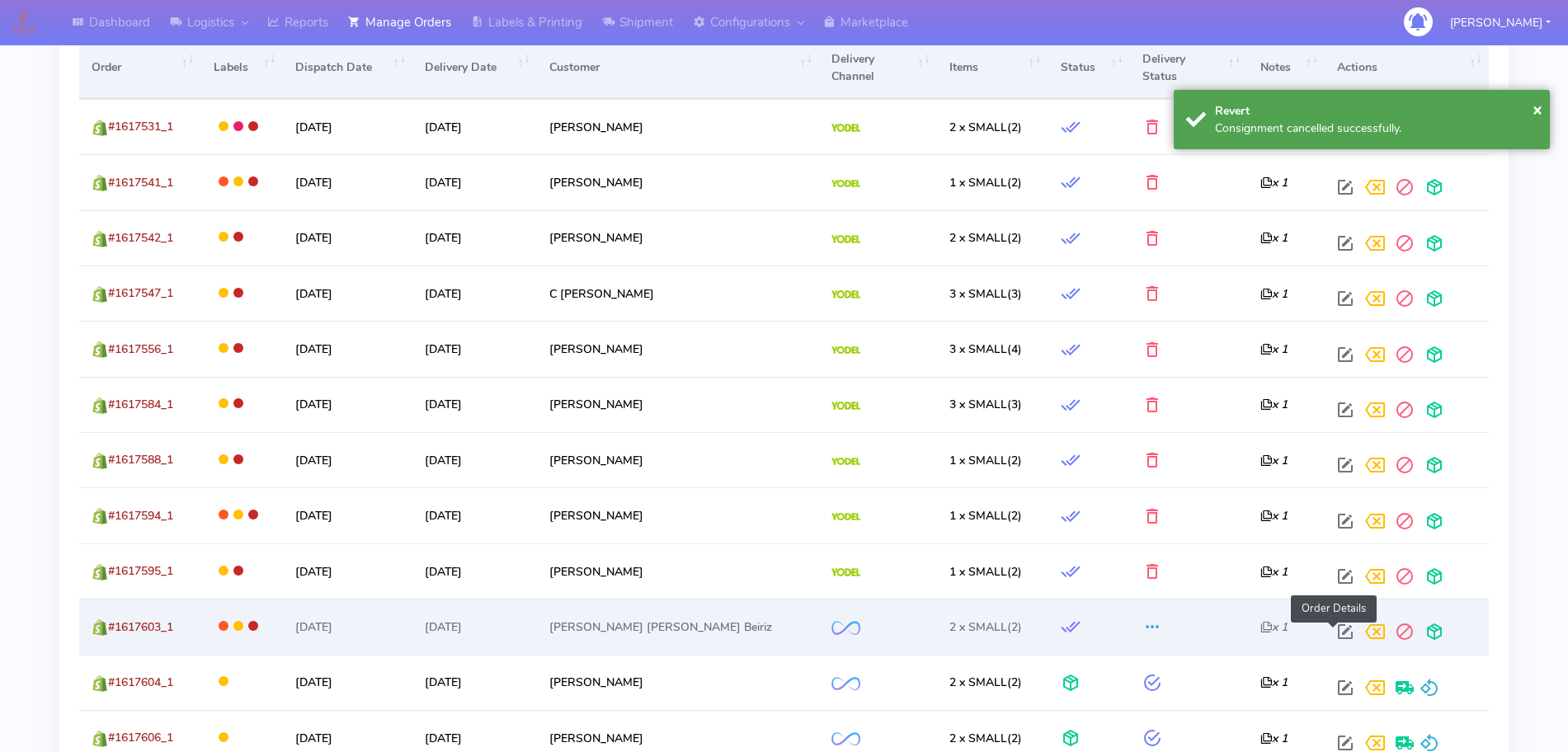
click at [1333, 628] on span at bounding box center [1345, 636] width 30 height 16
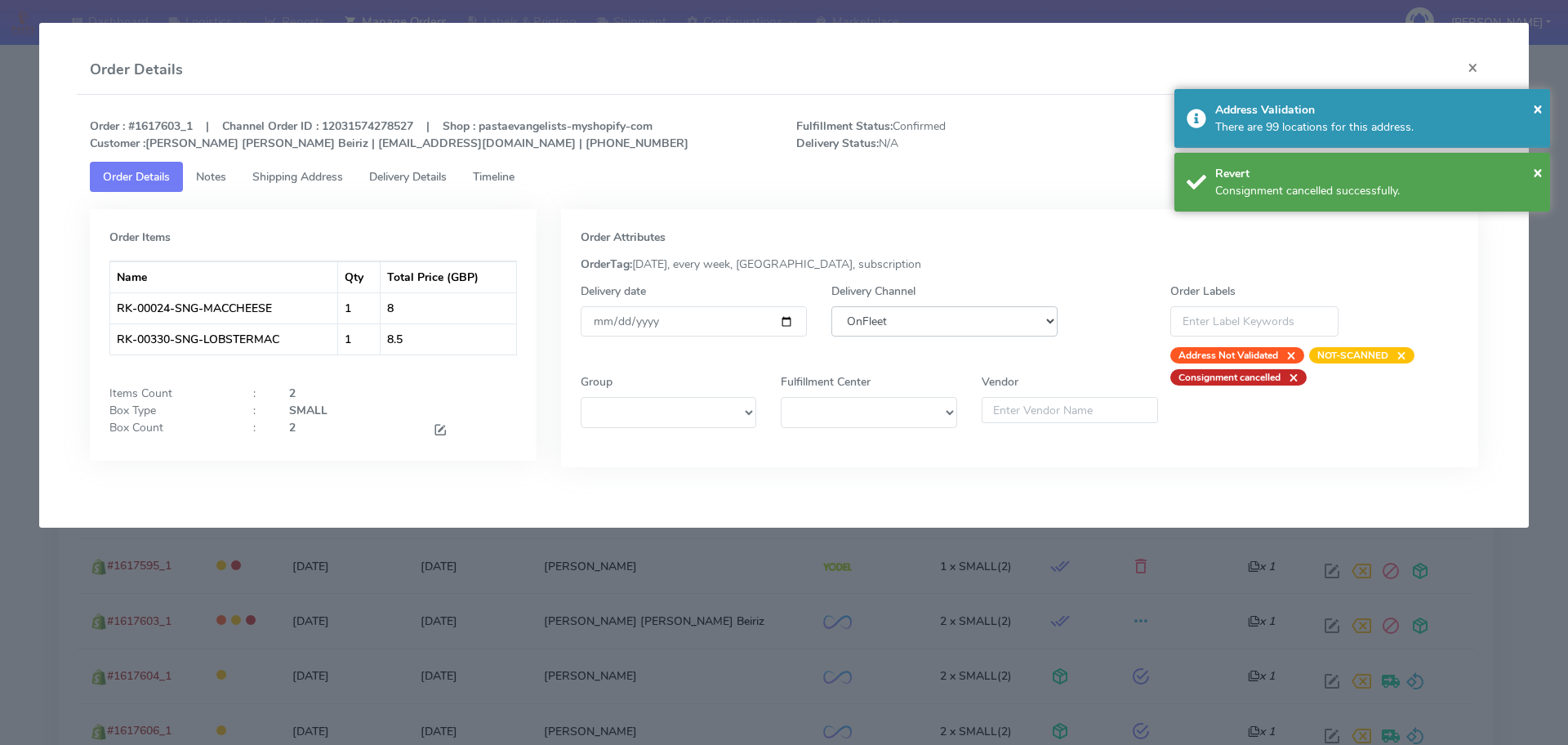
drag, startPoint x: 988, startPoint y: 321, endPoint x: 978, endPoint y: 332, distance: 14.9
click at [987, 325] on select "DHL OnFleet Royal Mail DPD Yodel MaxOptra Amazon Collection" at bounding box center [945, 321] width 226 height 30
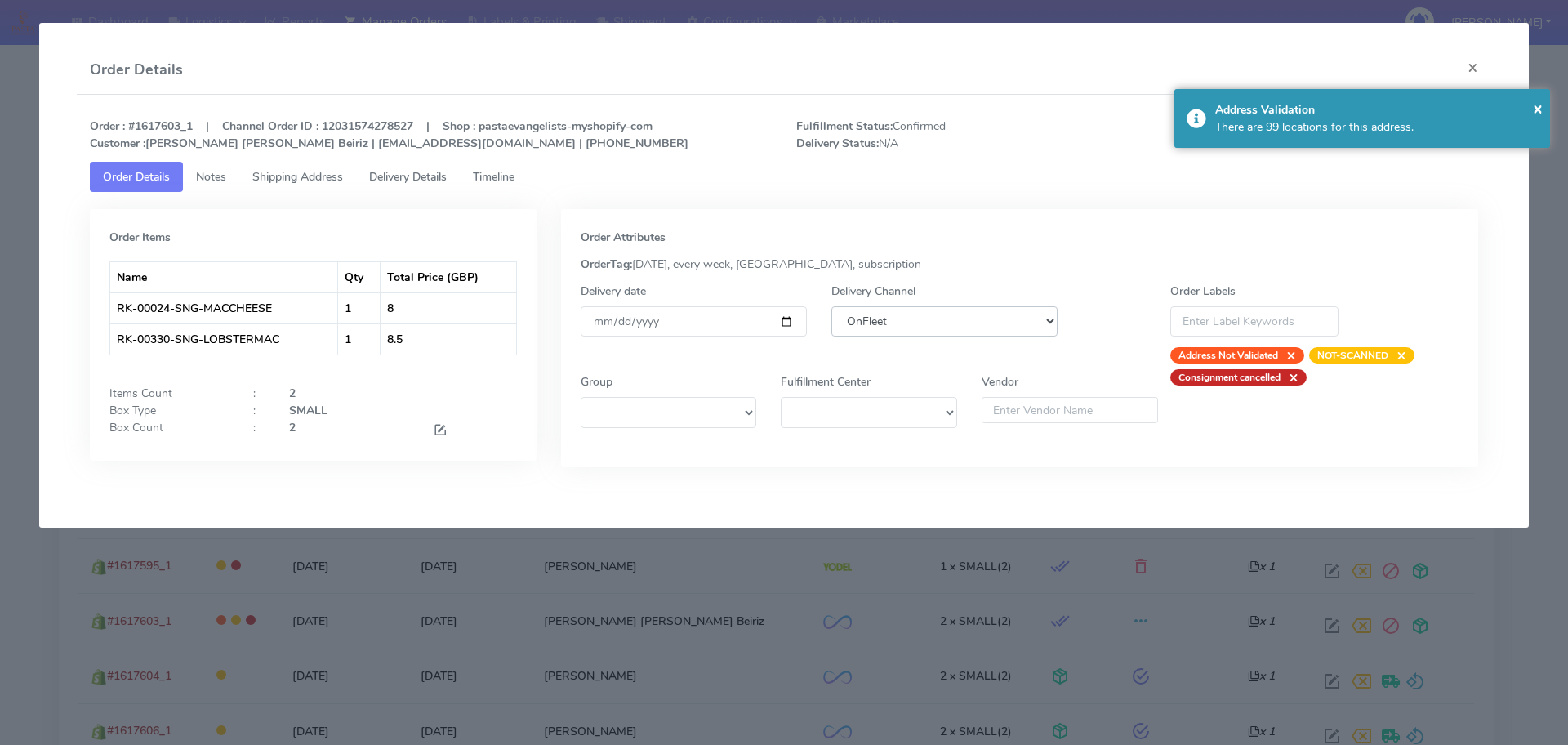
select select "5"
click at [832, 307] on select "DHL OnFleet Royal Mail DPD Yodel MaxOptra Amazon Collection" at bounding box center [945, 321] width 226 height 30
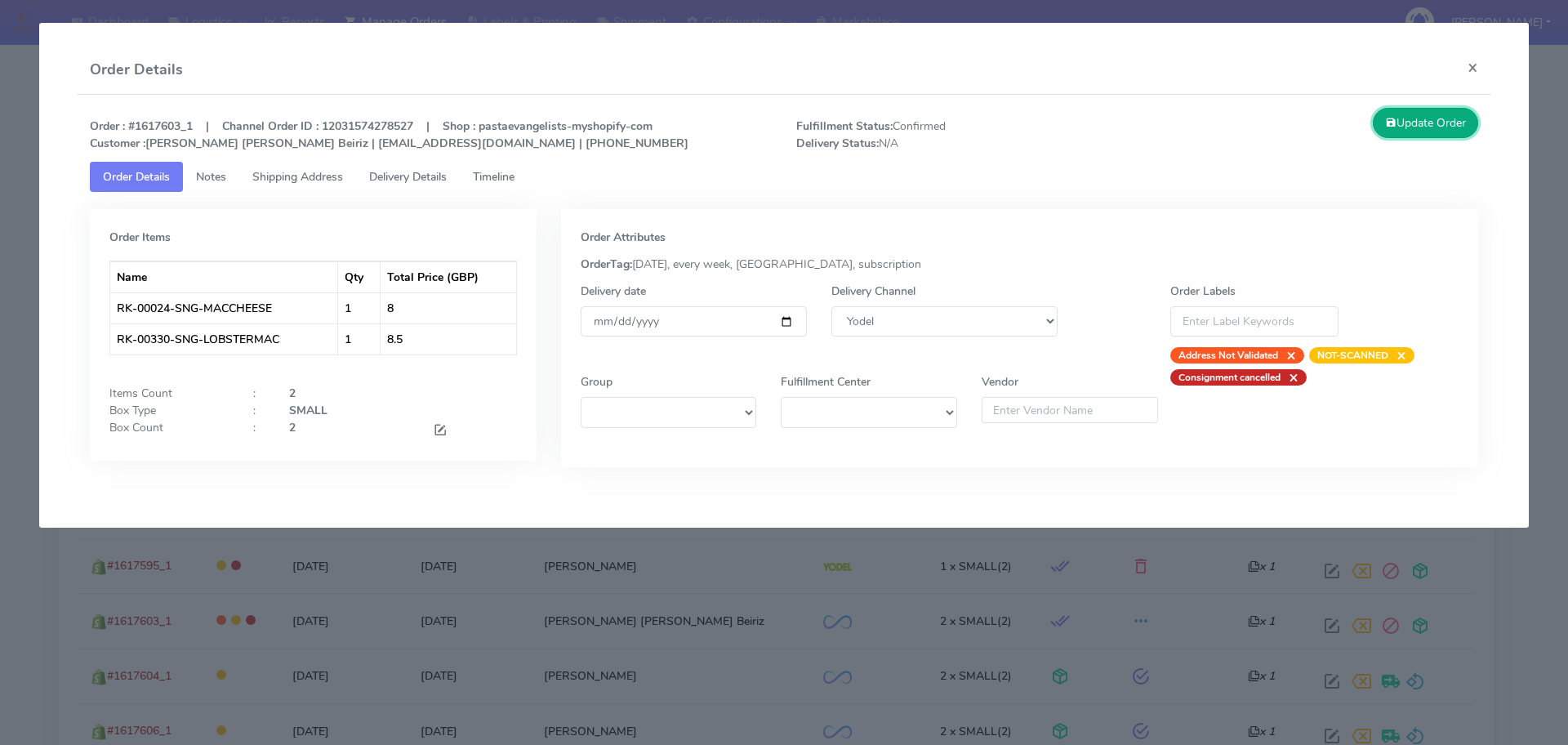
click at [1401, 121] on button "Update Order" at bounding box center [1425, 122] width 106 height 30
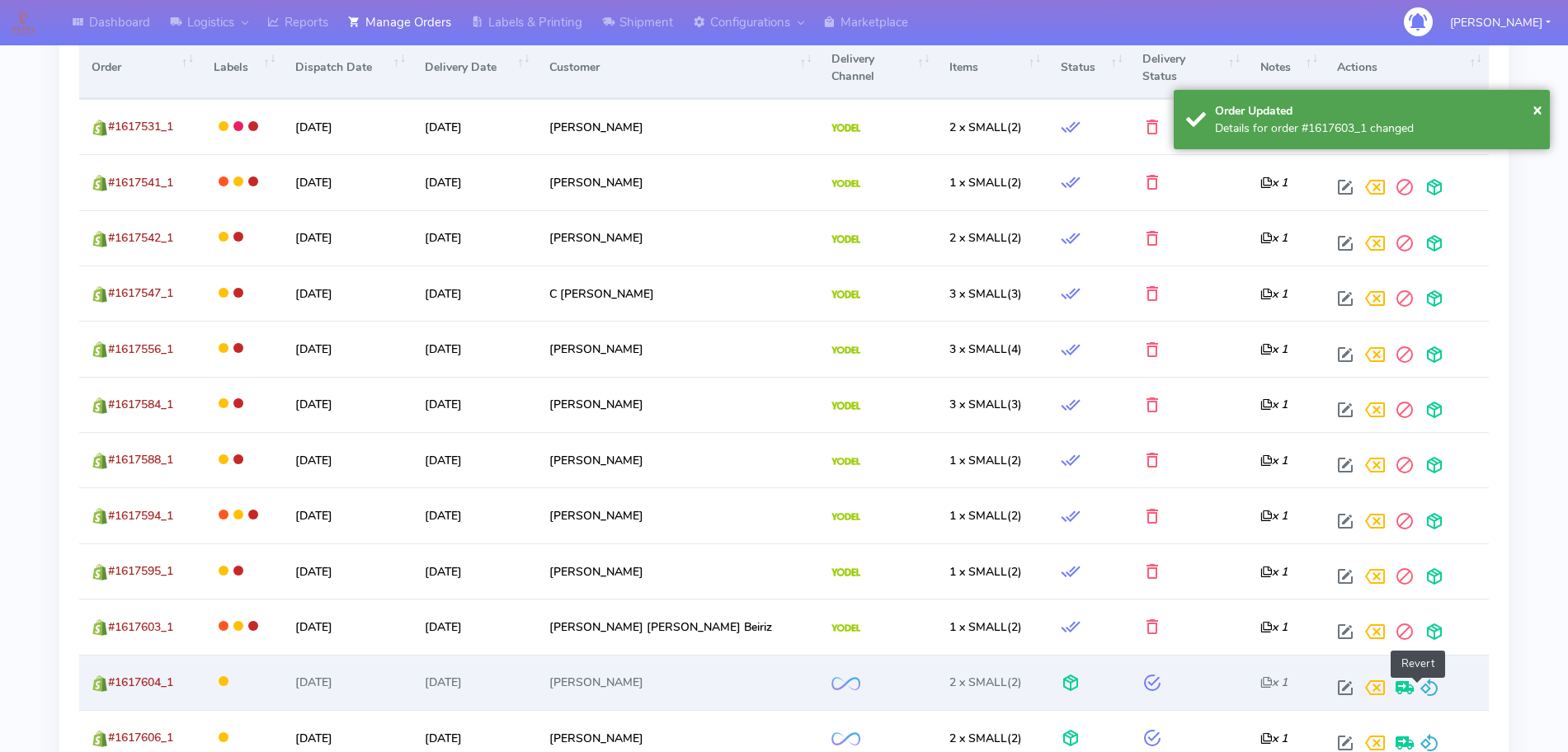
click at [1424, 683] on span at bounding box center [1429, 691] width 20 height 16
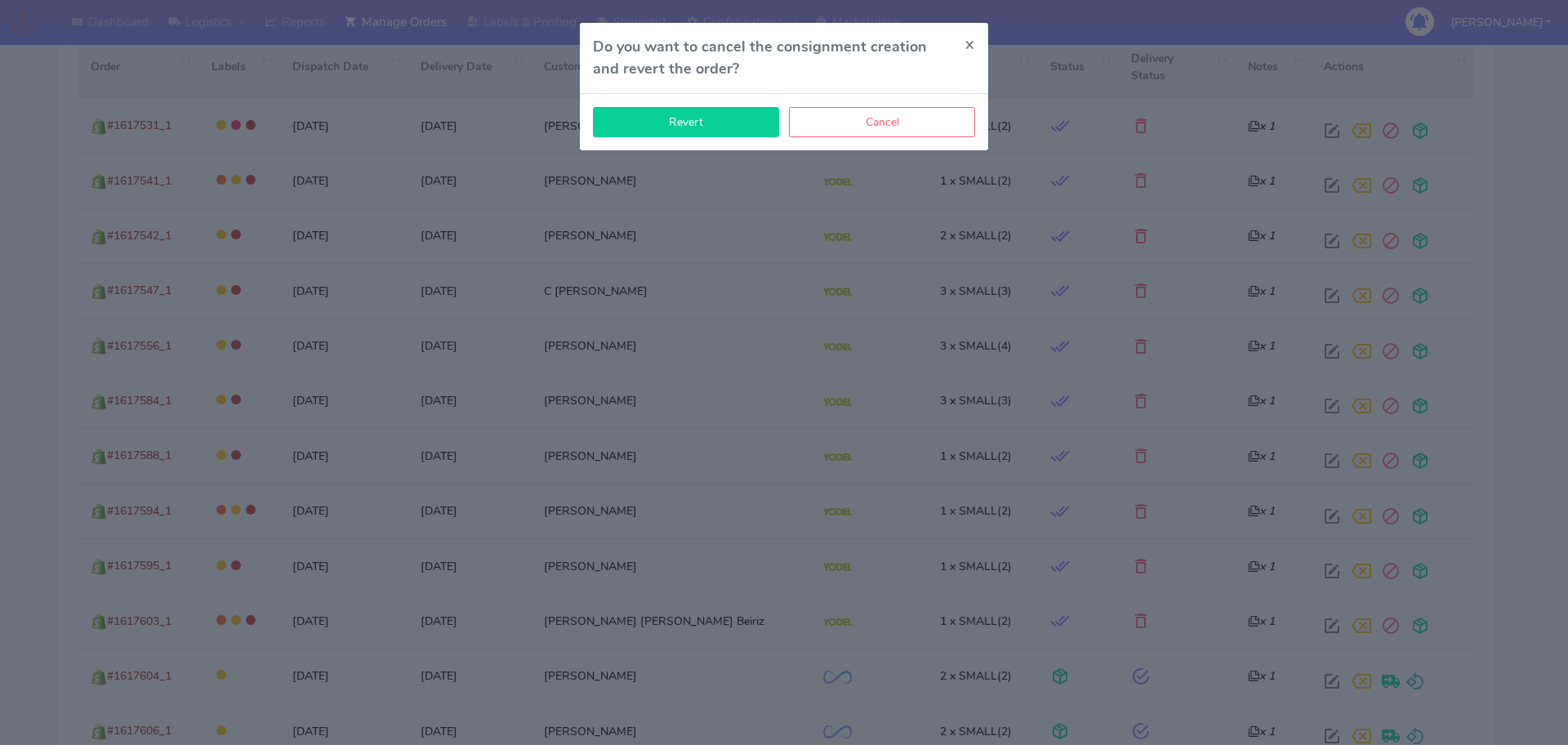
click at [716, 124] on button "Revert" at bounding box center [686, 121] width 186 height 30
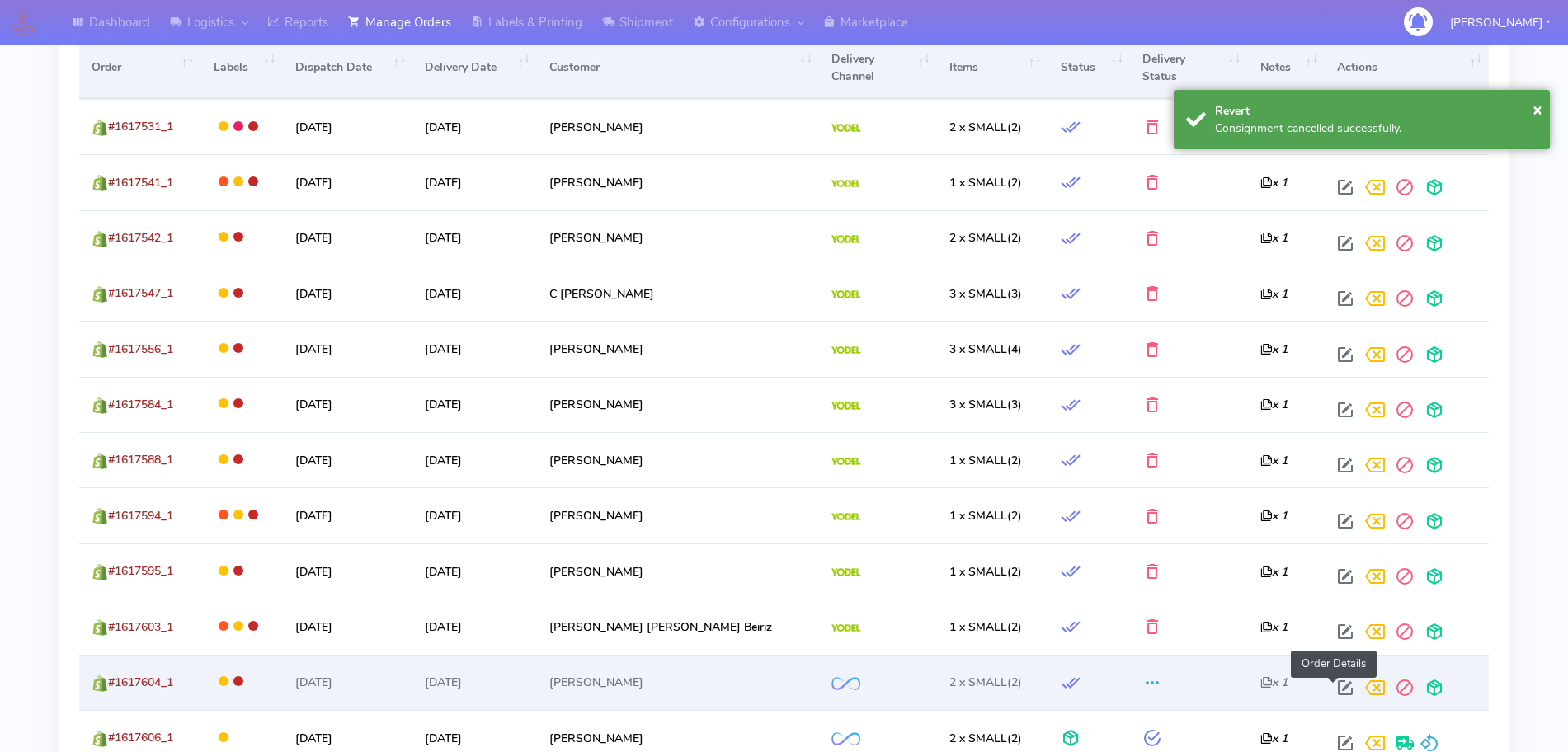
click at [1333, 683] on span at bounding box center [1345, 691] width 30 height 16
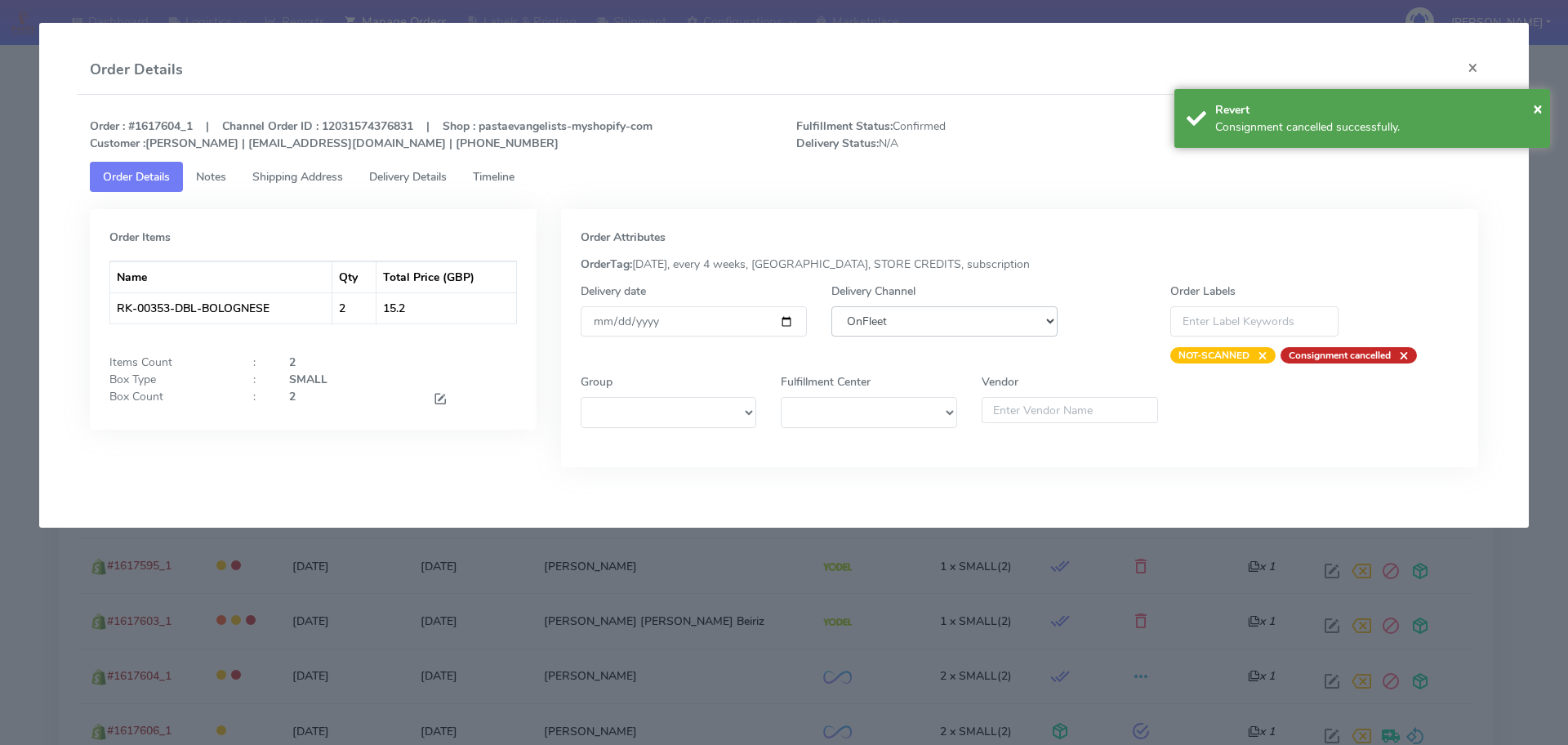
click at [956, 317] on select "DHL OnFleet Royal Mail DPD Yodel MaxOptra Amazon Collection" at bounding box center [945, 321] width 226 height 30
select select "5"
click at [832, 307] on select "DHL OnFleet Royal Mail DPD Yodel MaxOptra Amazon Collection" at bounding box center [945, 321] width 226 height 30
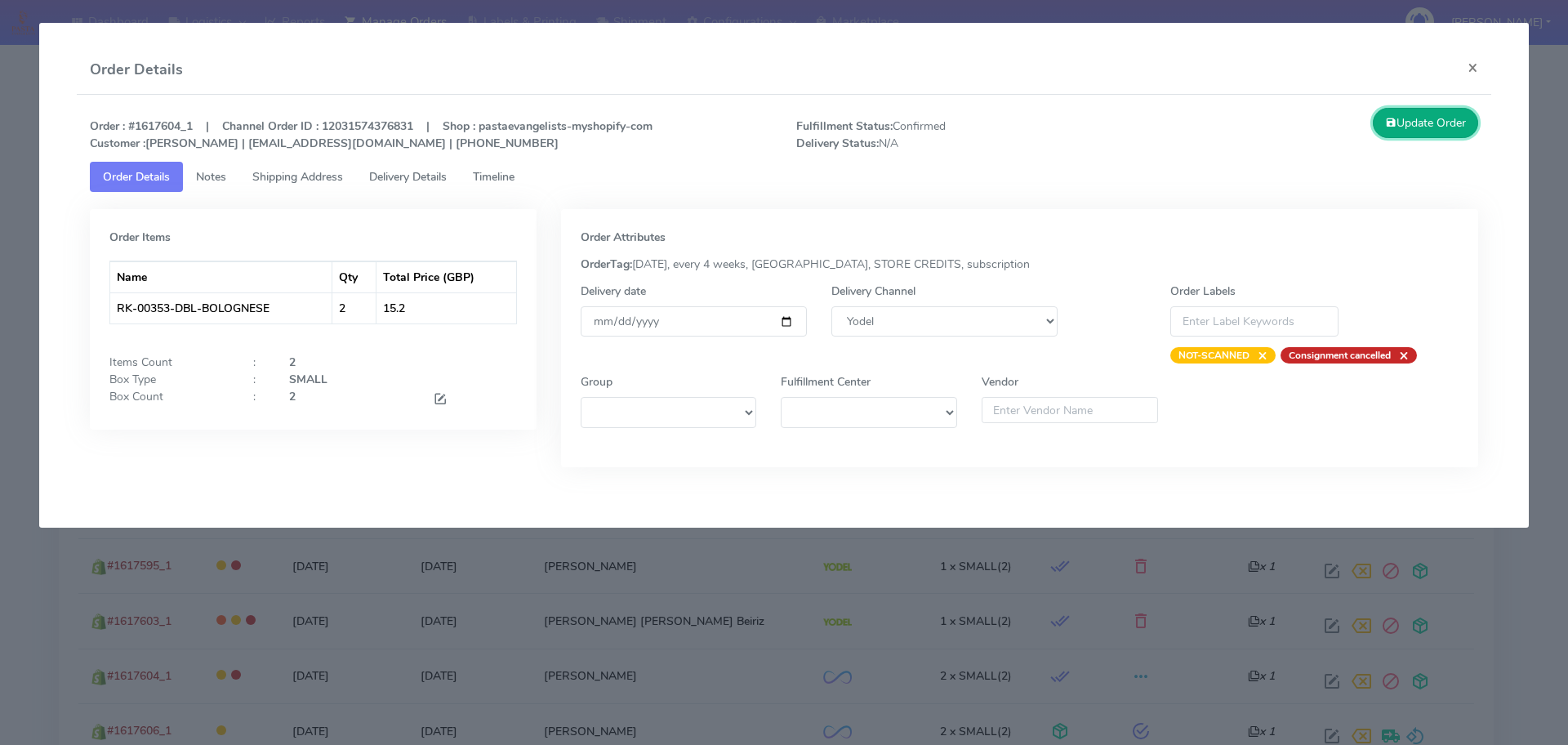
click at [1441, 132] on button "Update Order" at bounding box center [1425, 122] width 106 height 30
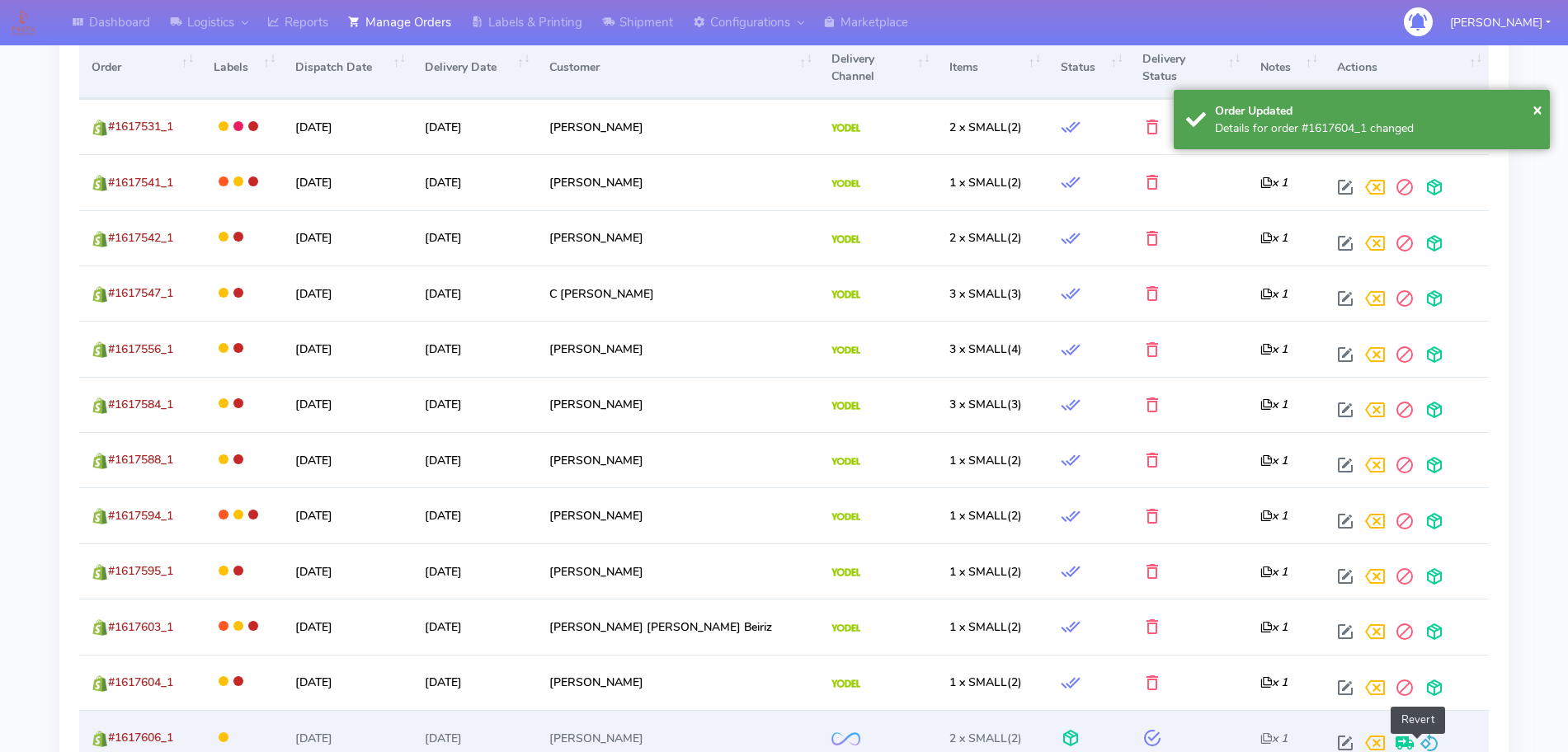
click at [1425, 739] on span at bounding box center [1429, 747] width 20 height 16
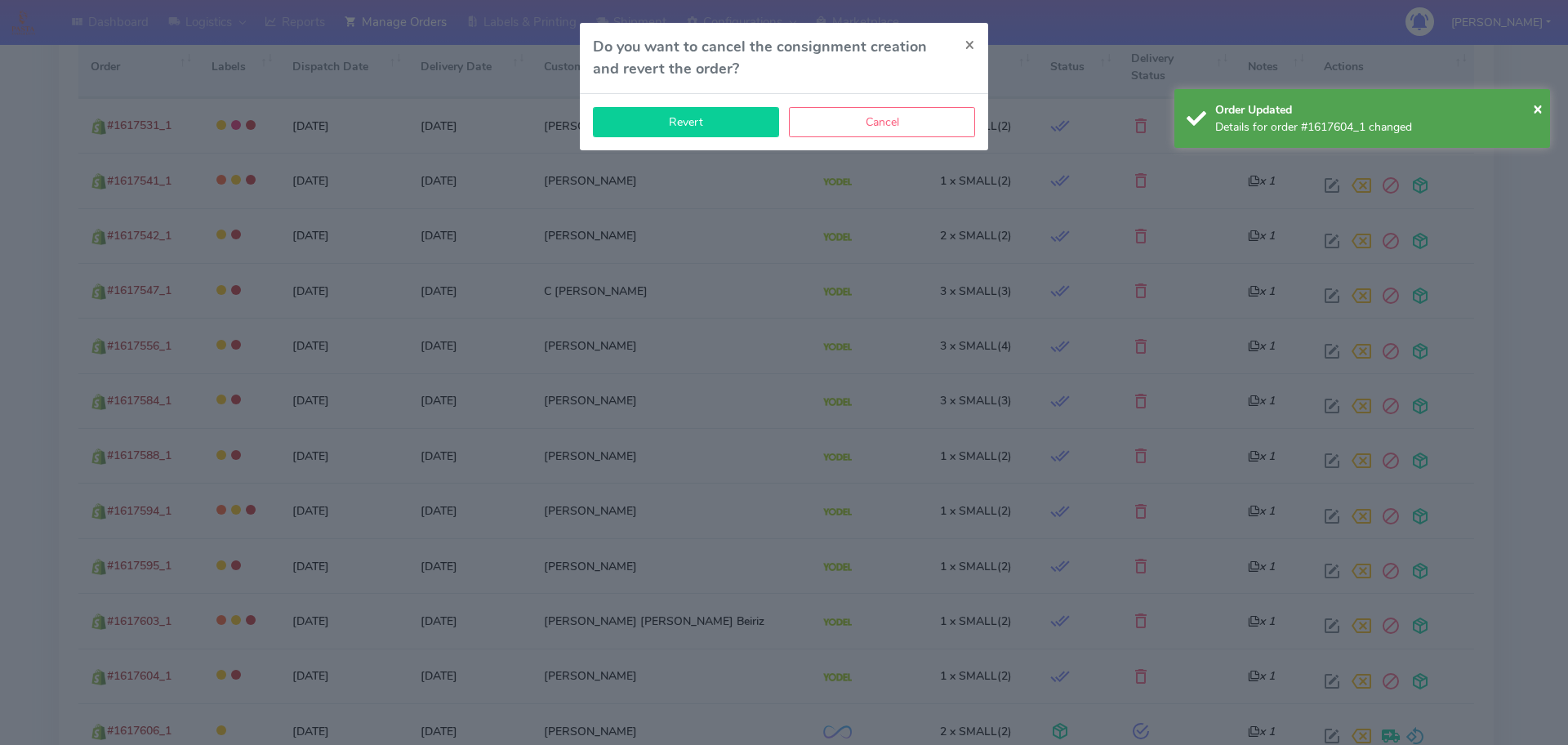
click at [703, 122] on button "Revert" at bounding box center [686, 121] width 186 height 30
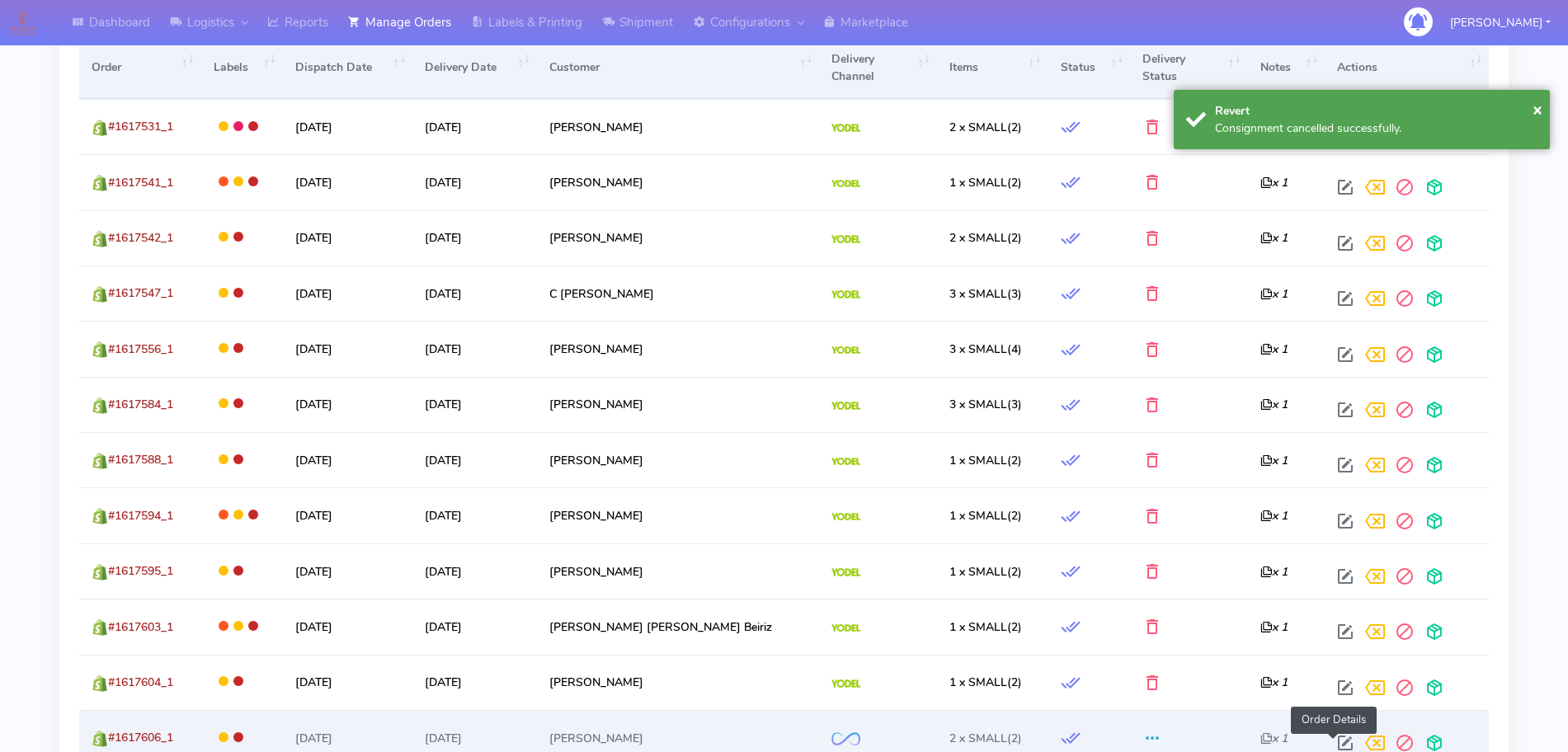
click at [1331, 739] on span at bounding box center [1345, 747] width 30 height 16
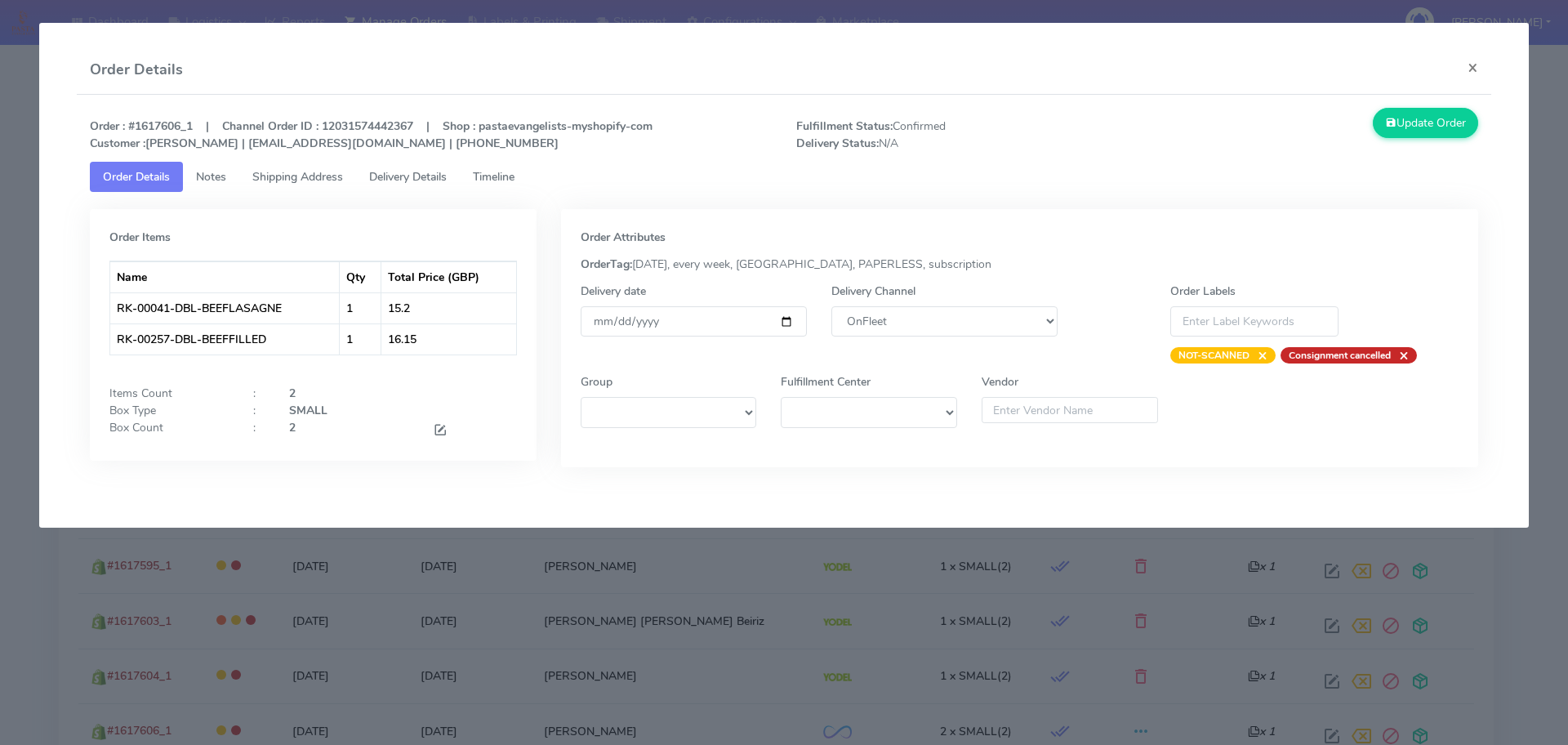
click at [880, 338] on div "Delivery Channel DHL OnFleet Royal Mail DPD Yodel MaxOptra Amazon Collection" at bounding box center [944, 323] width 251 height 81
click at [896, 325] on select "DHL OnFleet Royal Mail DPD Yodel MaxOptra Amazon Collection" at bounding box center [945, 321] width 226 height 30
select select "5"
click at [832, 307] on select "DHL OnFleet Royal Mail DPD Yodel MaxOptra Amazon Collection" at bounding box center [945, 321] width 226 height 30
click at [1456, 132] on button "Update Order" at bounding box center [1425, 122] width 106 height 30
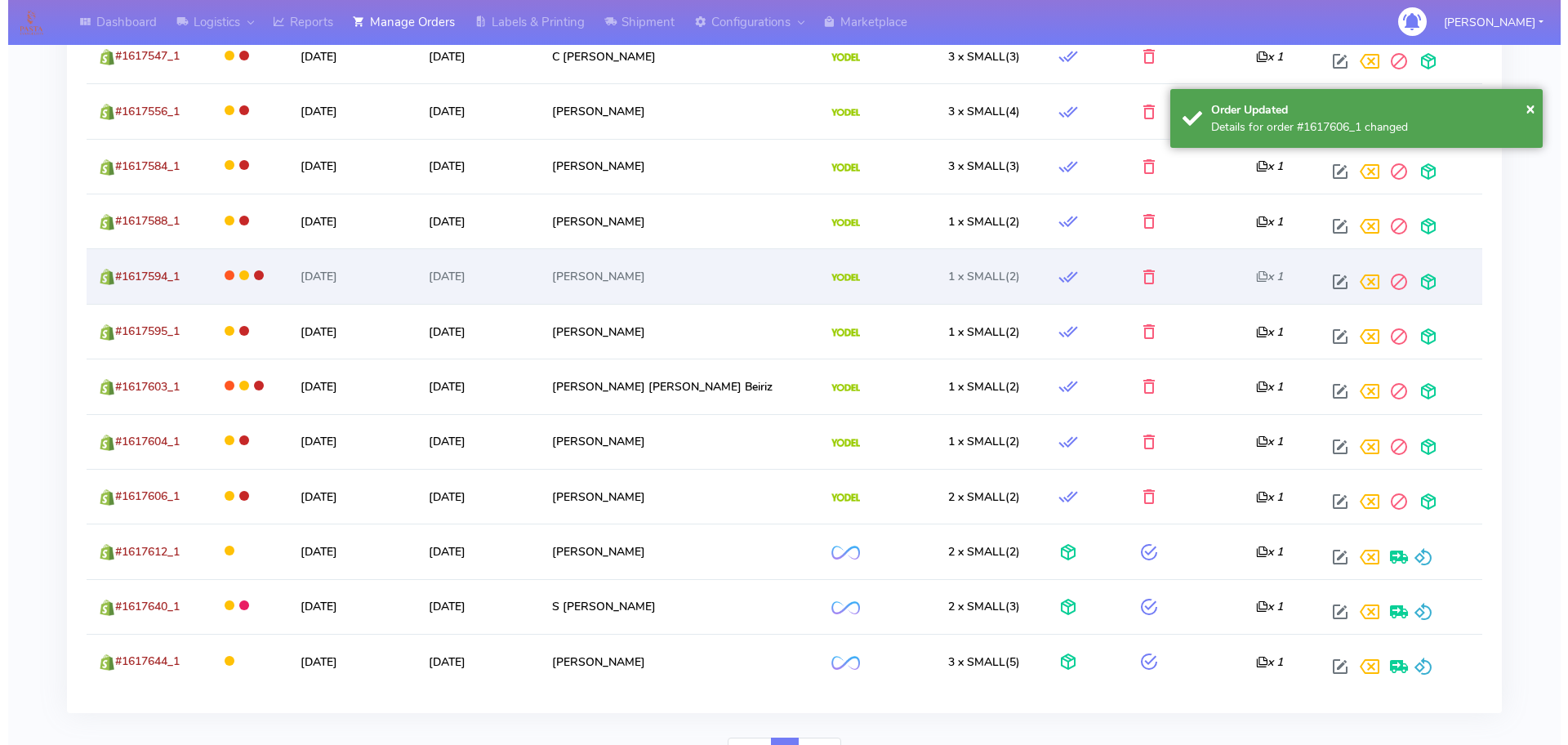
scroll to position [919, 0]
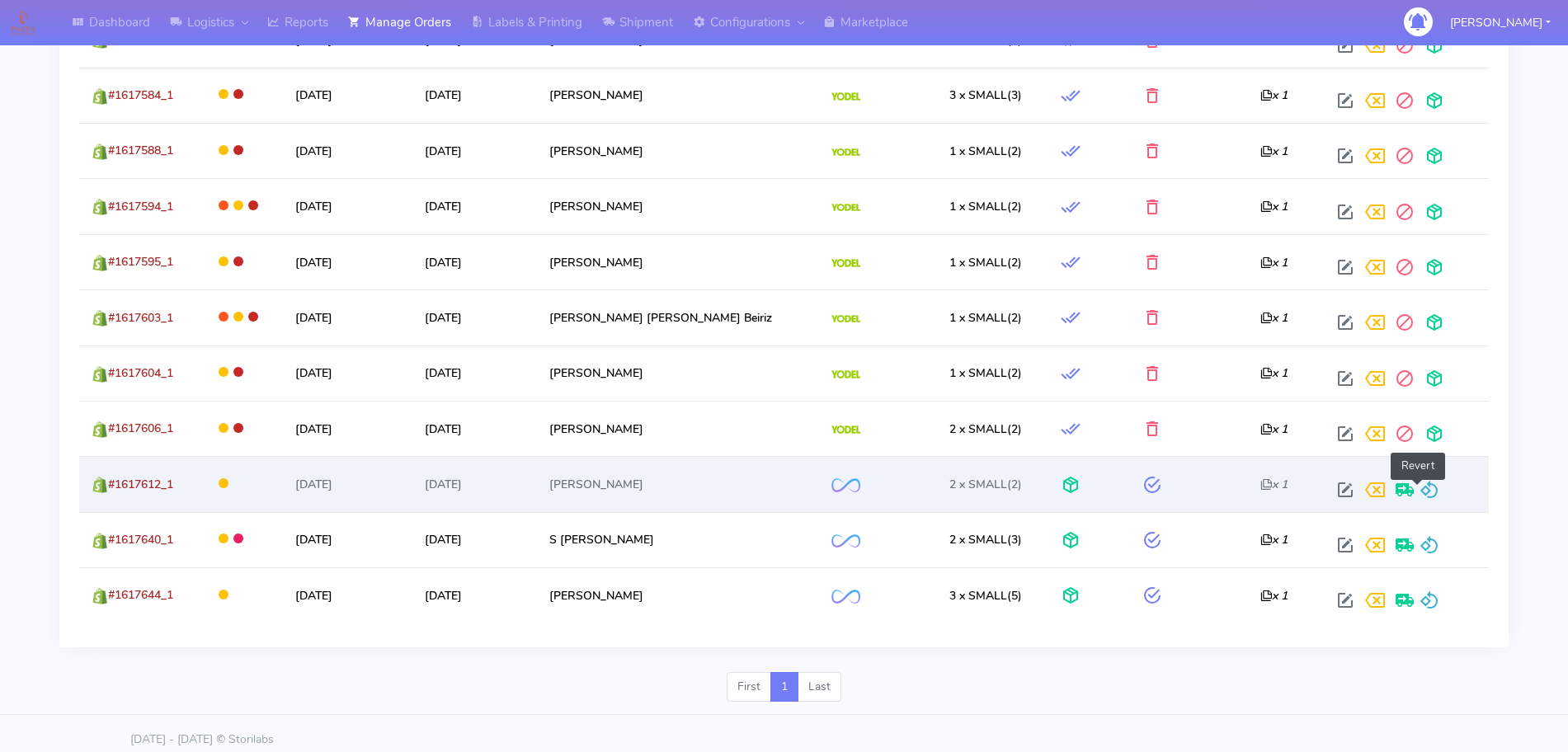
click at [1419, 493] on span at bounding box center [1429, 494] width 20 height 16
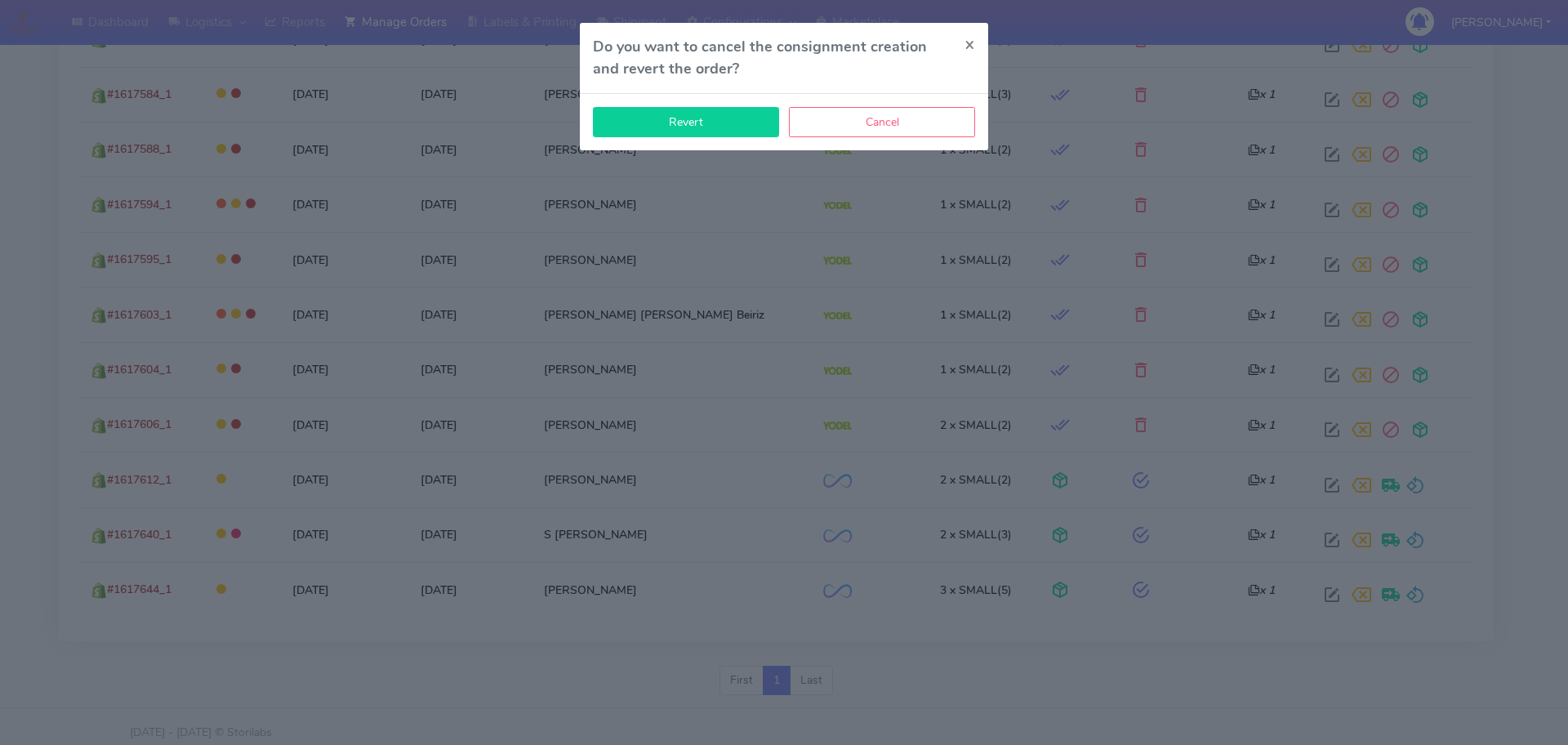
click at [691, 123] on button "Revert" at bounding box center [686, 121] width 186 height 30
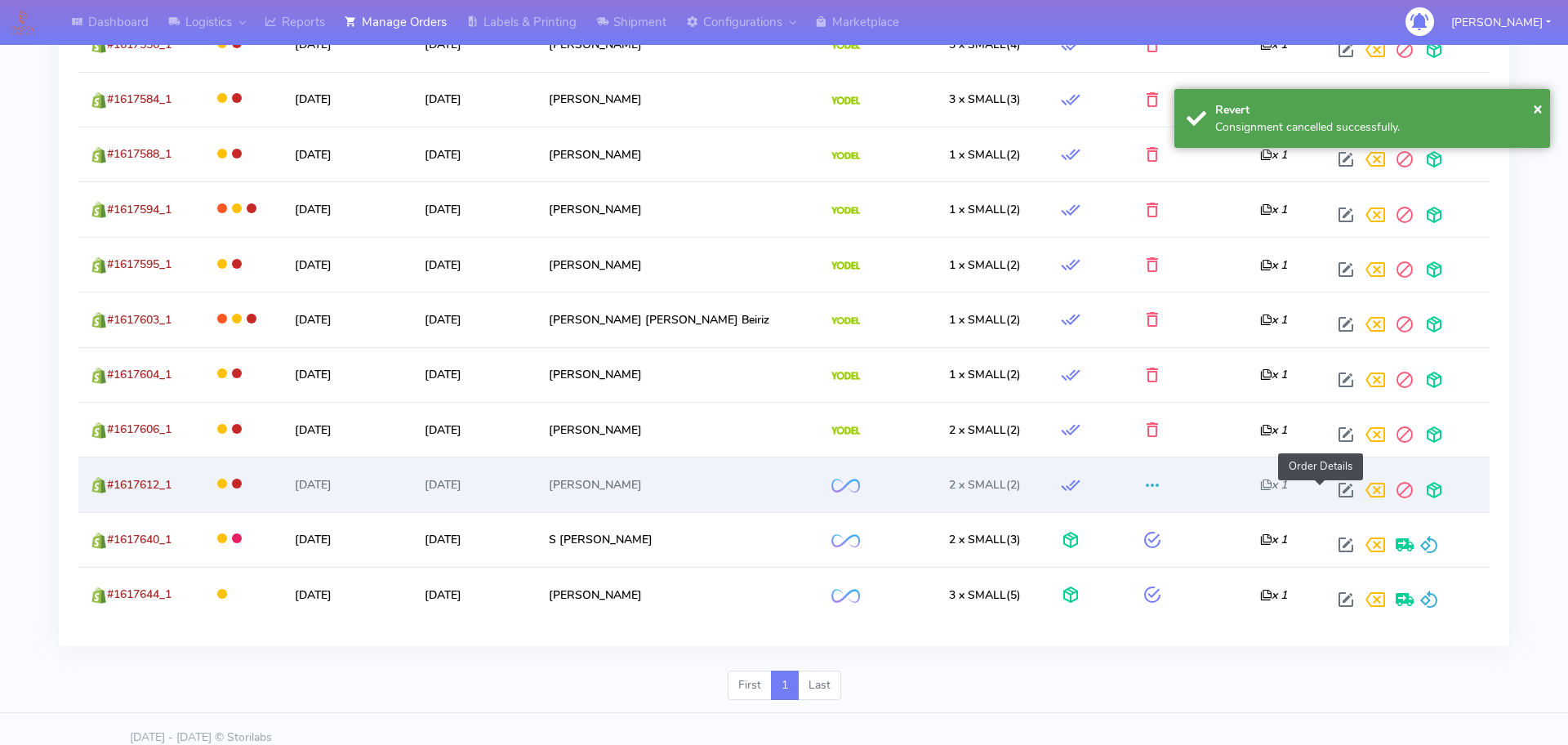
scroll to position [931, 0]
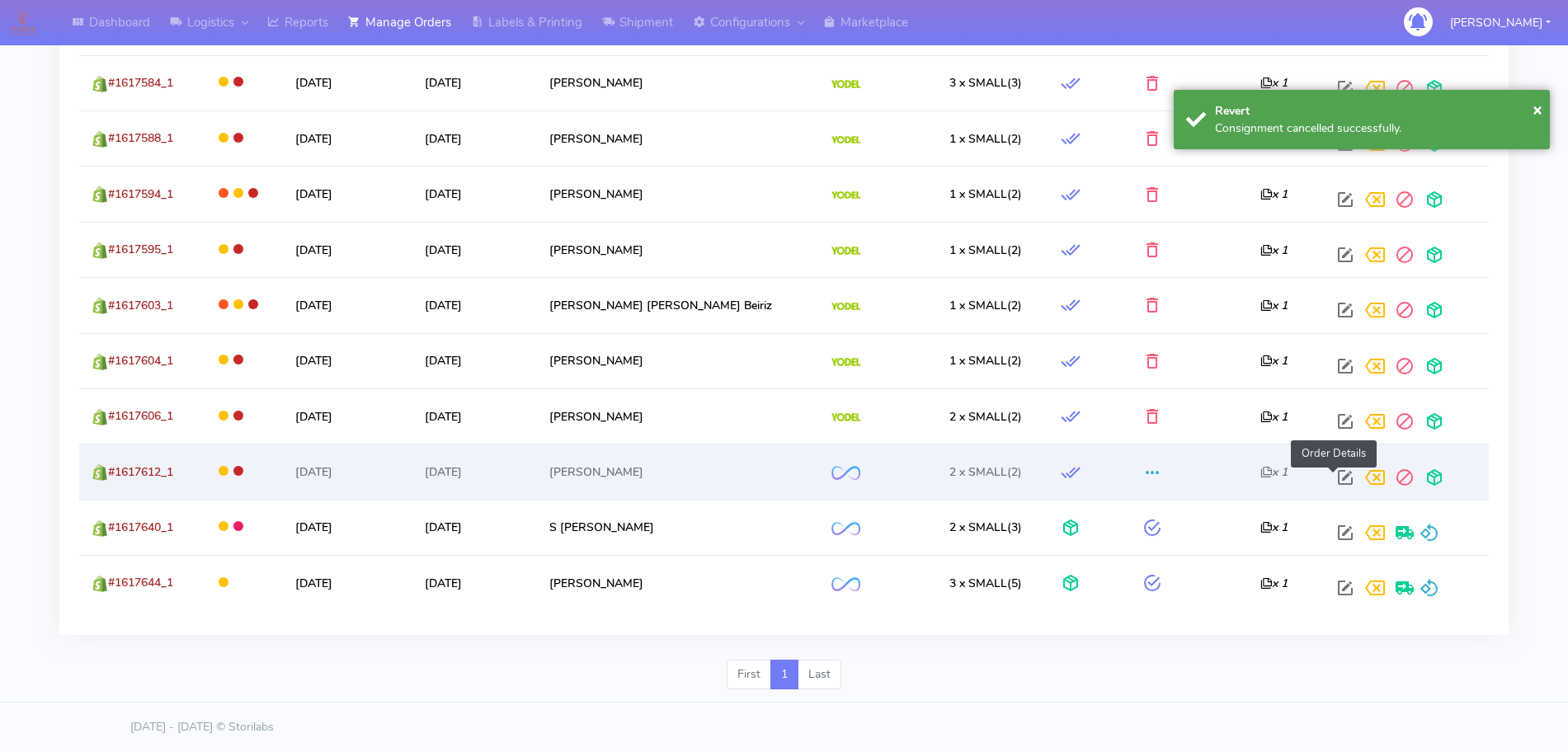
click at [1337, 483] on span at bounding box center [1345, 481] width 30 height 16
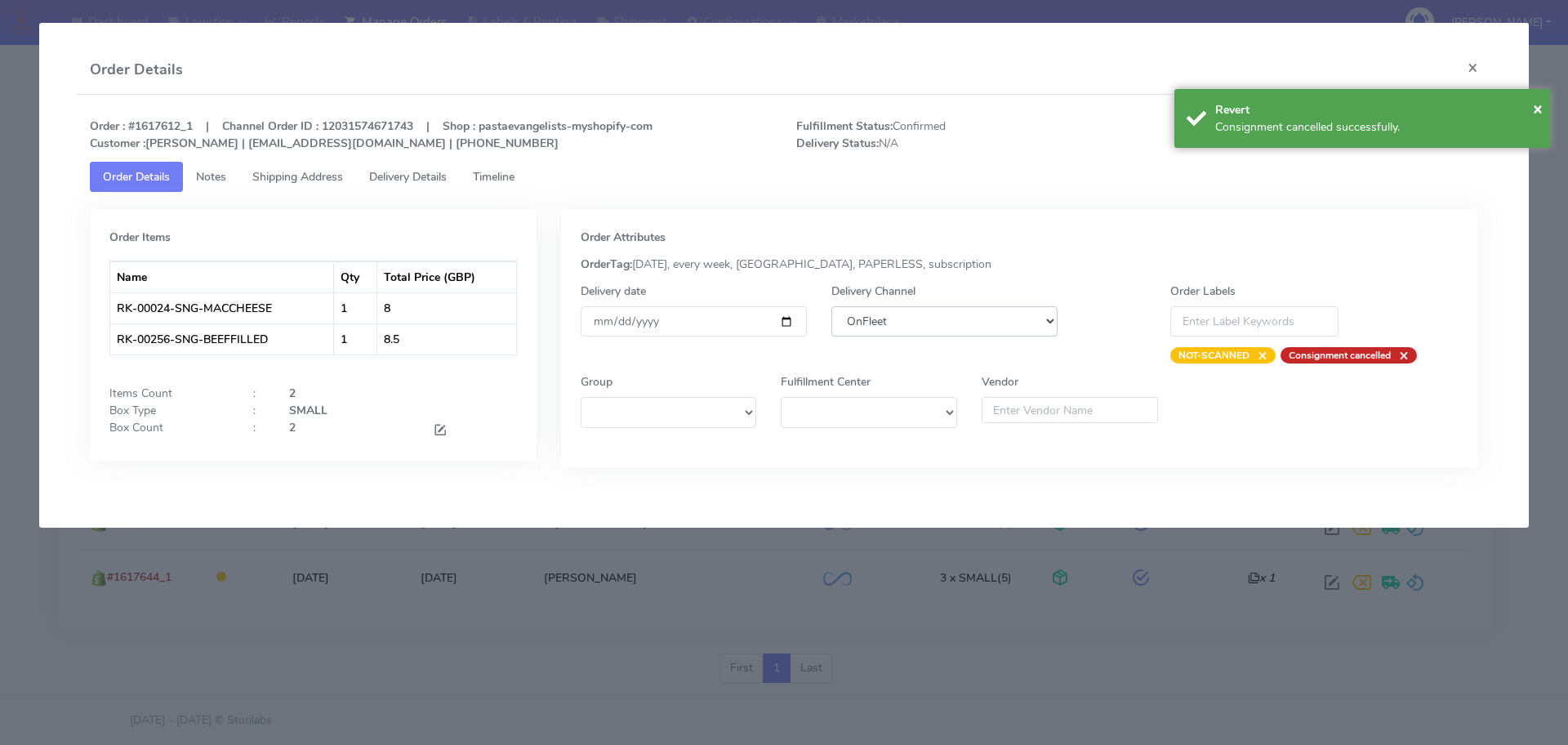
click at [982, 332] on select "DHL OnFleet Royal Mail DPD Yodel MaxOptra Amazon Collection" at bounding box center [945, 321] width 226 height 30
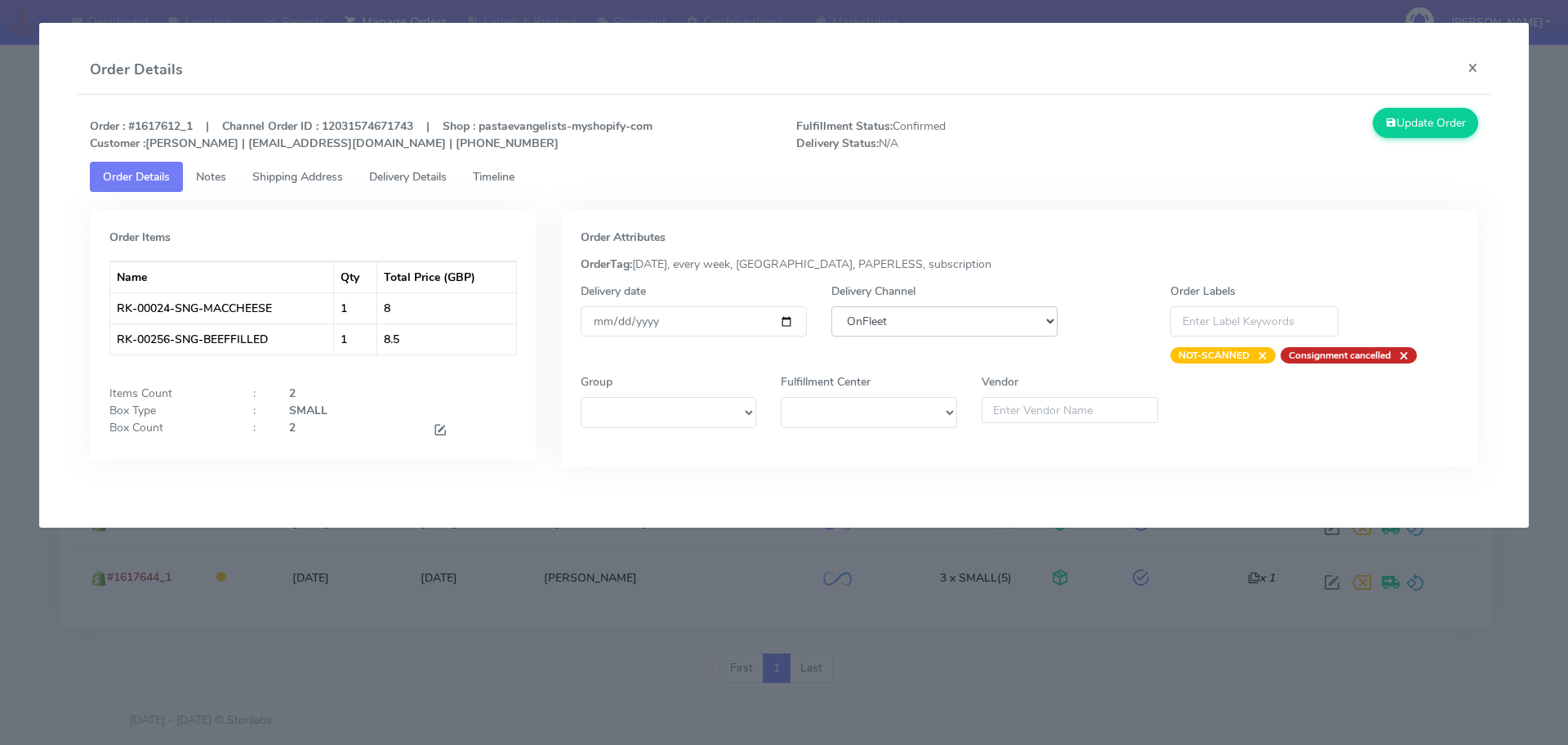
select select "5"
click at [832, 307] on select "DHL OnFleet Royal Mail DPD Yodel MaxOptra Amazon Collection" at bounding box center [945, 321] width 226 height 30
click at [1420, 132] on button "Update Order" at bounding box center [1425, 122] width 106 height 30
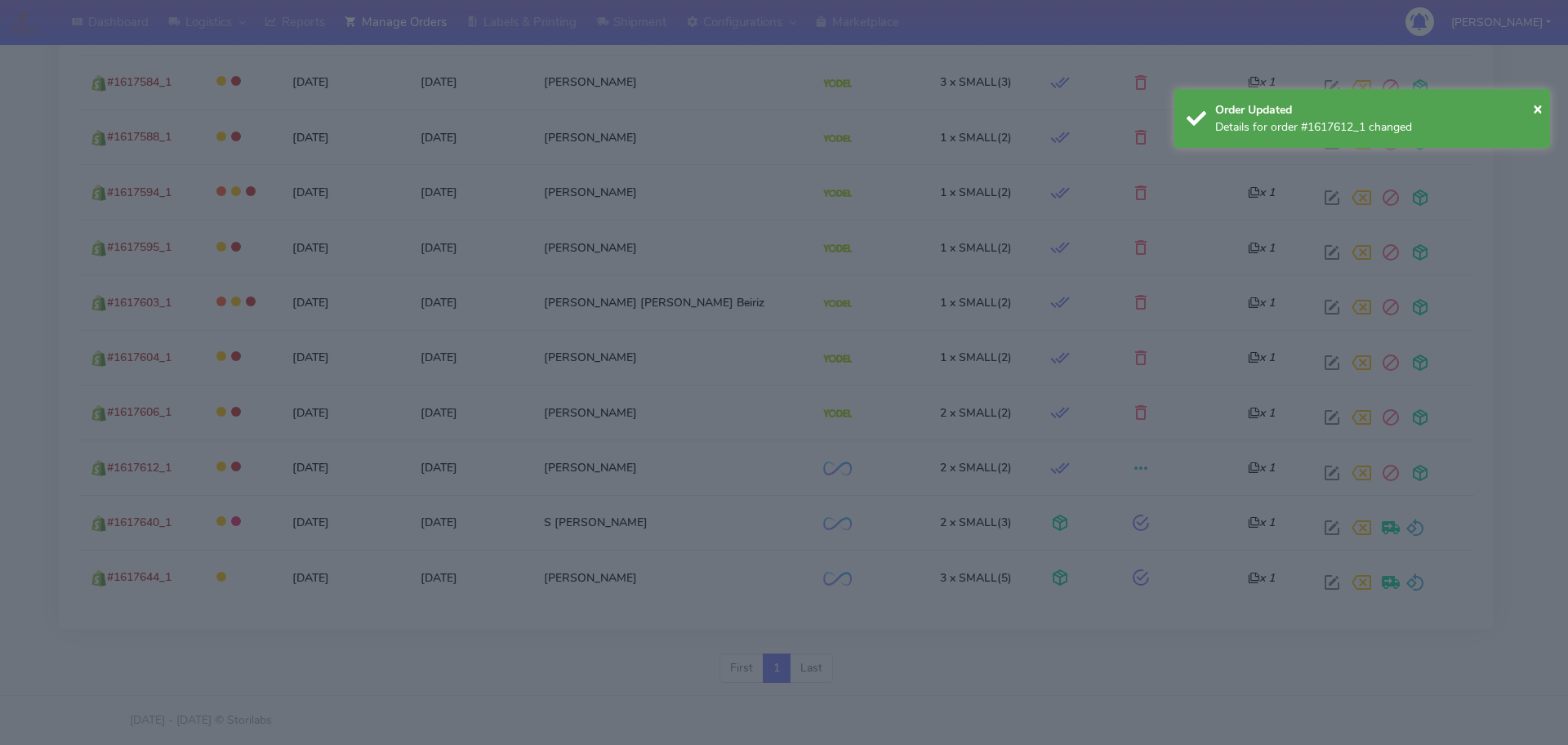
scroll to position [914, 0]
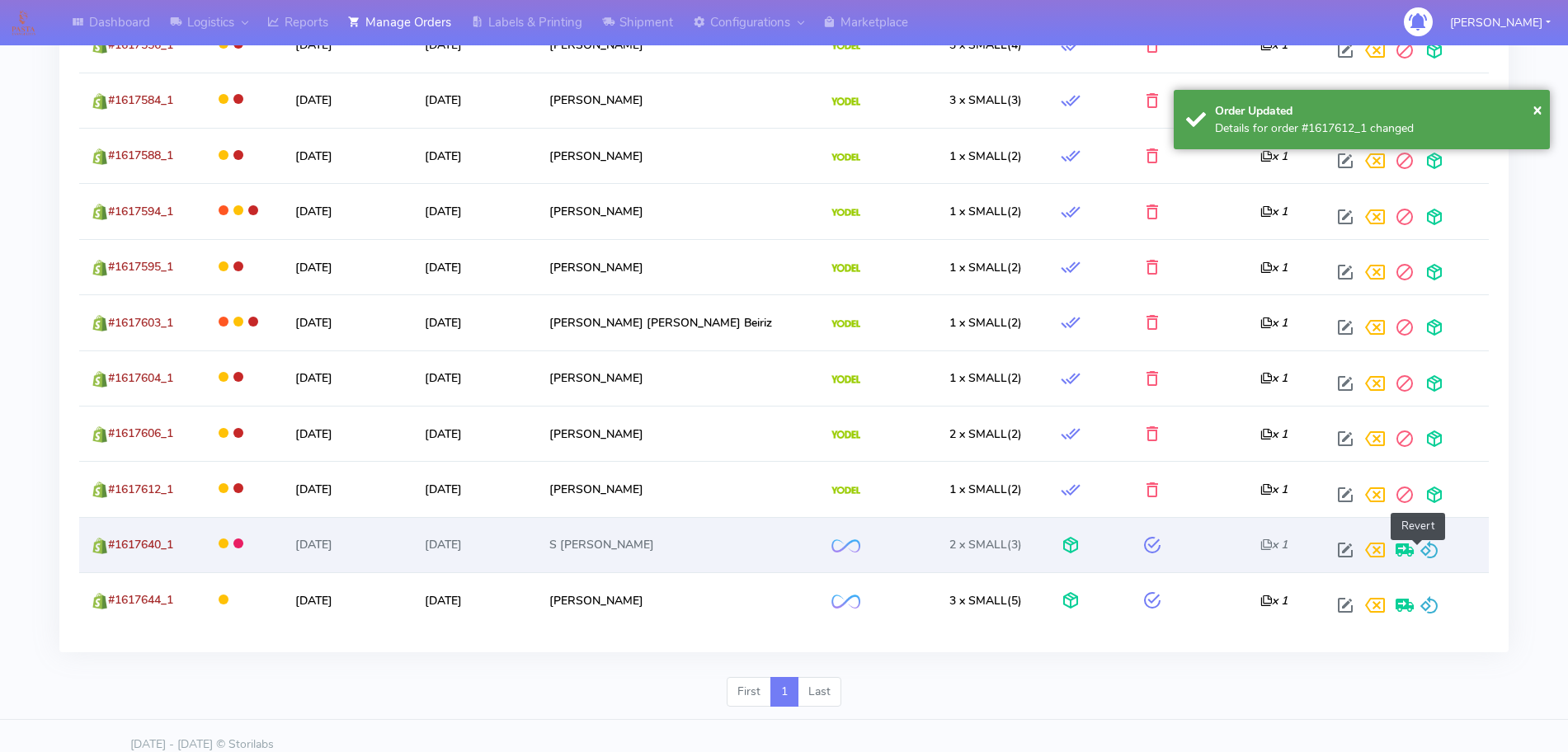
click at [1421, 549] on span at bounding box center [1429, 554] width 20 height 16
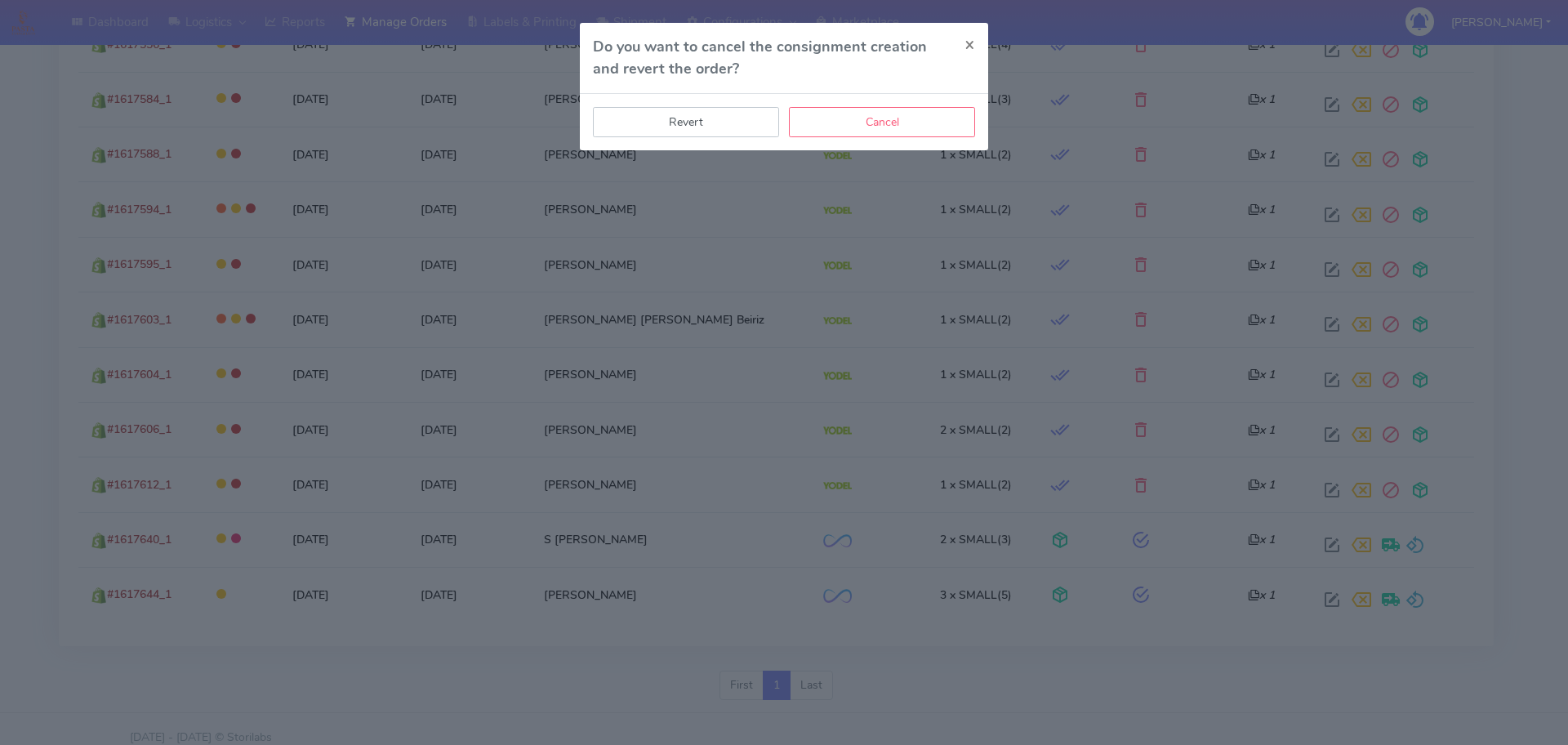
drag, startPoint x: 706, startPoint y: 125, endPoint x: 828, endPoint y: 203, distance: 144.8
click at [708, 125] on button "Revert" at bounding box center [686, 121] width 186 height 30
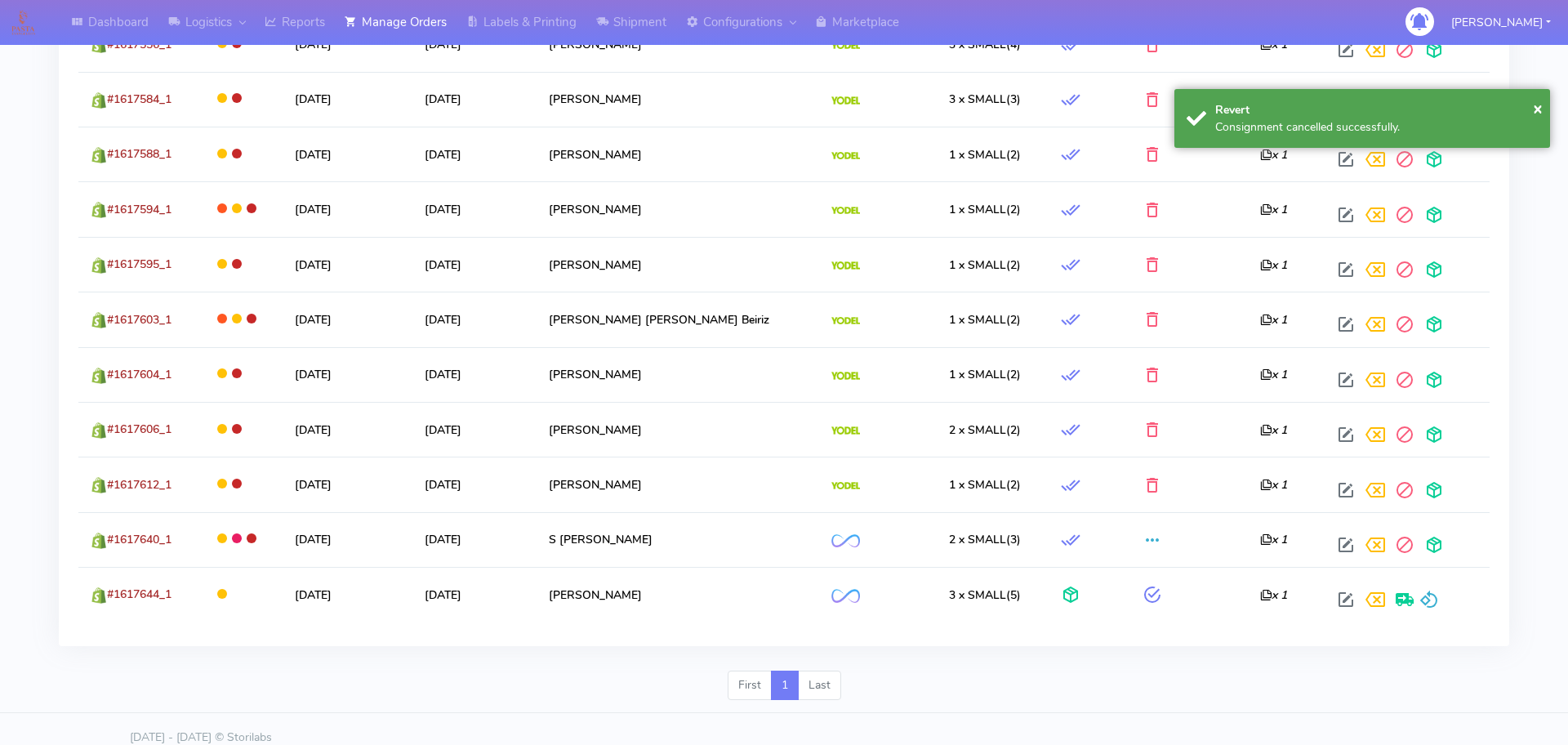
scroll to position [931, 0]
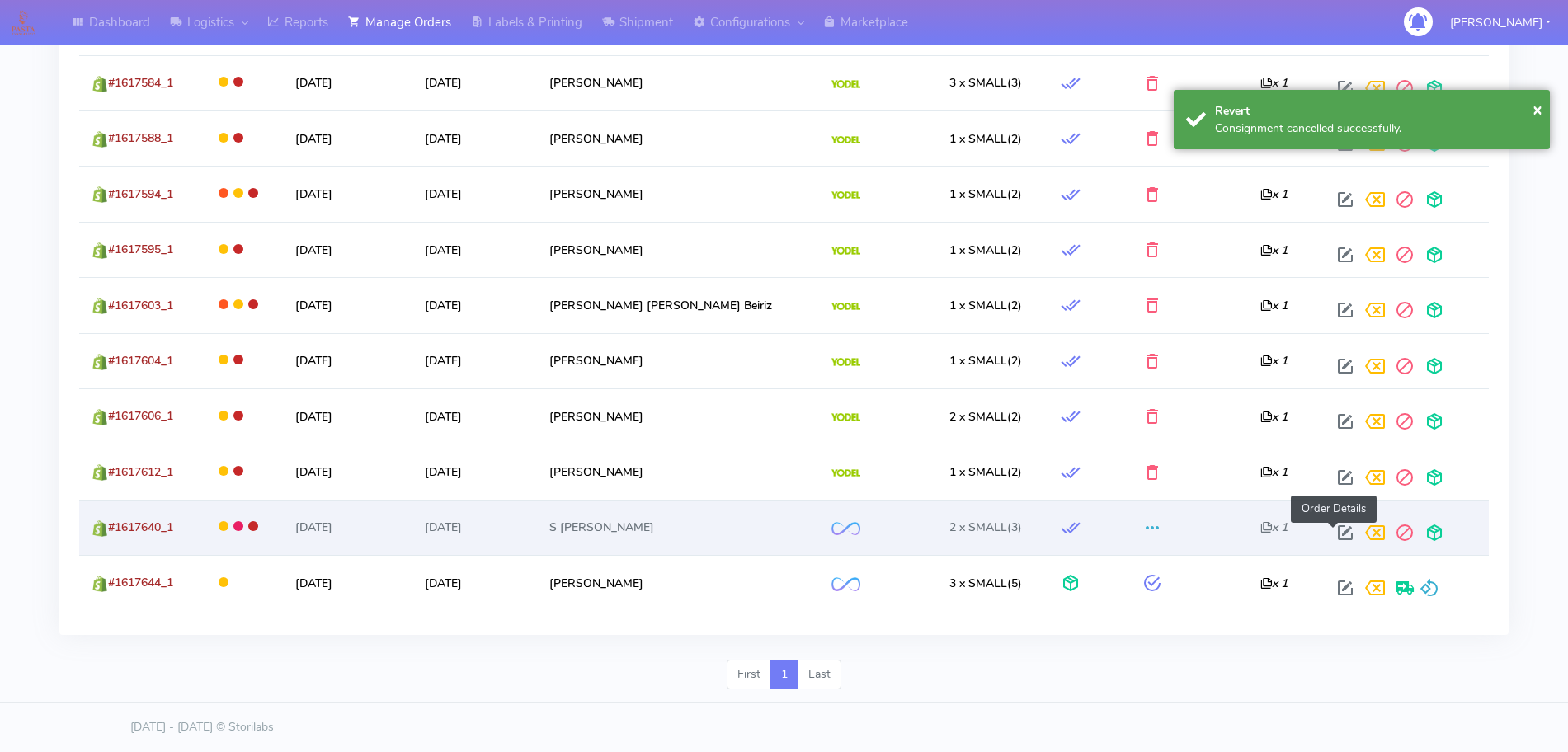
click at [1331, 538] on span at bounding box center [1345, 536] width 30 height 16
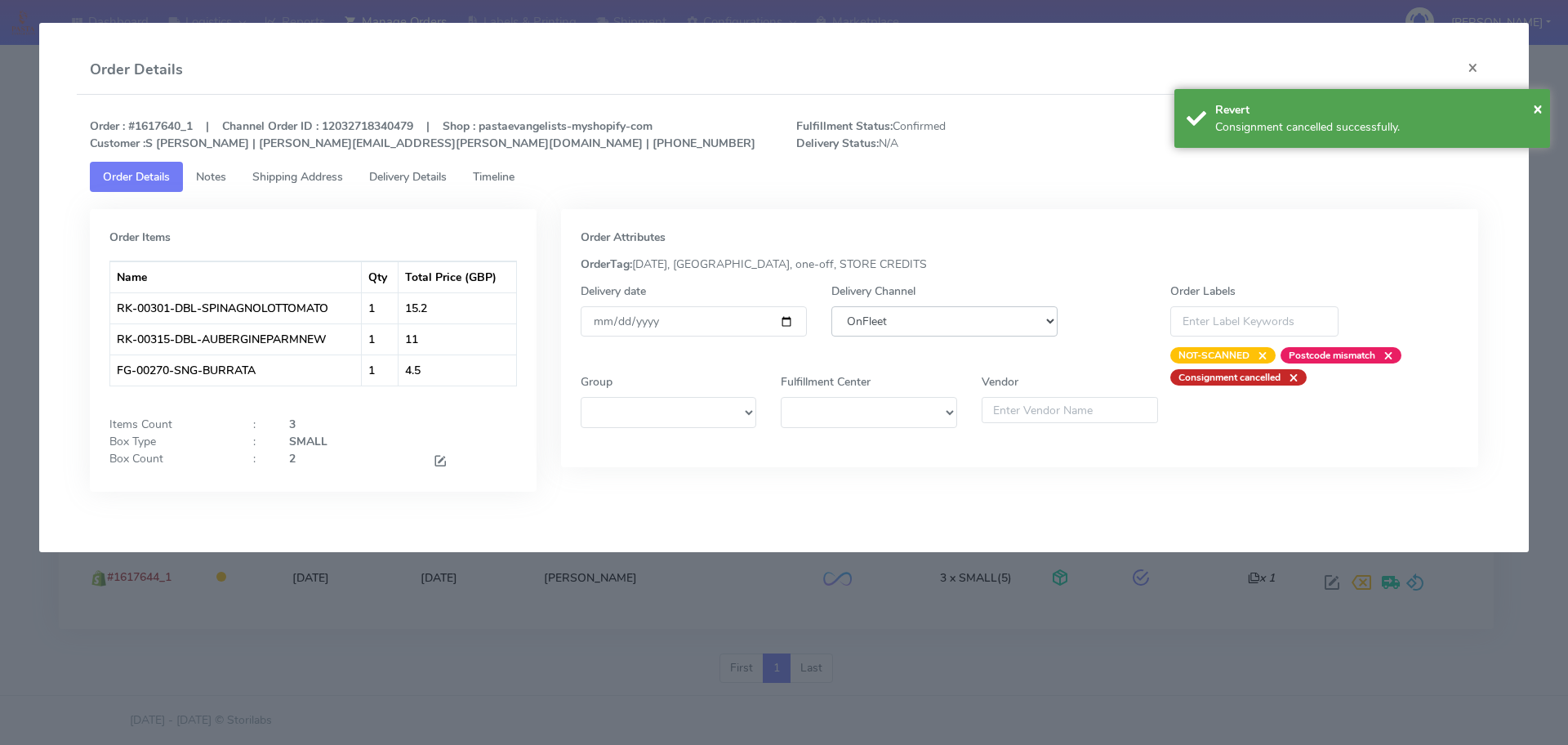
click at [970, 327] on select "DHL OnFleet Royal Mail DPD Yodel MaxOptra Amazon Collection" at bounding box center [945, 321] width 226 height 30
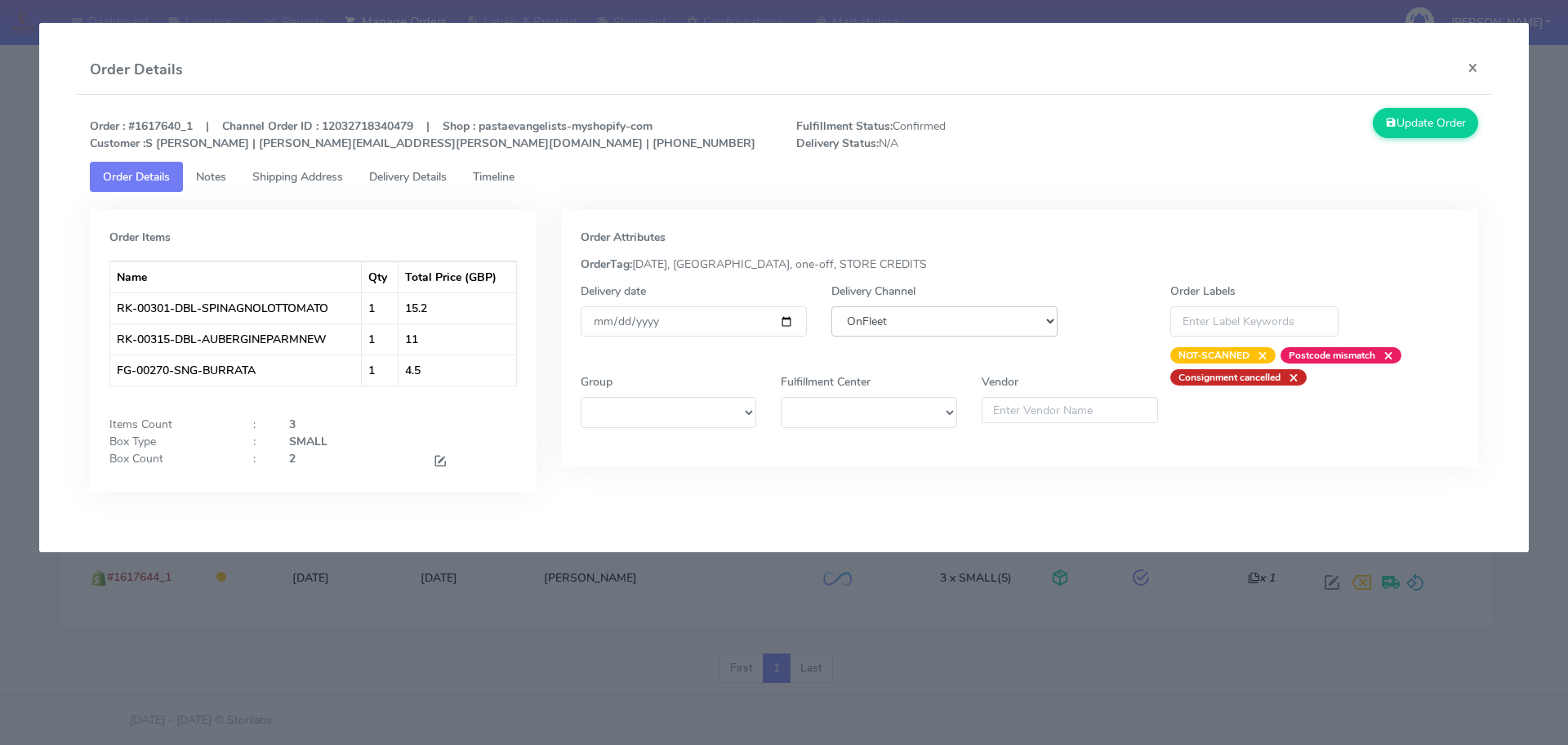
select select "5"
click at [832, 307] on select "DHL OnFleet Royal Mail DPD Yodel MaxOptra Amazon Collection" at bounding box center [945, 321] width 226 height 30
click at [1408, 135] on button "Update Order" at bounding box center [1425, 122] width 106 height 30
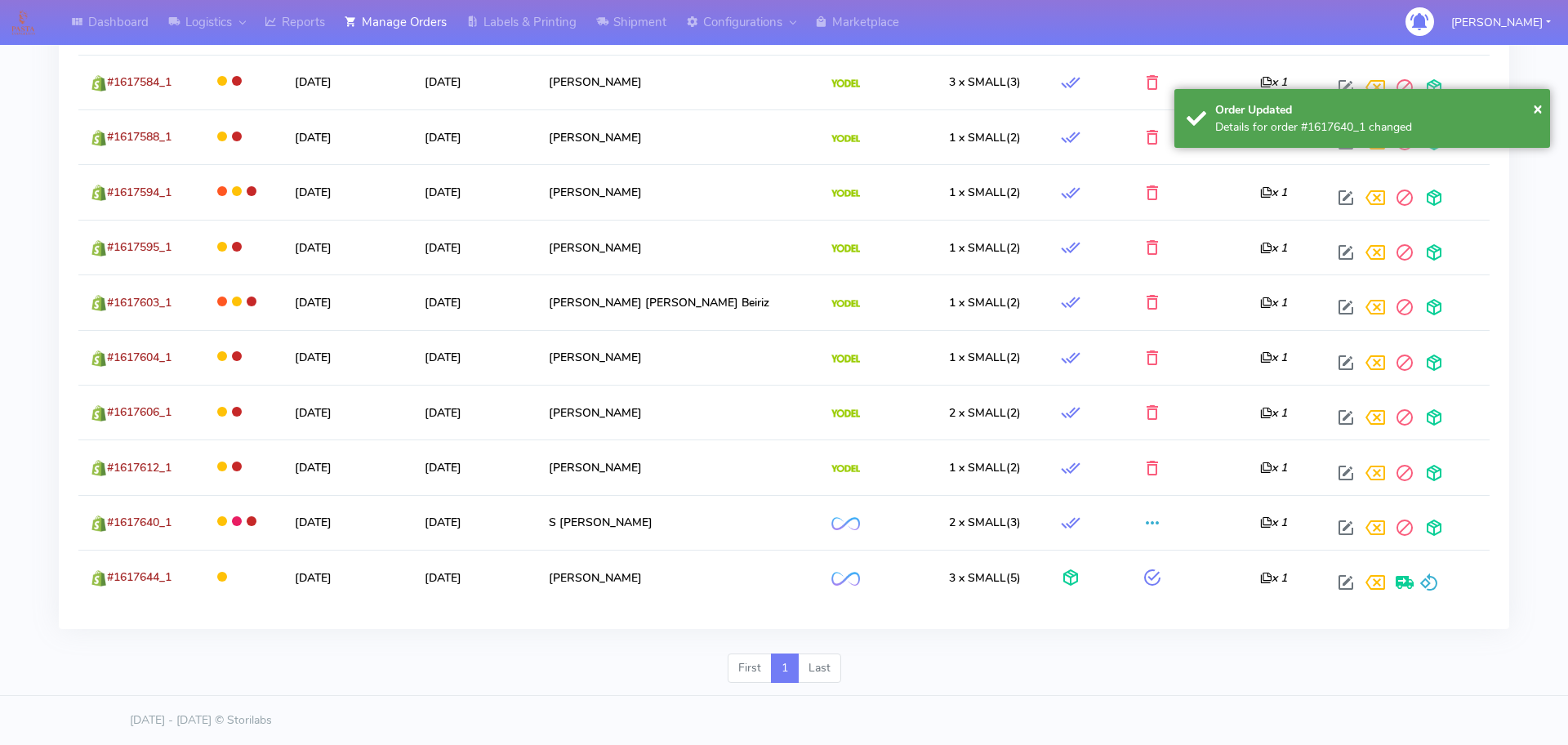
scroll to position [914, 0]
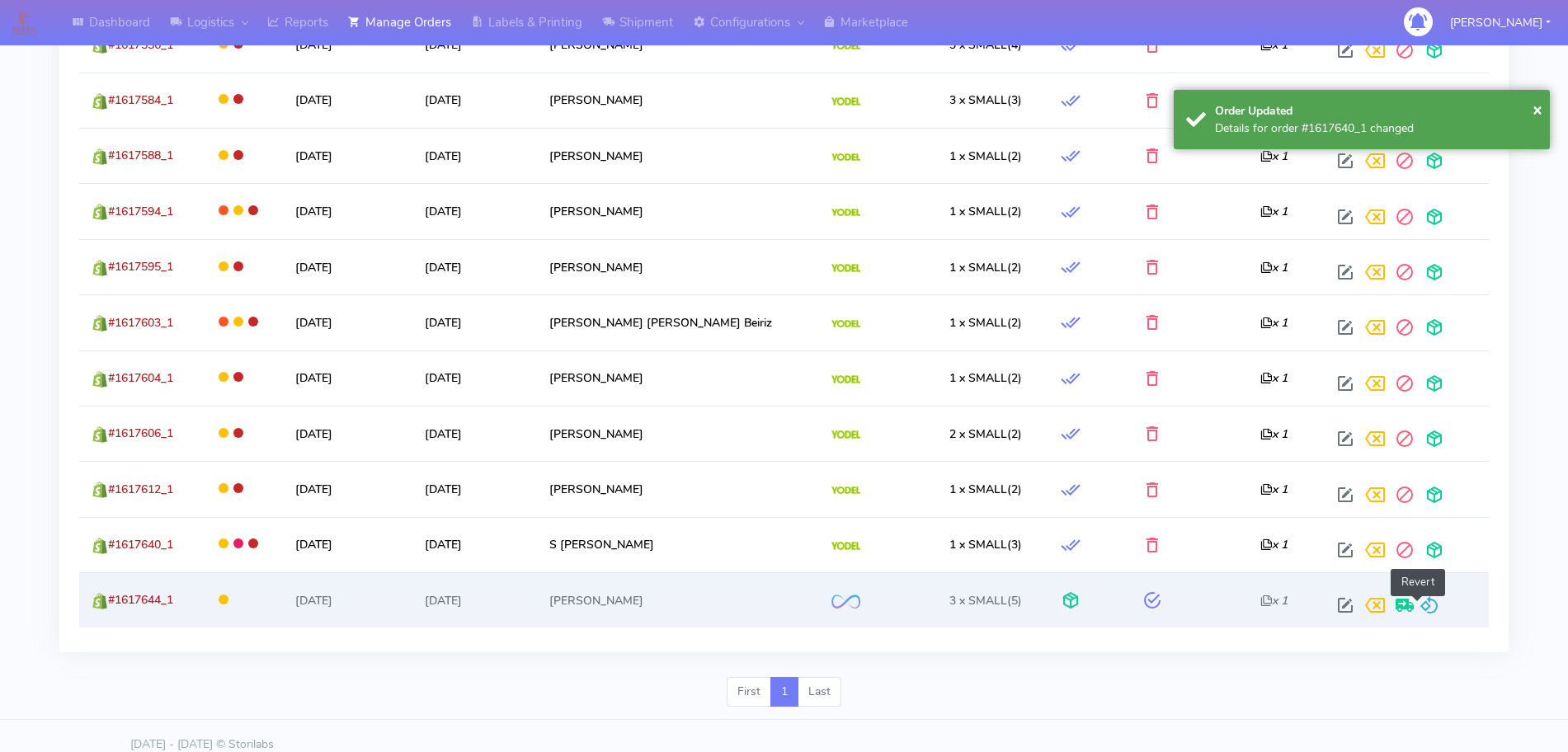
click at [1423, 608] on span at bounding box center [1429, 609] width 20 height 16
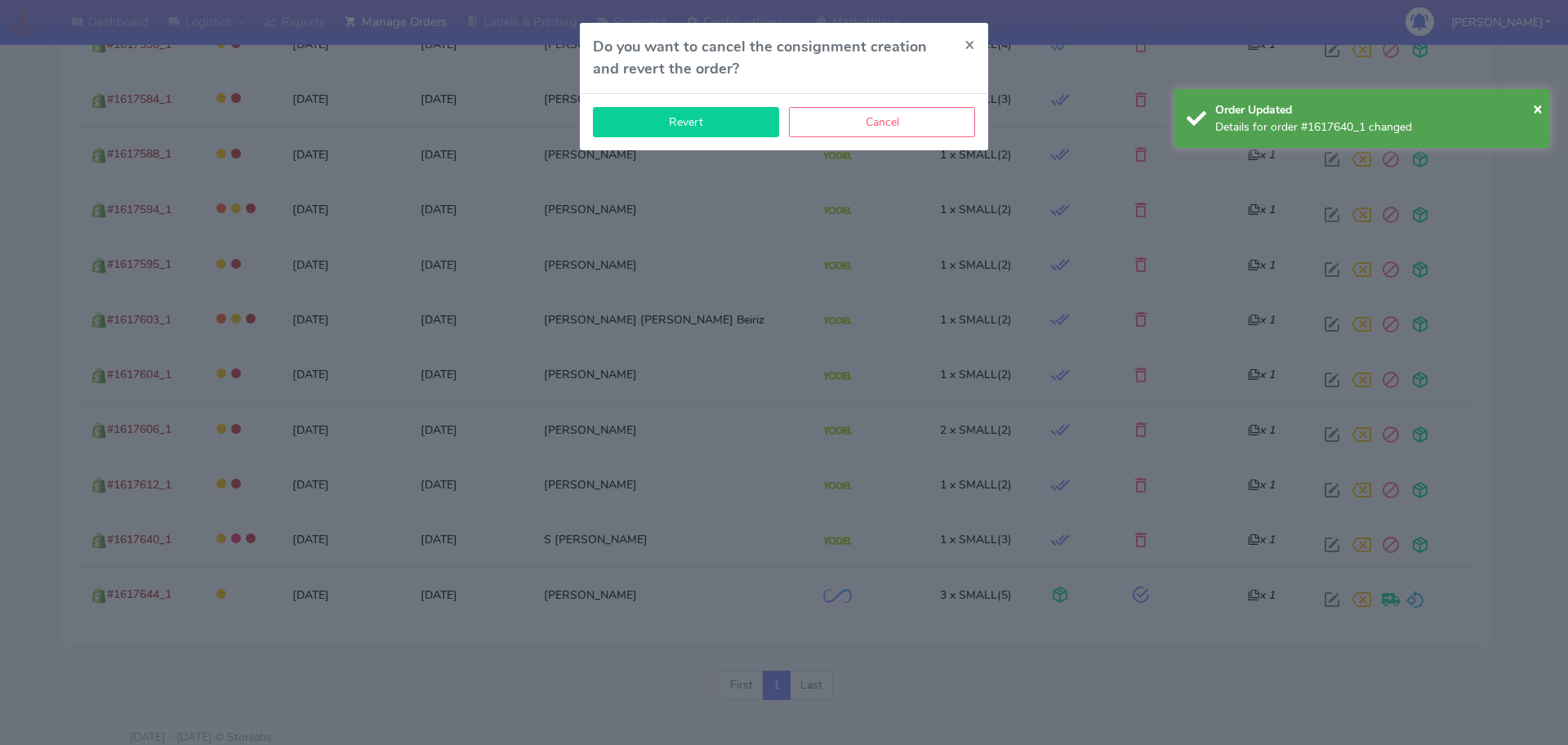
click at [717, 110] on button "Revert" at bounding box center [686, 121] width 186 height 30
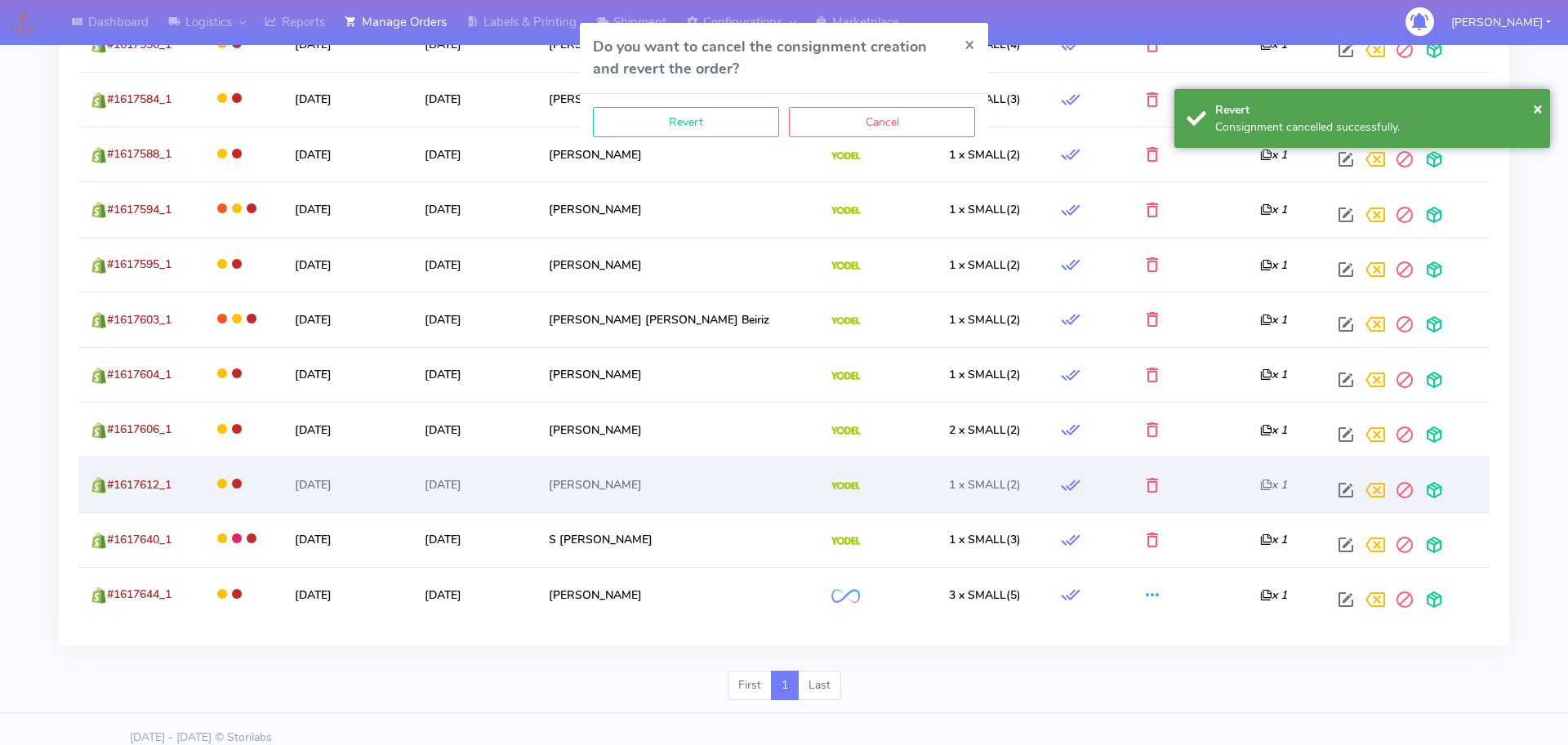
scroll to position [931, 0]
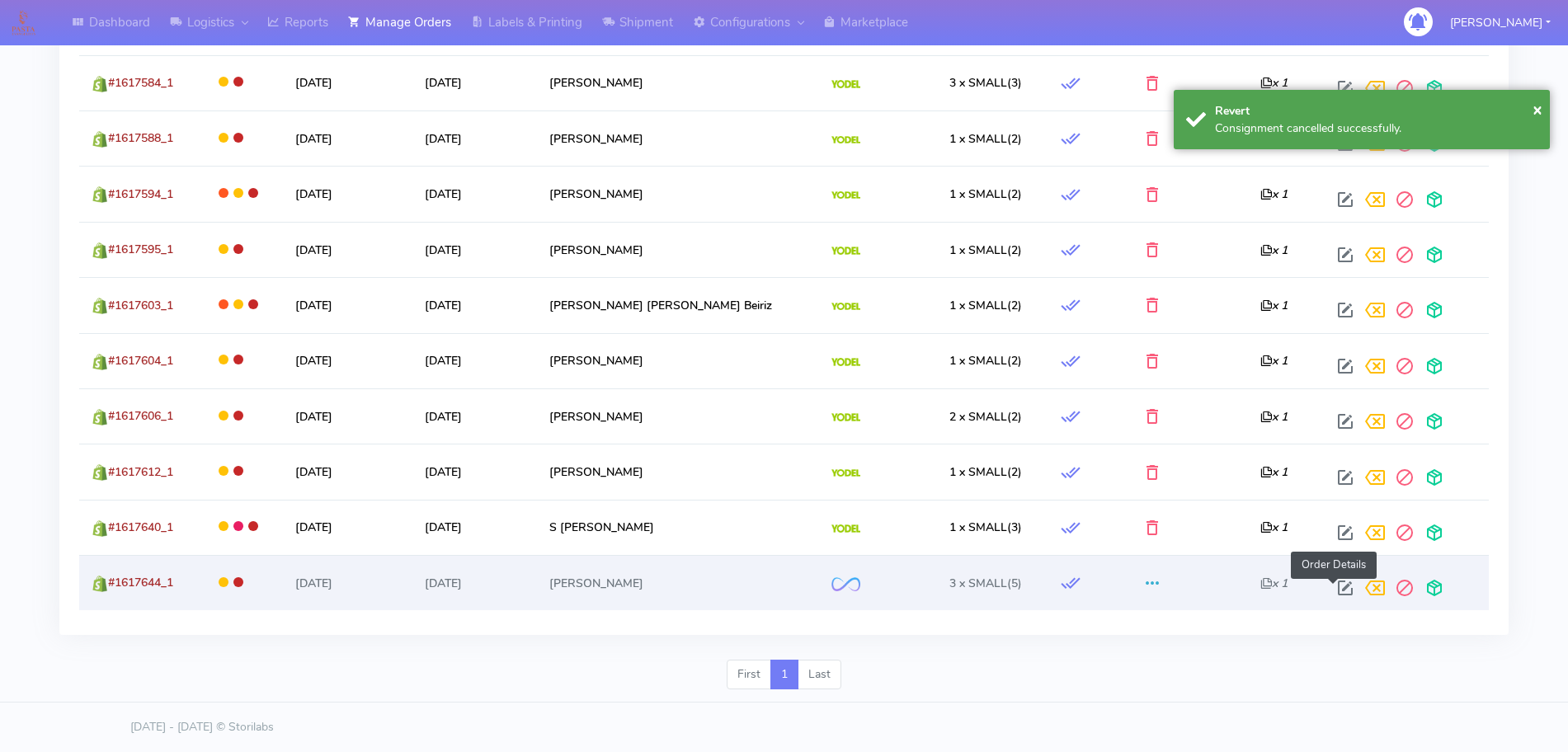
click at [1331, 586] on span at bounding box center [1345, 592] width 30 height 16
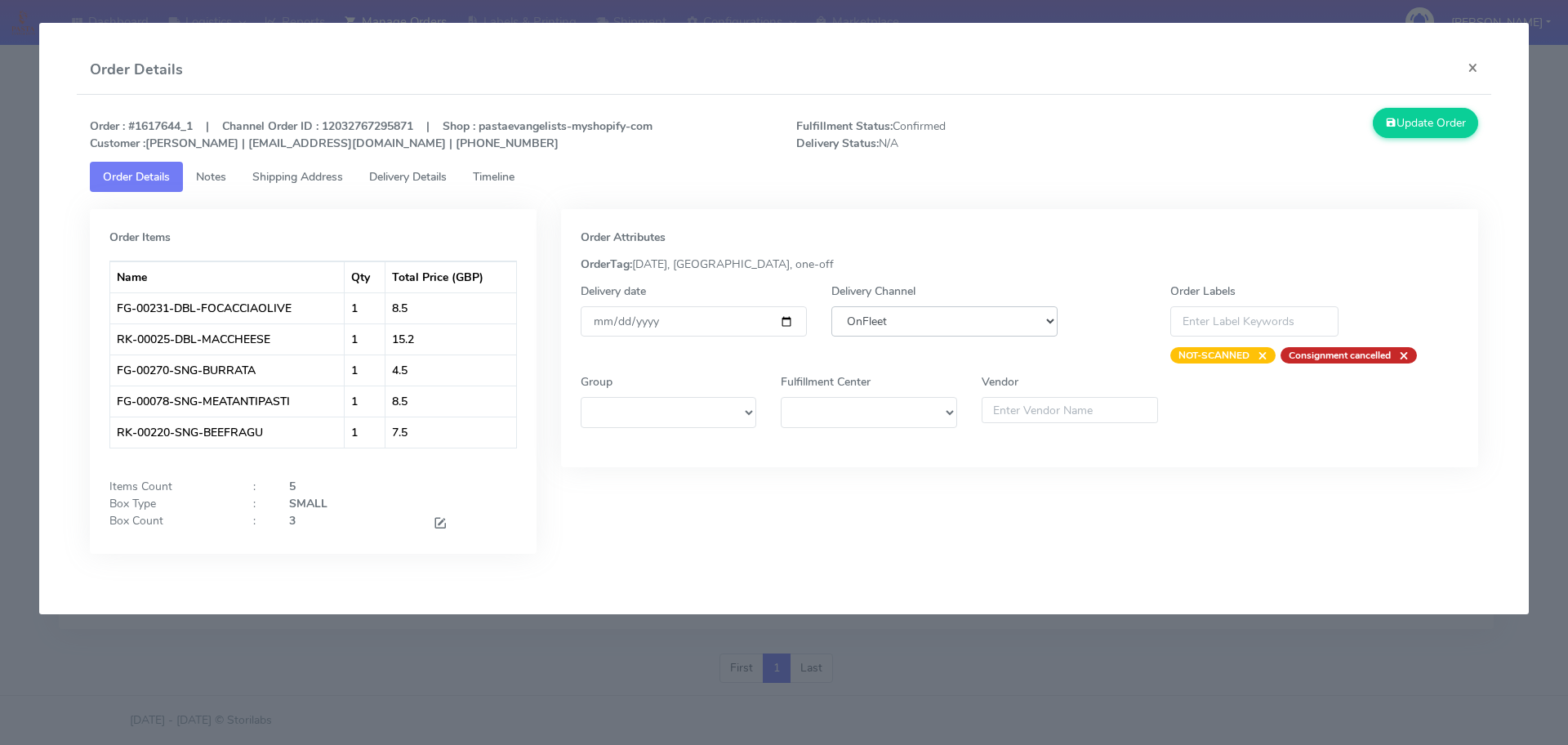
click at [1015, 327] on select "DHL OnFleet Royal Mail DPD Yodel MaxOptra Amazon Collection" at bounding box center [945, 321] width 226 height 30
select select "5"
click at [832, 307] on select "DHL OnFleet Royal Mail DPD Yodel MaxOptra Amazon Collection" at bounding box center [945, 321] width 226 height 30
click at [1420, 121] on button "Update Order" at bounding box center [1425, 122] width 106 height 30
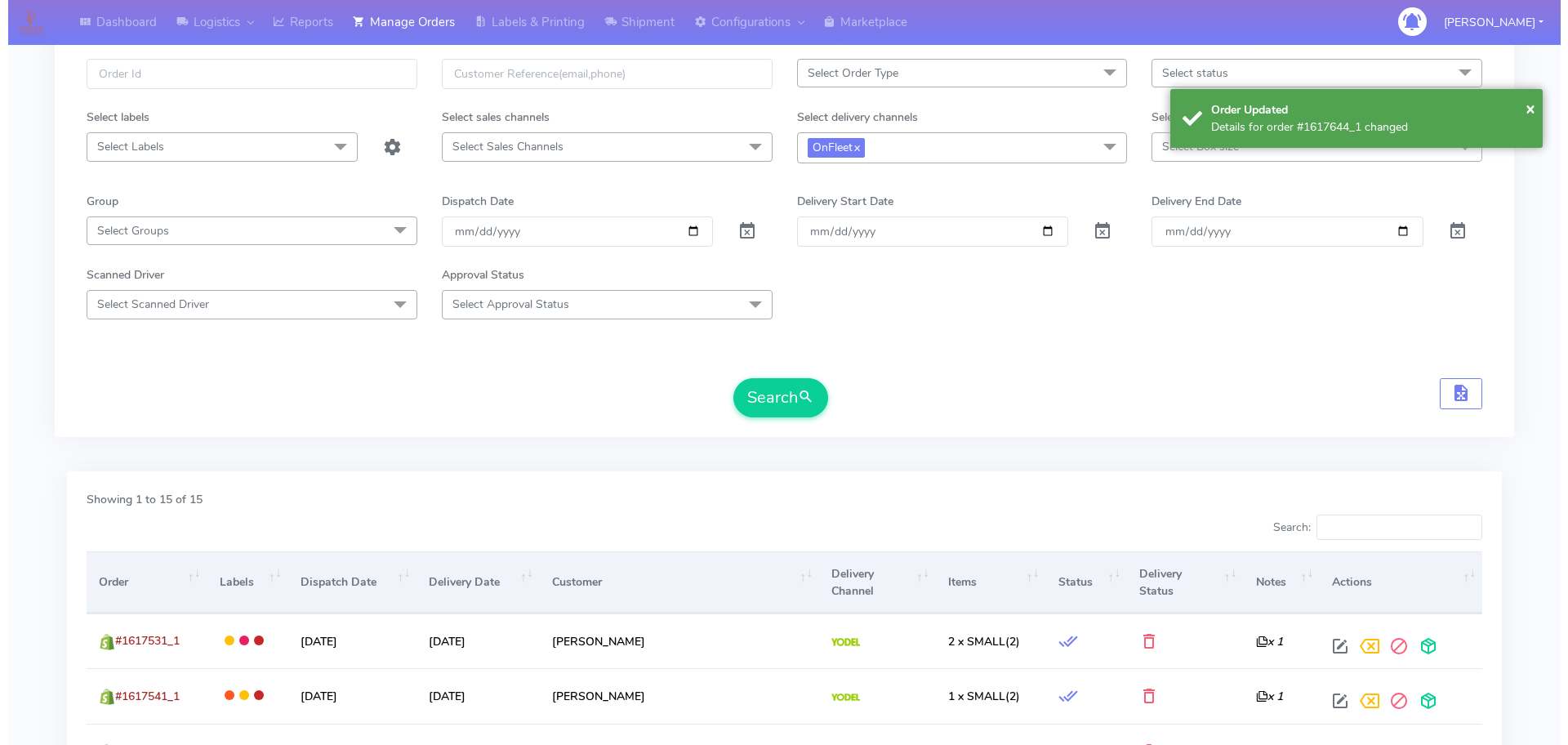
scroll to position [0, 0]
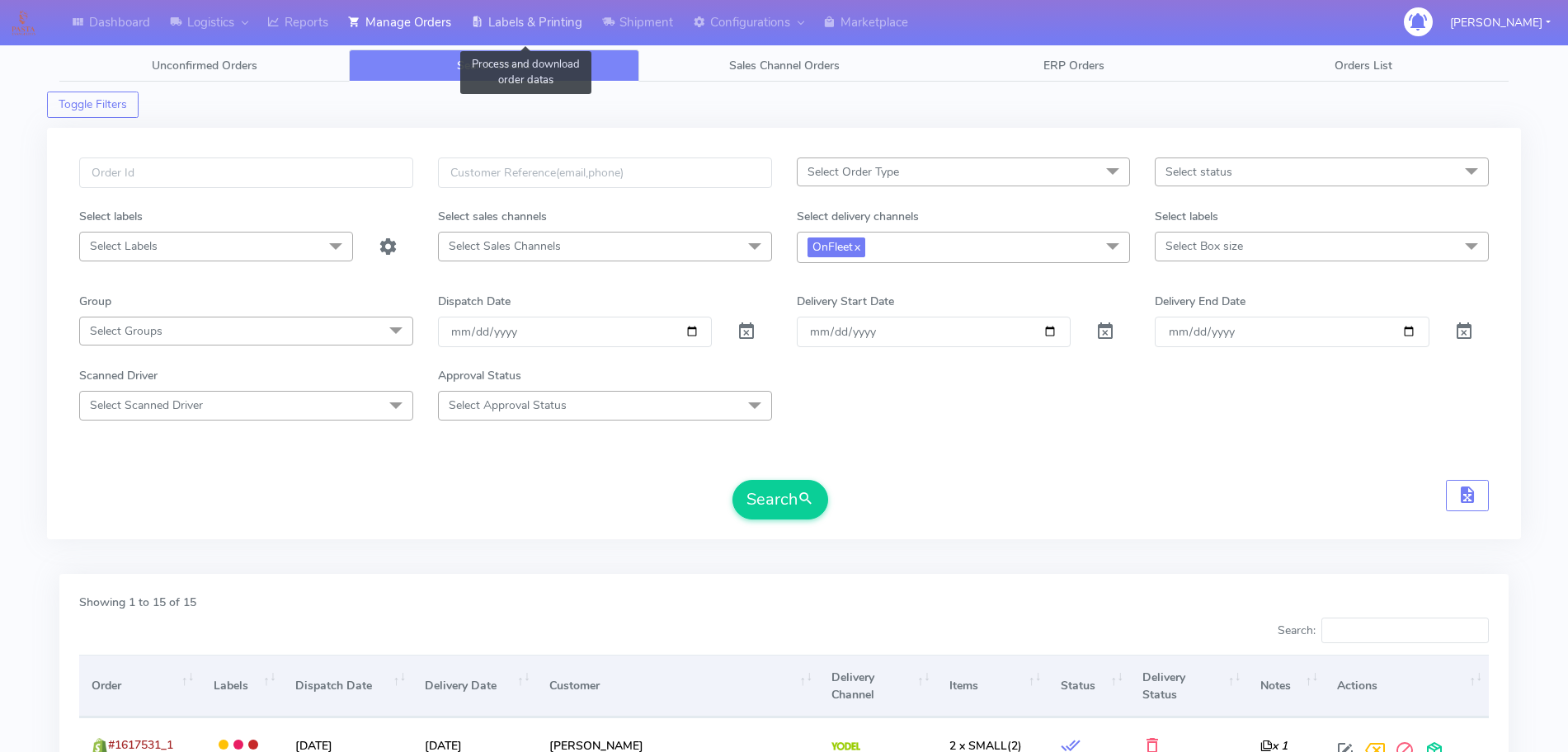
click at [464, 34] on link "Labels & Printing" at bounding box center [526, 23] width 131 height 45
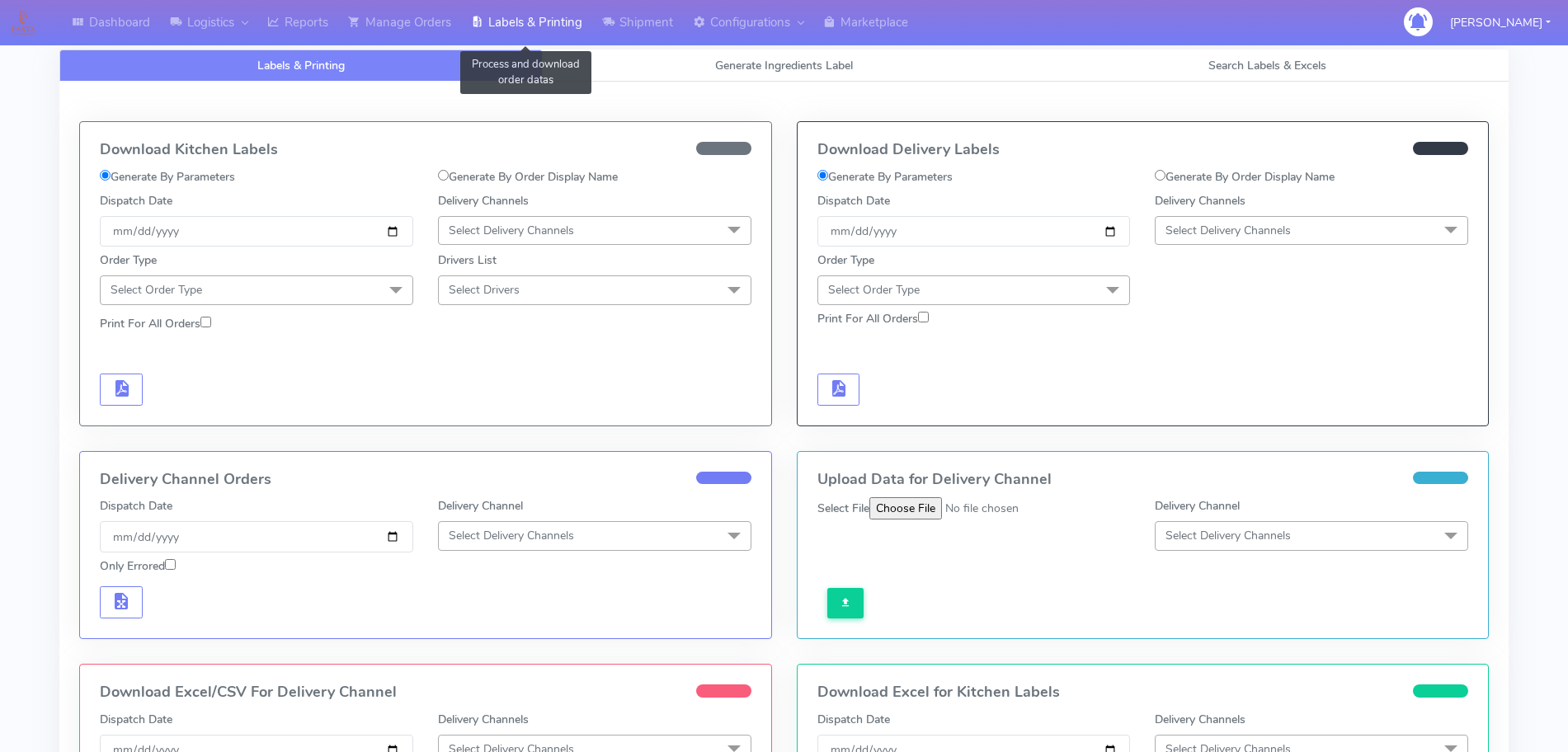
click at [489, 34] on link "Labels & Printing" at bounding box center [526, 23] width 131 height 45
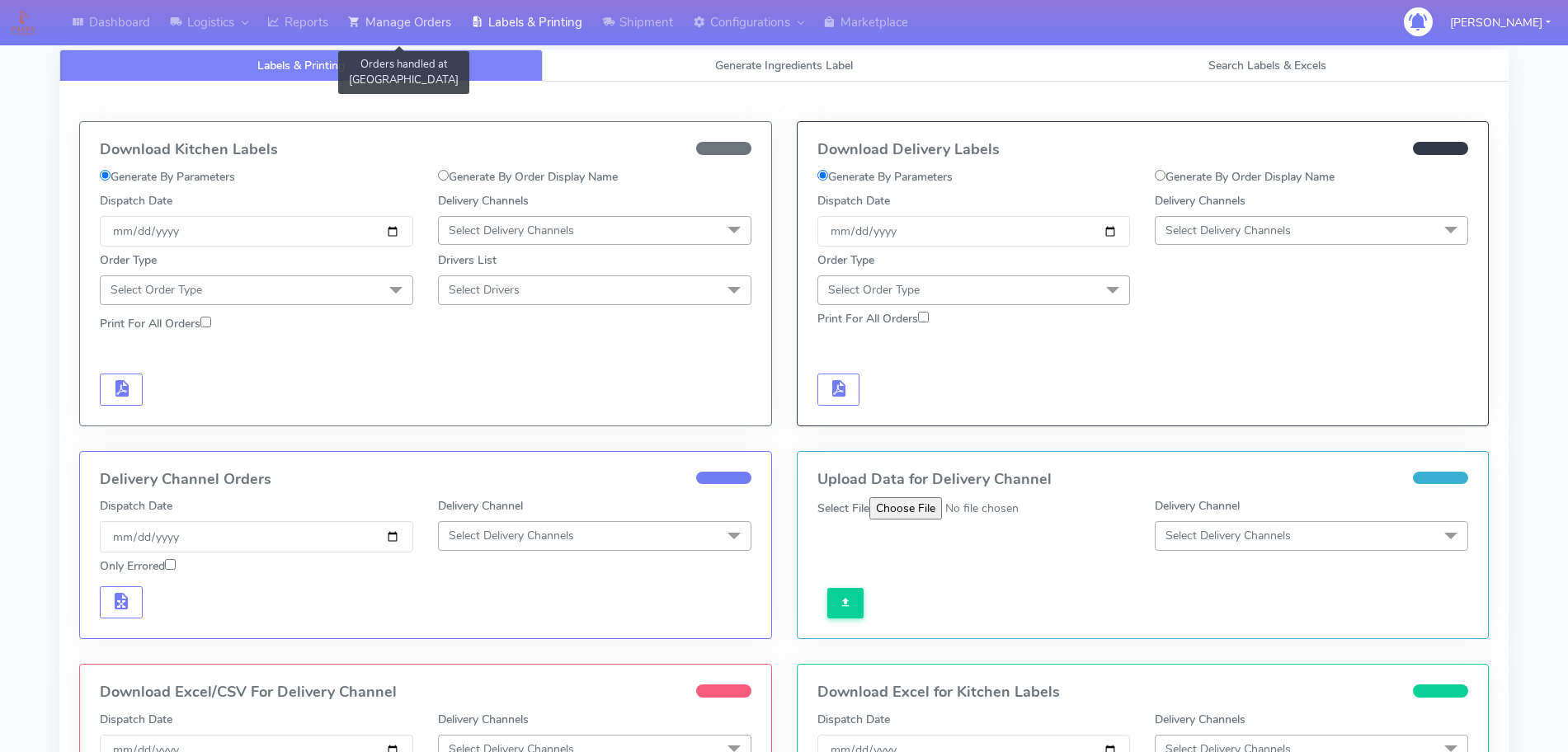
click at [430, 31] on link "Manage Orders" at bounding box center [399, 23] width 123 height 45
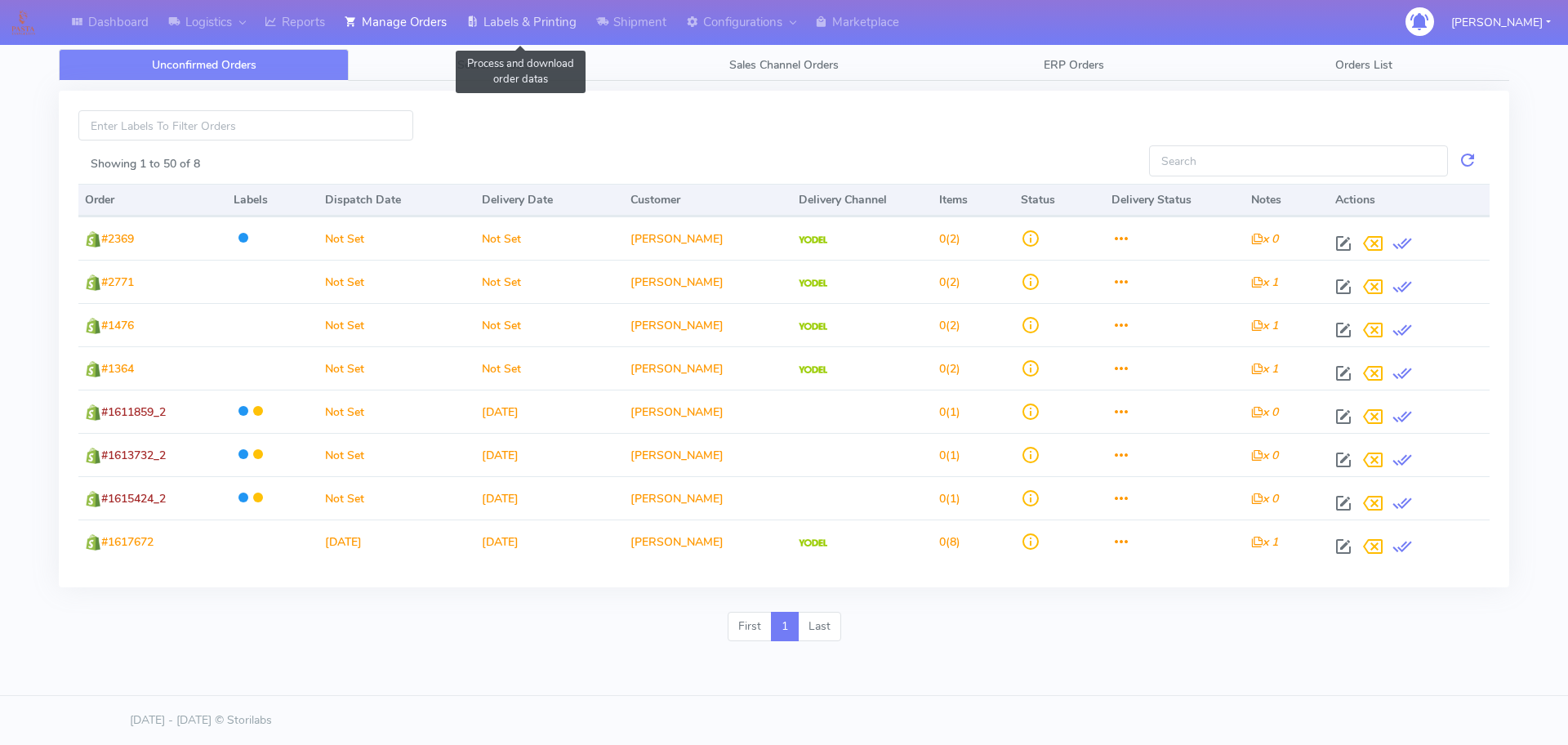
click at [503, 29] on link "Labels & Printing" at bounding box center [521, 22] width 130 height 45
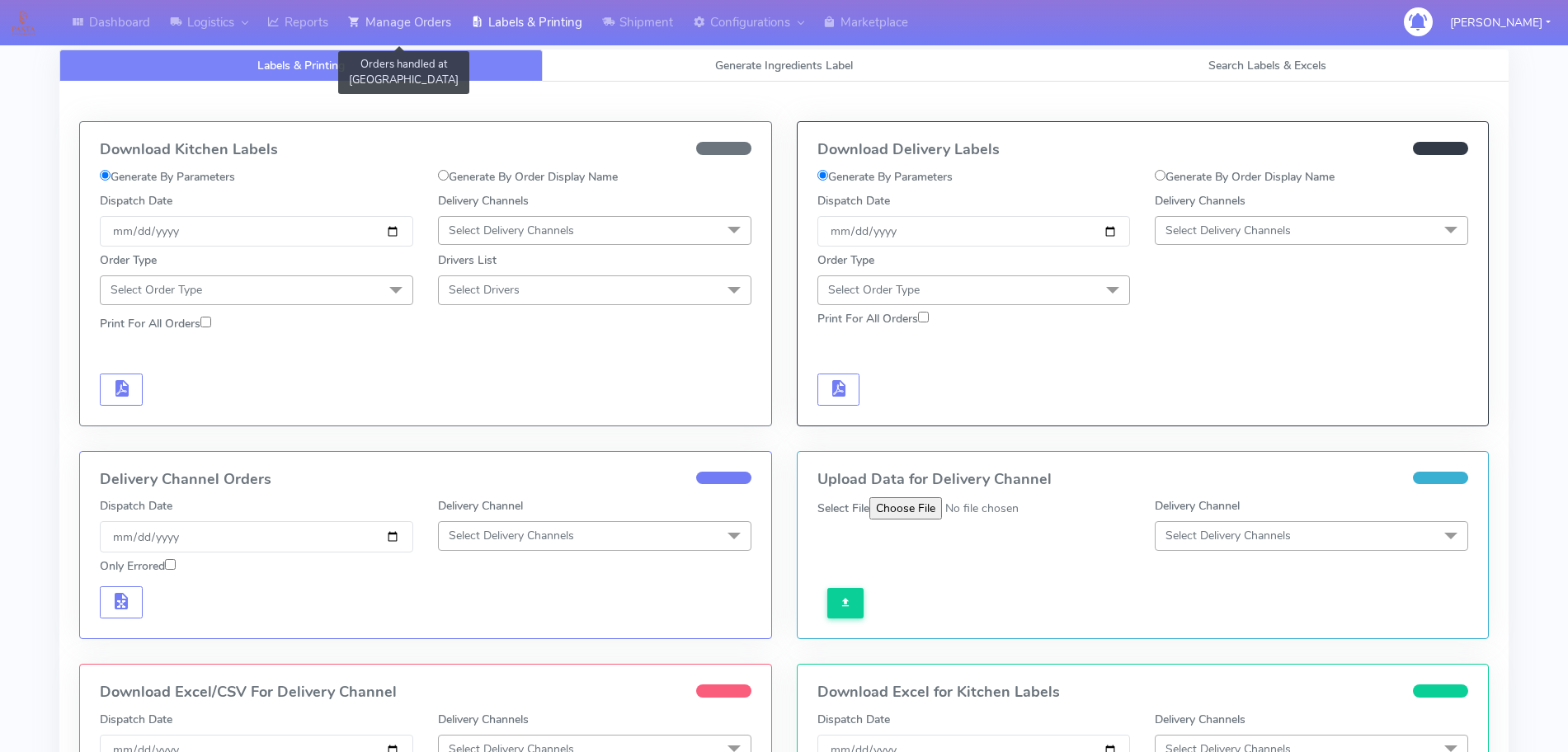
click at [379, 23] on link "Manage Orders" at bounding box center [399, 23] width 123 height 45
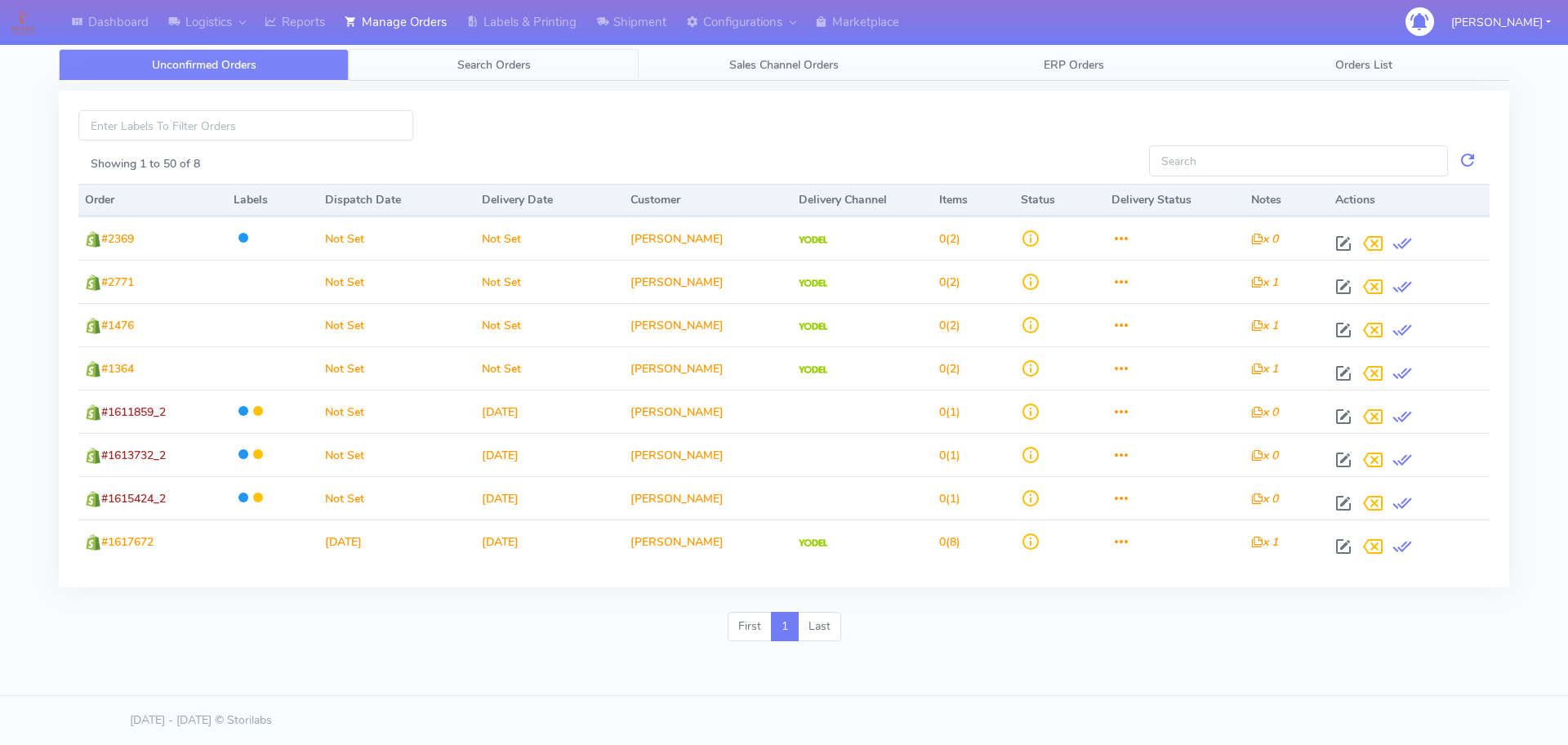
click at [513, 66] on span "Search Orders" at bounding box center [493, 65] width 73 height 16
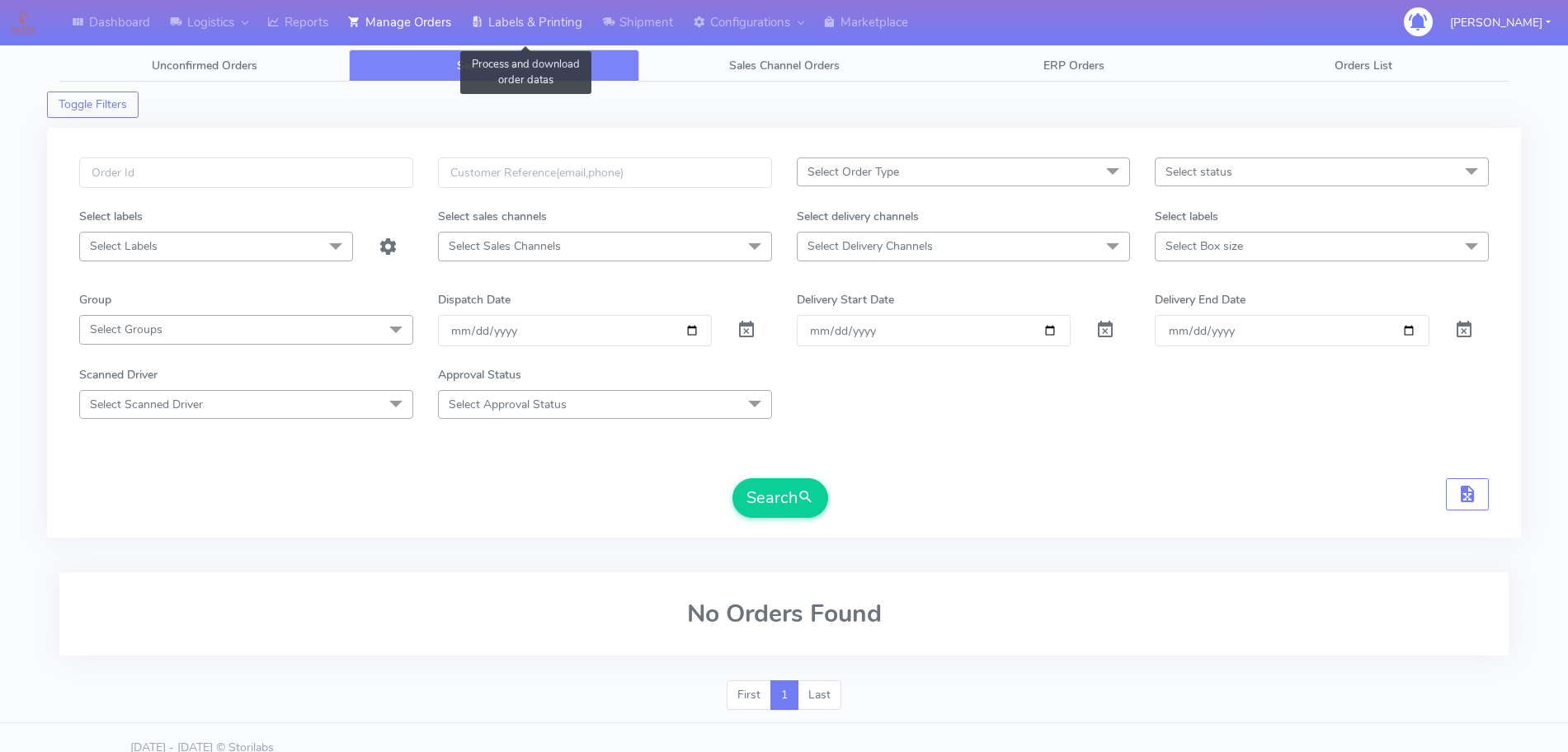
click at [555, 24] on link "Labels & Printing" at bounding box center [526, 23] width 131 height 45
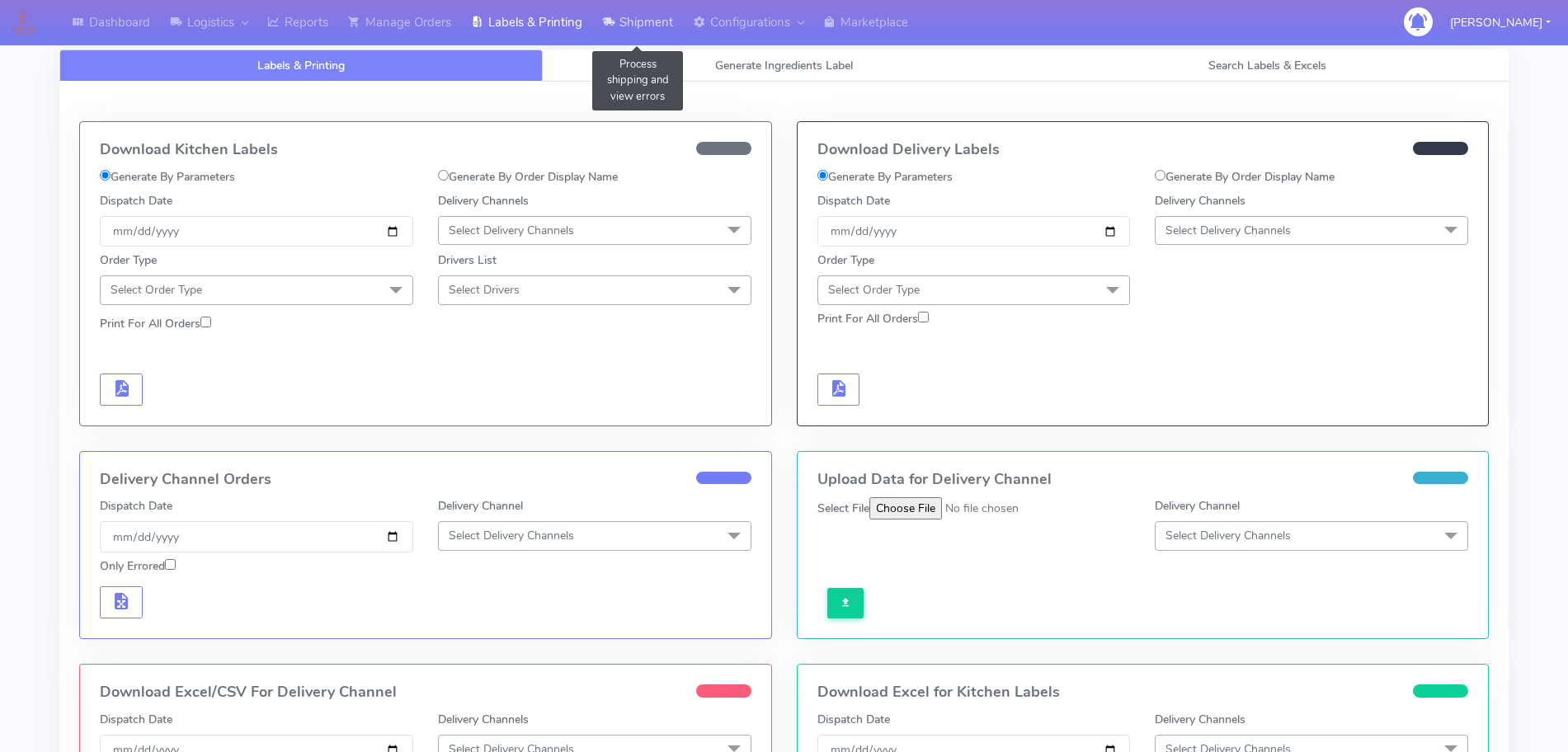
click at [640, 30] on link "Shipment" at bounding box center [637, 23] width 90 height 45
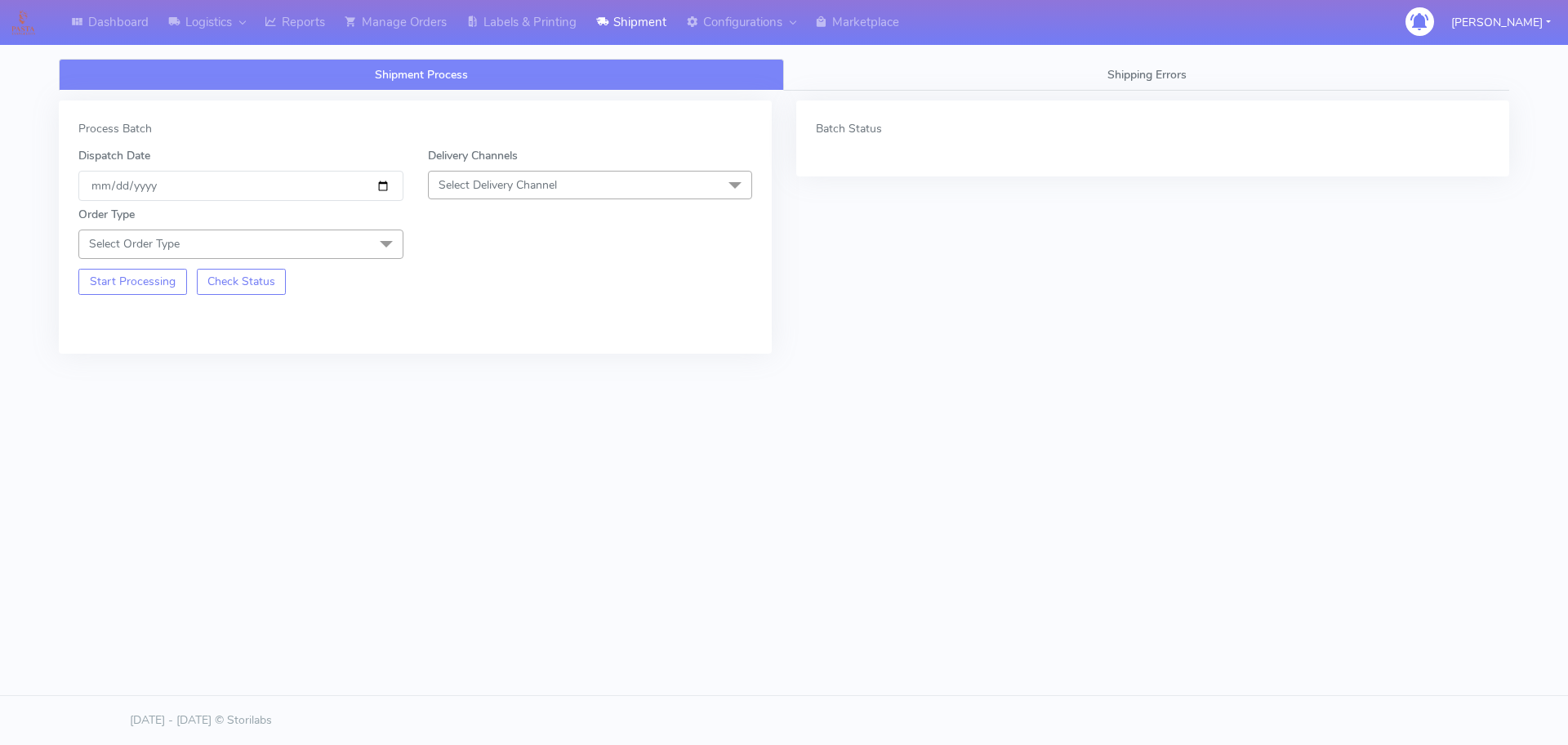
click at [406, 181] on div "Dispatch Date [DATE]" at bounding box center [241, 174] width 350 height 54
click at [393, 187] on input "[DATE]" at bounding box center [240, 185] width 325 height 30
click at [380, 188] on input "[DATE]" at bounding box center [240, 185] width 325 height 30
type input "[DATE]"
click at [493, 198] on span "Select Delivery Channel" at bounding box center [590, 184] width 325 height 28
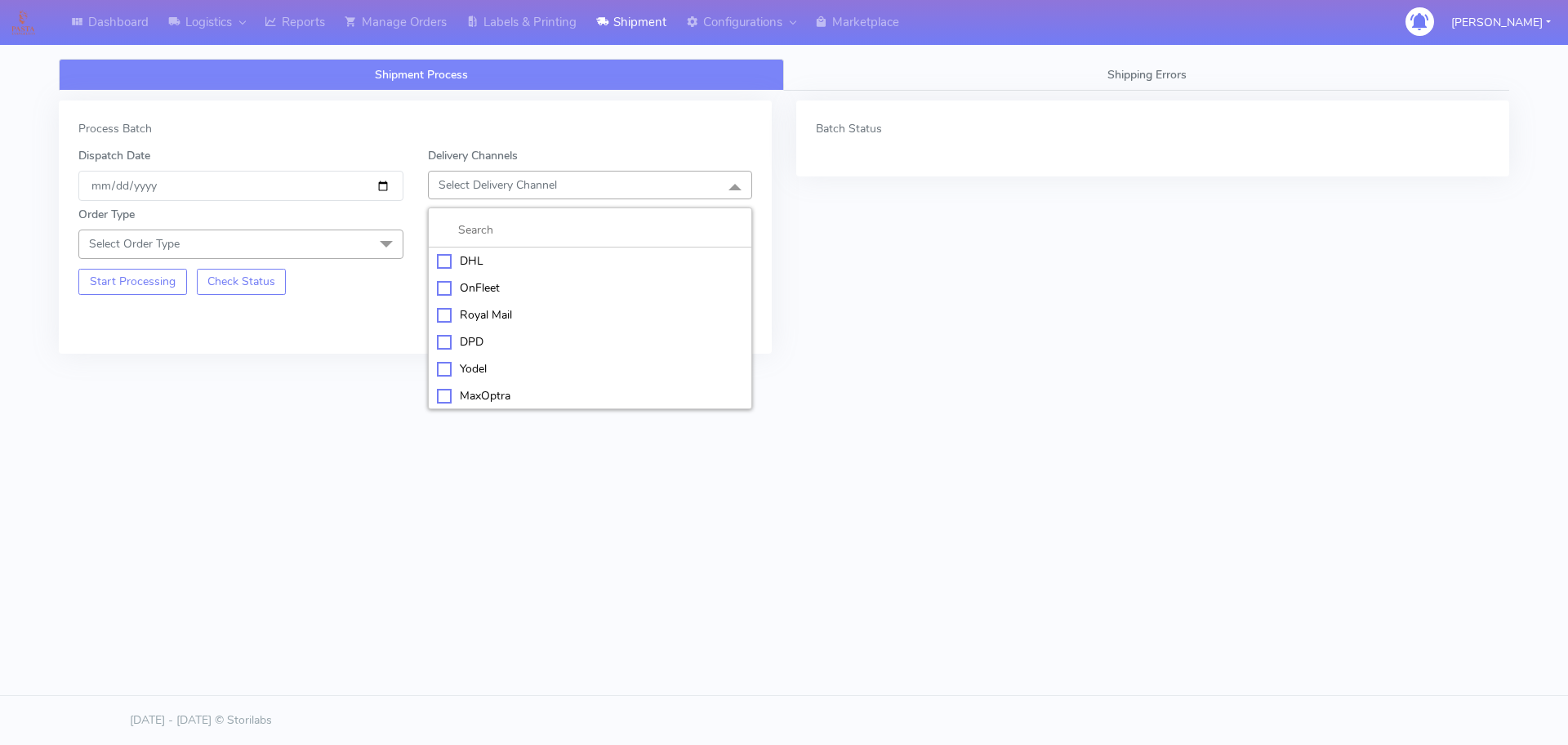
click at [478, 284] on div "OnFleet" at bounding box center [590, 288] width 307 height 17
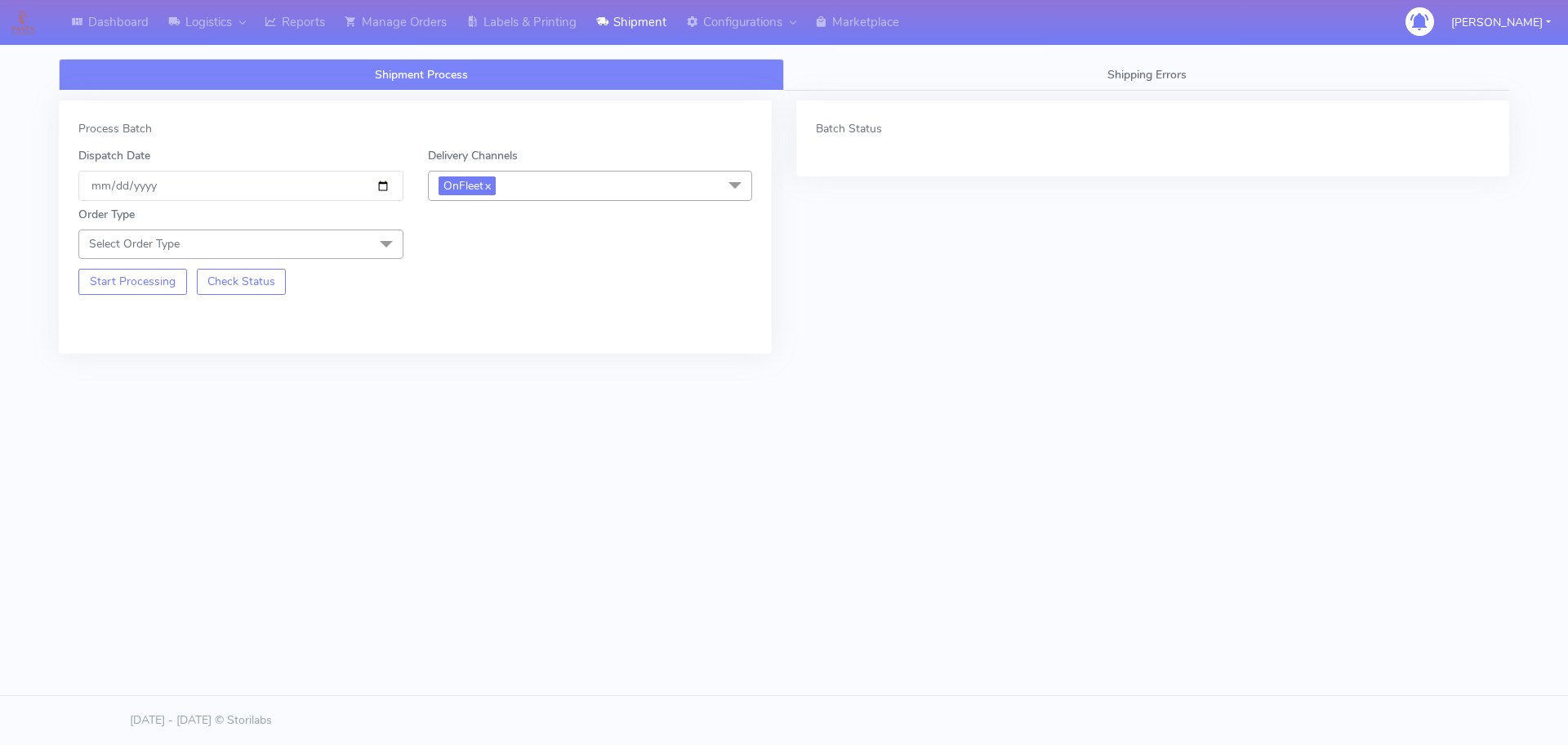
click at [327, 248] on span "Select Order Type" at bounding box center [240, 244] width 325 height 28
click at [229, 315] on div "Meal" at bounding box center [240, 320] width 307 height 17
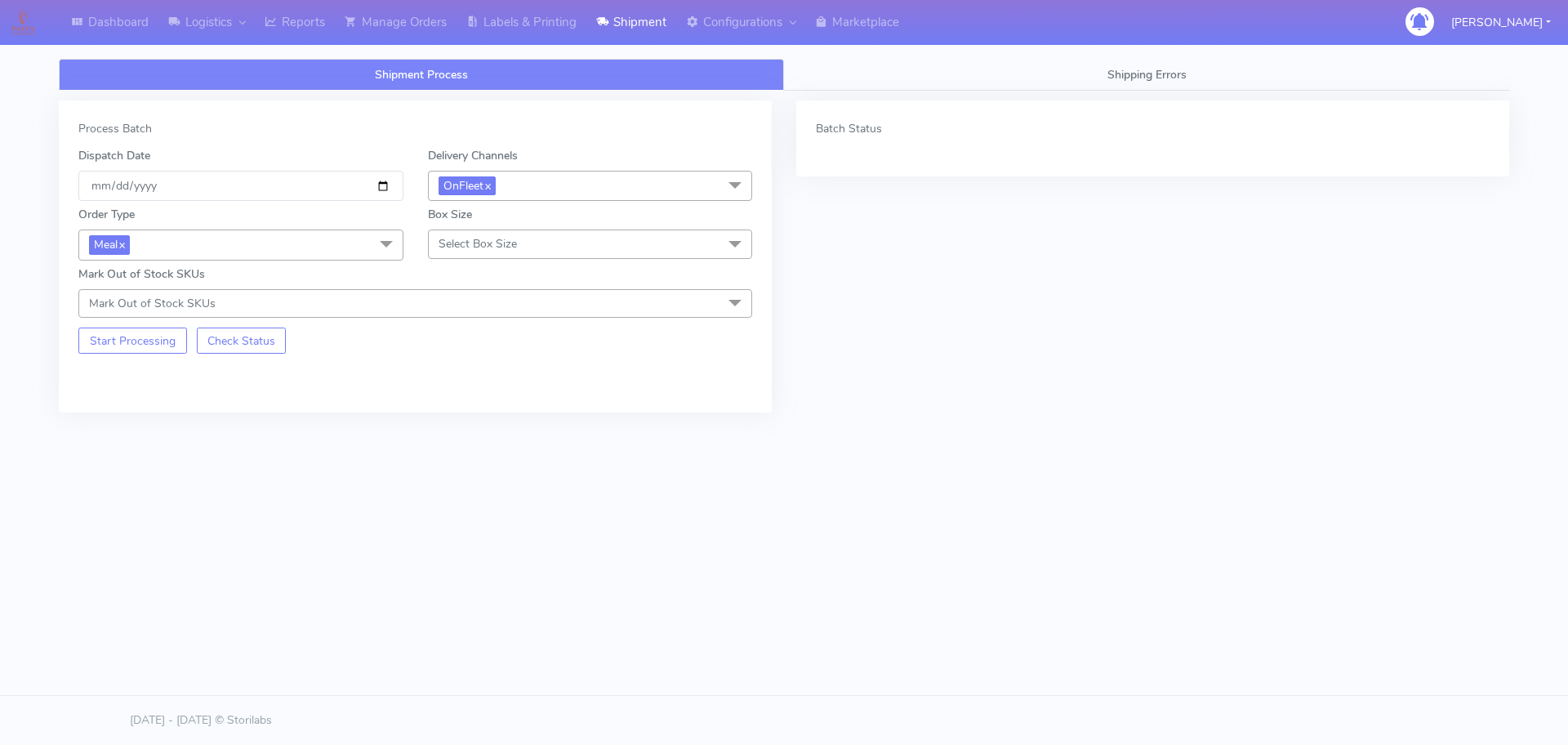
click at [491, 248] on span "Select Box Size" at bounding box center [477, 244] width 78 height 16
click at [459, 312] on div "Small" at bounding box center [590, 320] width 307 height 17
click at [146, 340] on button "Start Processing" at bounding box center [133, 340] width 108 height 26
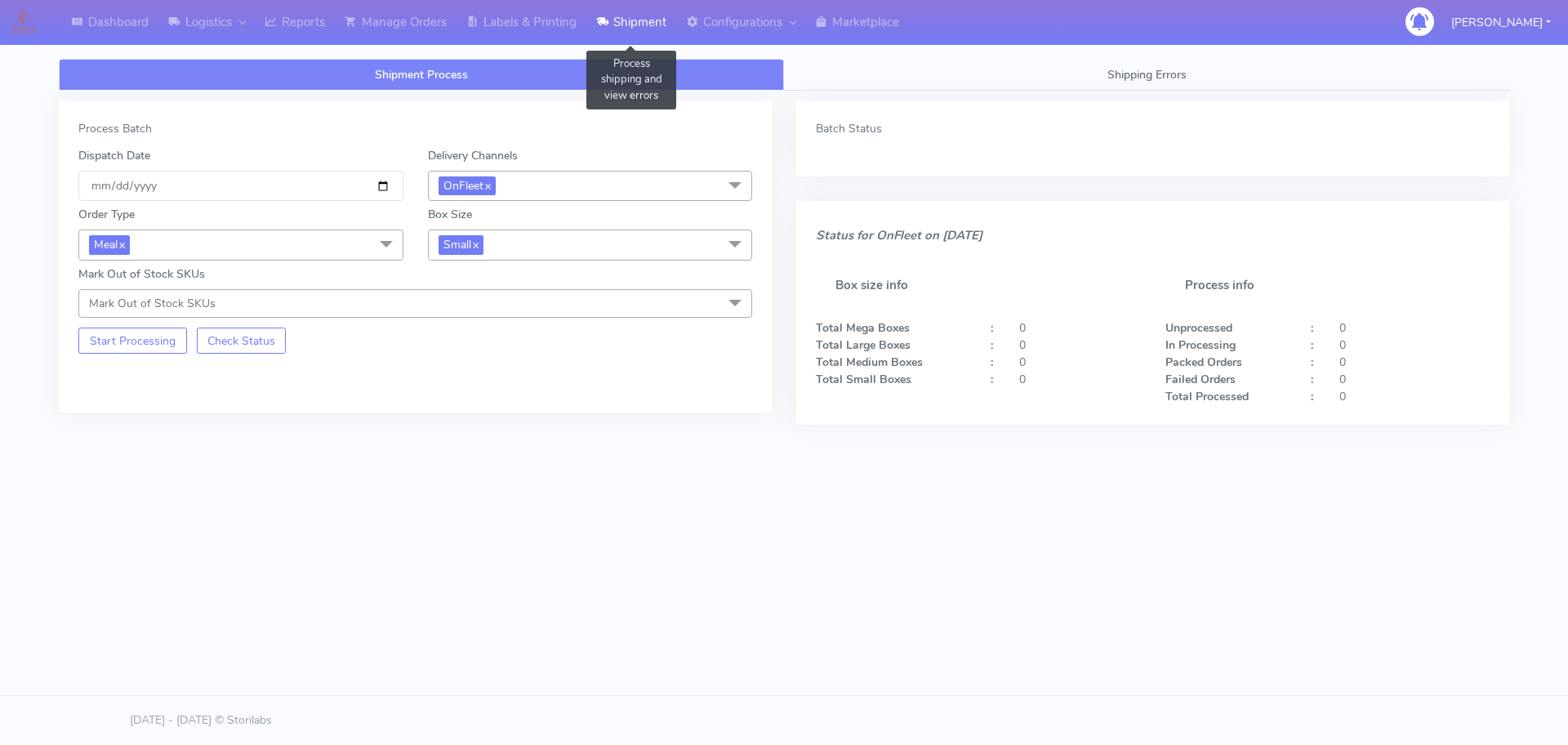
click at [637, 28] on link "Shipment" at bounding box center [631, 22] width 90 height 45
click at [129, 347] on button "Start Processing" at bounding box center [133, 340] width 108 height 26
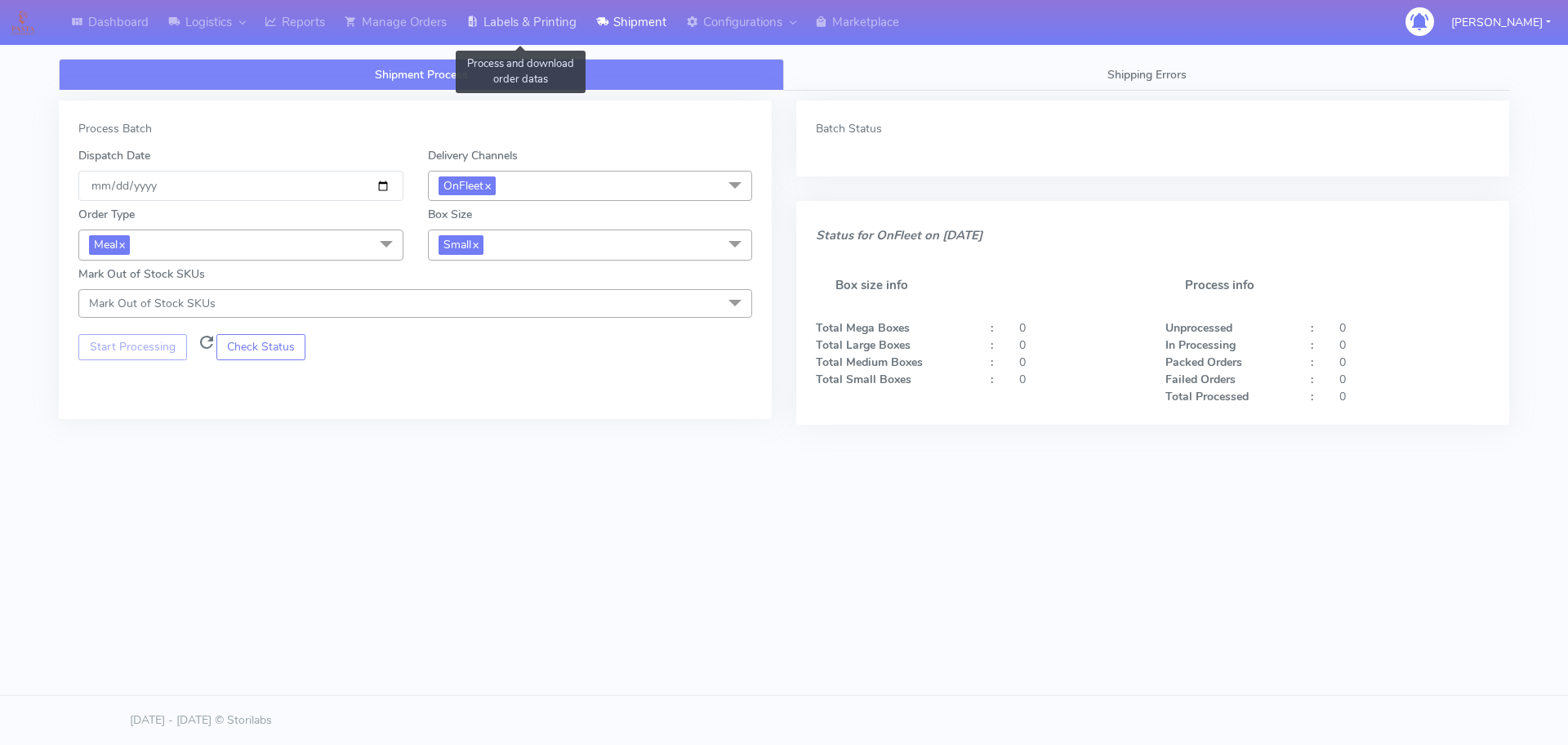
click at [542, 19] on link "Labels & Printing" at bounding box center [521, 22] width 130 height 45
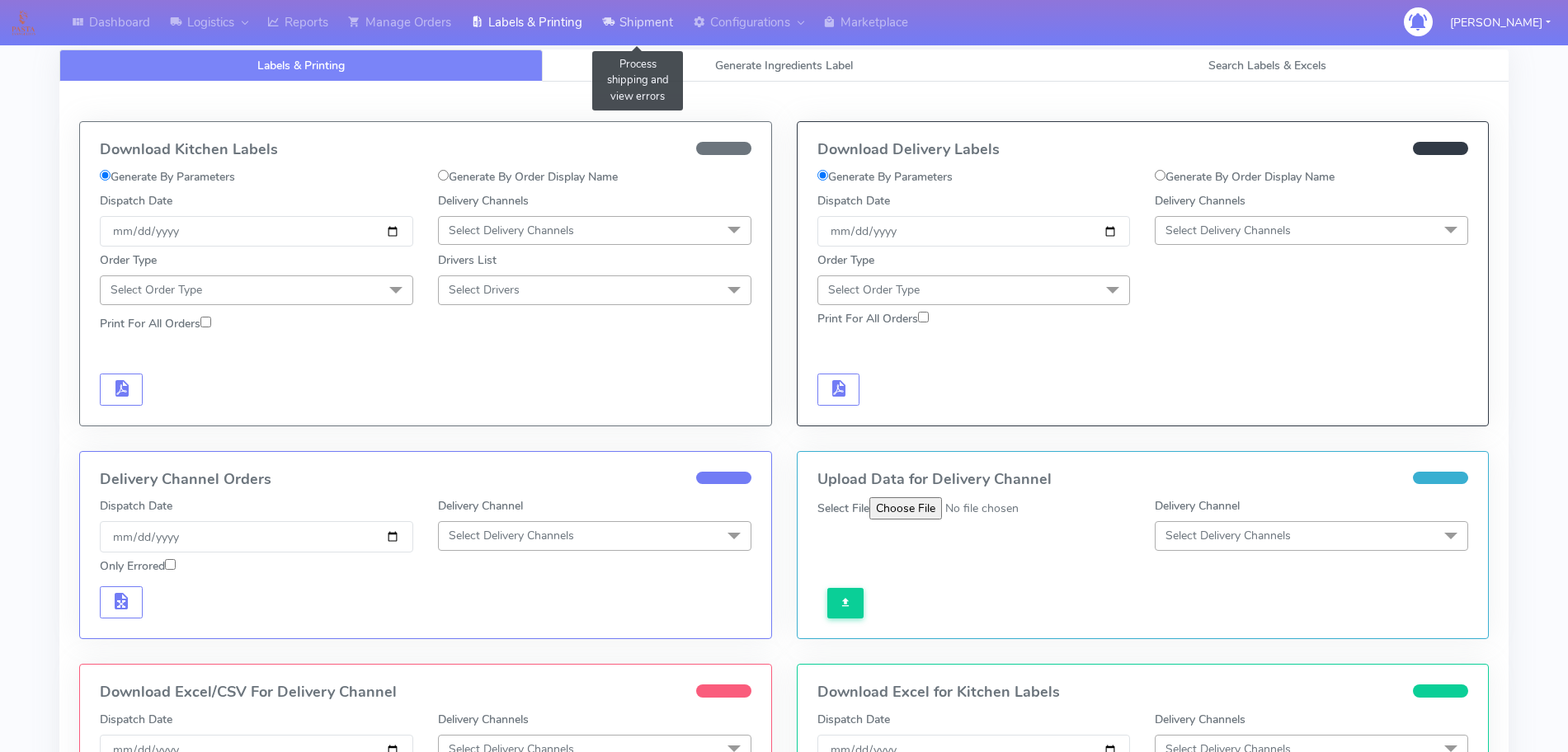
click at [642, 23] on link "Shipment" at bounding box center [637, 23] width 90 height 45
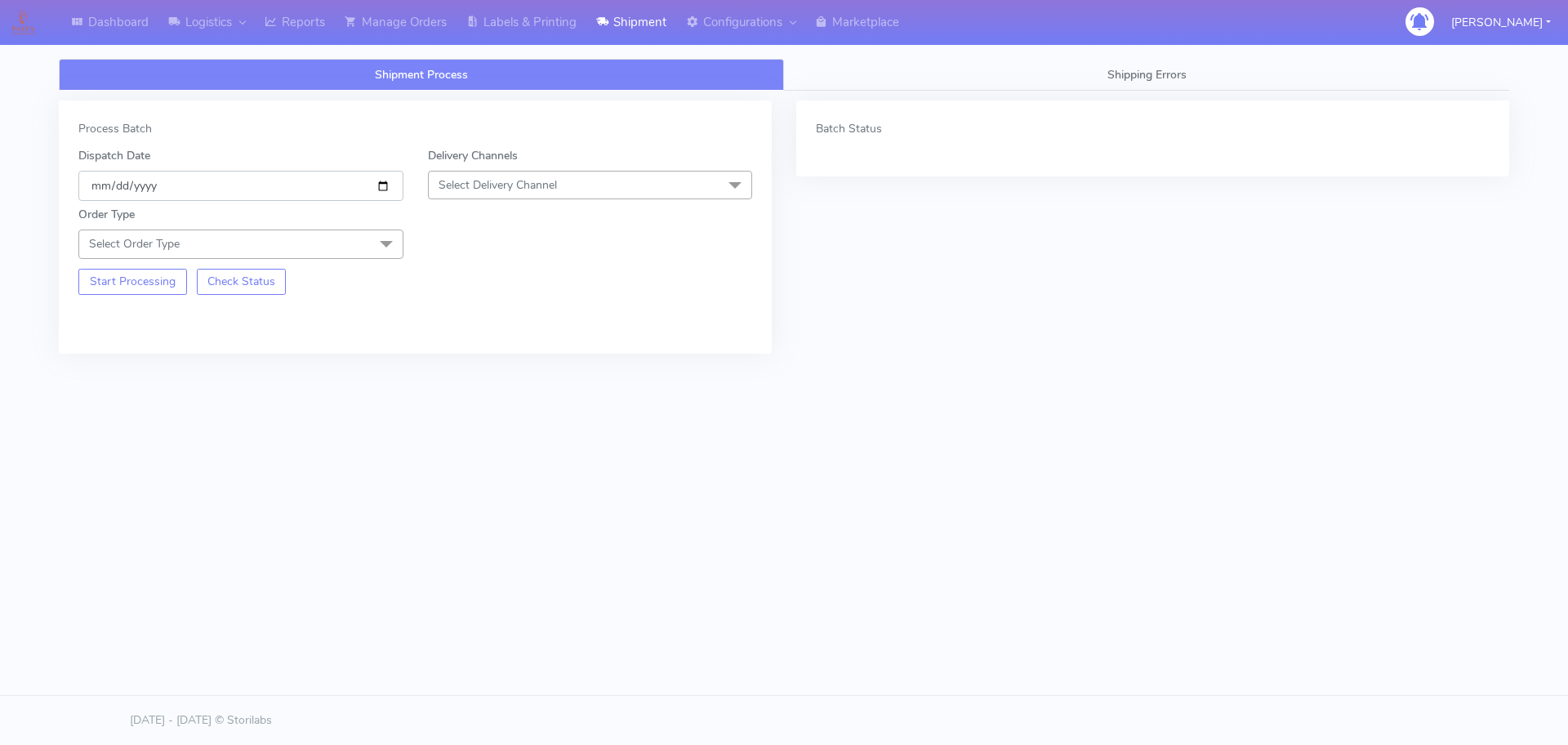
click at [380, 183] on input "[DATE]" at bounding box center [240, 185] width 325 height 30
type input "[DATE]"
click at [554, 177] on span "Select Delivery Channel" at bounding box center [498, 185] width 119 height 16
click at [520, 188] on span "Select Delivery Channel" at bounding box center [498, 185] width 119 height 16
click at [508, 188] on span "Select Delivery Channel" at bounding box center [498, 185] width 119 height 16
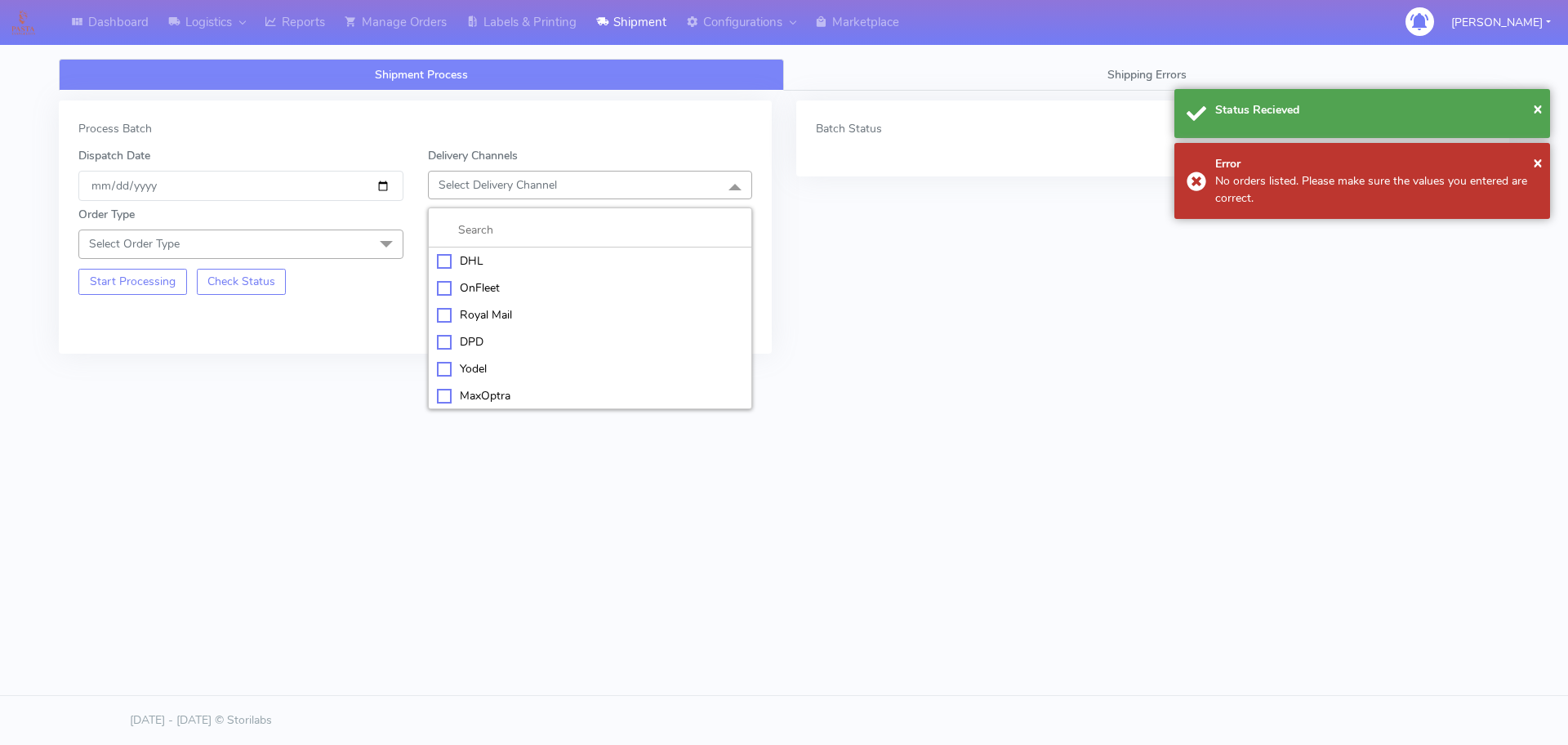
click at [394, 140] on div "Process Batch Dispatch Date [DATE] Delivery Channels Select Delivery Channel DH…" at bounding box center [415, 227] width 713 height 253
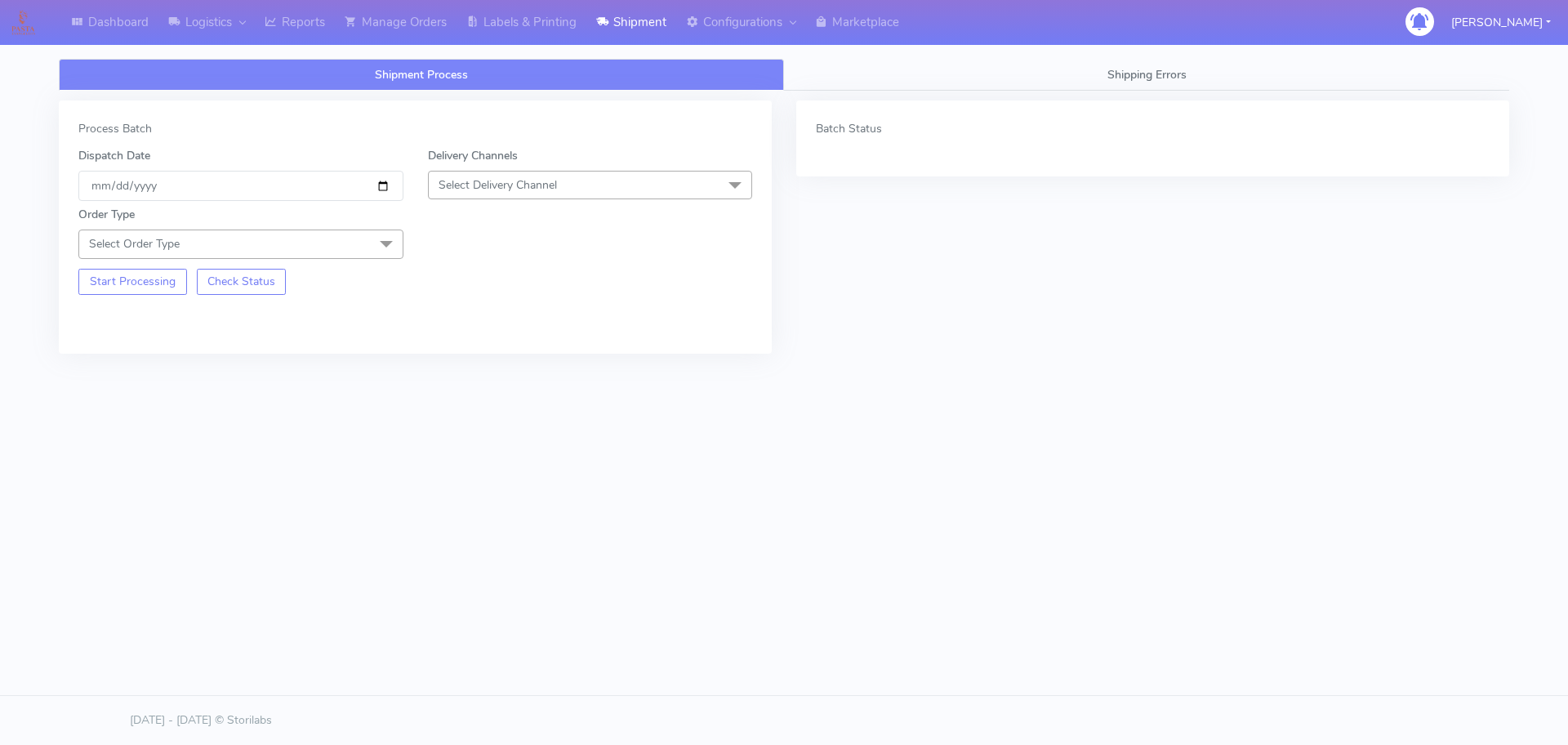
click at [941, 378] on div "Shipment Process Shipping Errors Process Batch Dispatch Date 2025-08-27 Deliver…" at bounding box center [784, 247] width 1475 height 378
click at [374, 192] on input "[DATE]" at bounding box center [240, 185] width 325 height 30
click at [373, 186] on input "[DATE]" at bounding box center [240, 185] width 325 height 30
click at [382, 186] on input "[DATE]" at bounding box center [240, 185] width 325 height 30
click at [375, 189] on input "2025-08-29" at bounding box center [240, 185] width 325 height 30
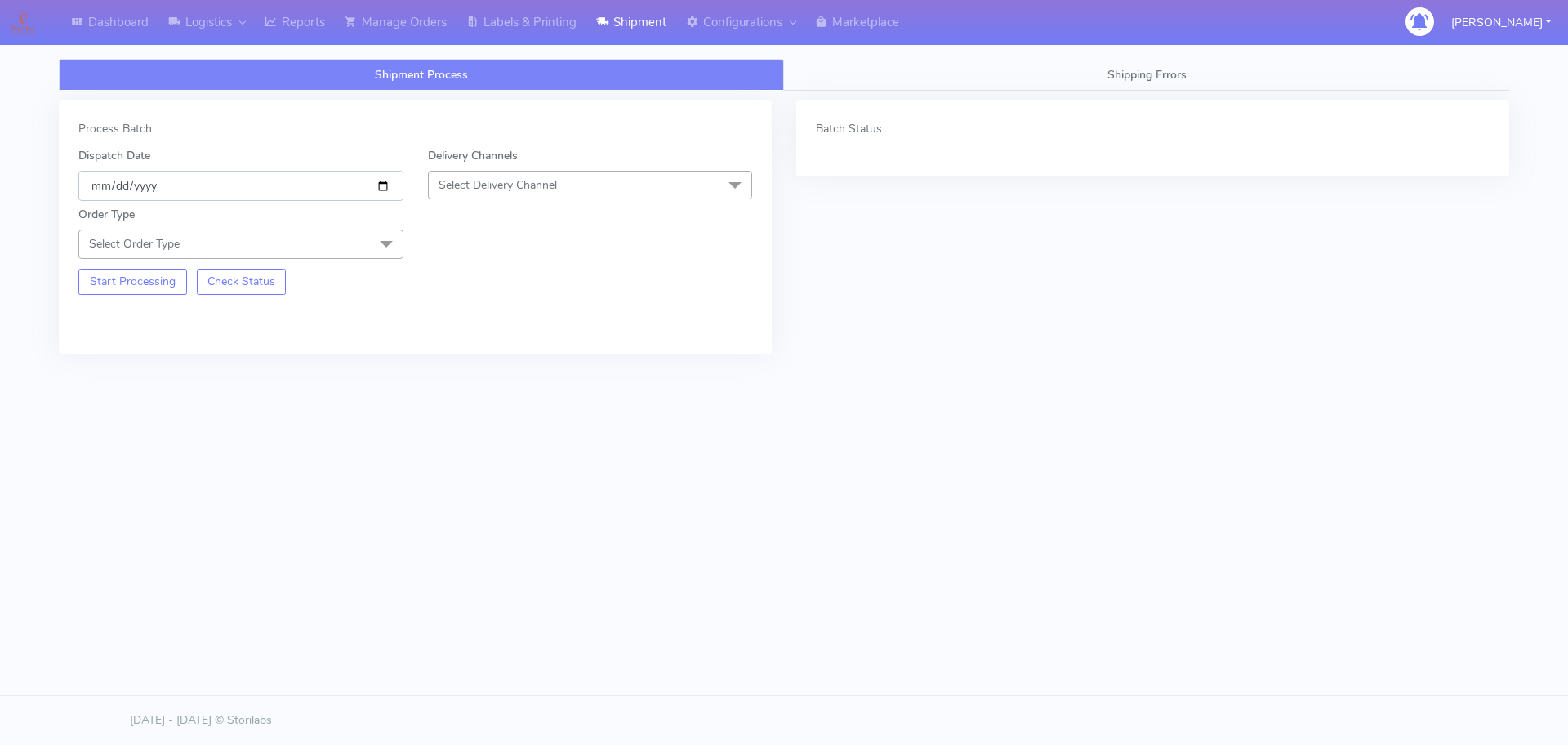
click at [386, 182] on input "2025-08-29" at bounding box center [240, 185] width 325 height 30
click at [178, 366] on div "Process Batch Dispatch Date 2025-08-29 Delivery Channels Select Delivery Channe…" at bounding box center [415, 239] width 737 height 277
click at [389, 185] on input "2025-08-29" at bounding box center [240, 185] width 325 height 30
type input "[DATE]"
click at [497, 171] on span "Select Delivery Channel" at bounding box center [590, 184] width 325 height 28
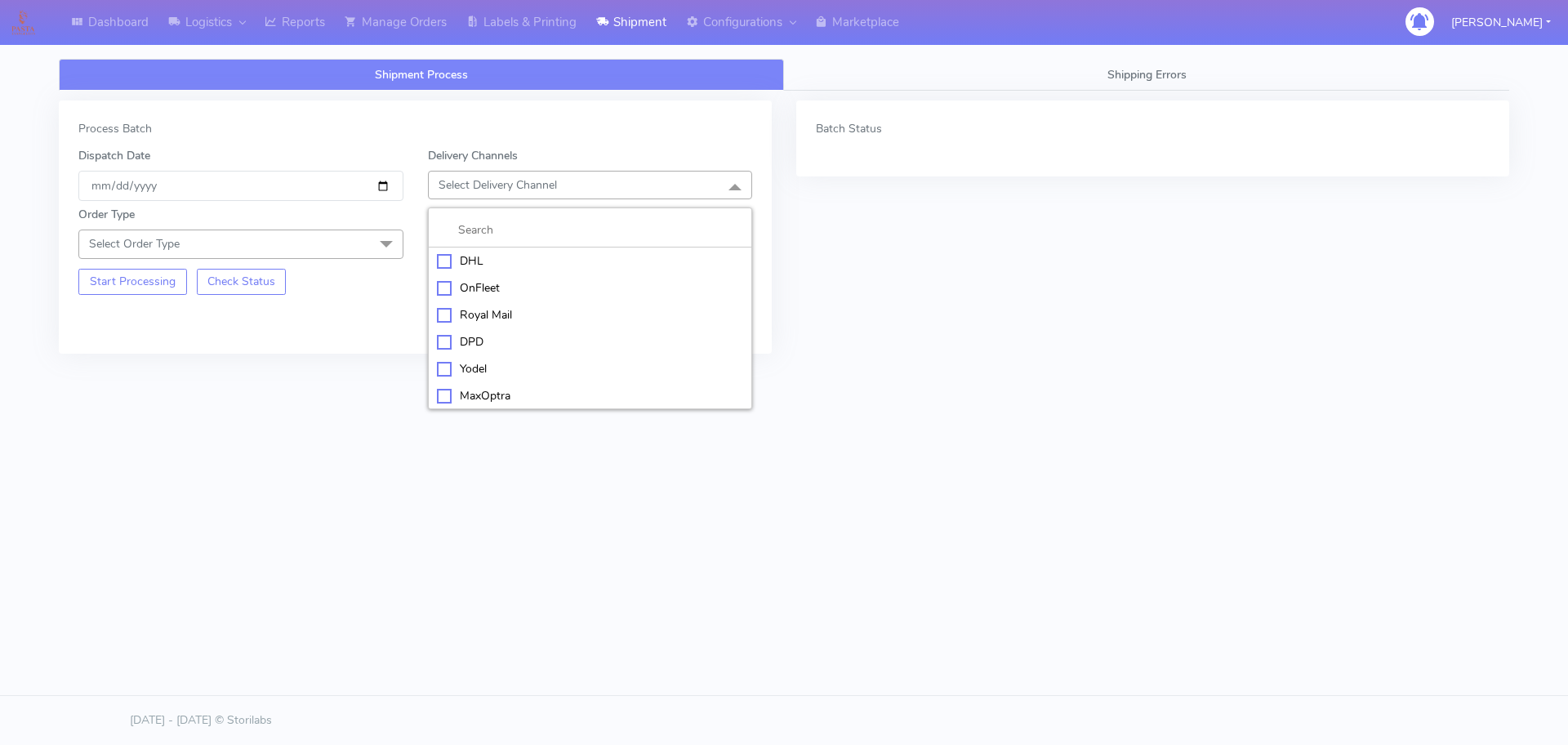
click at [477, 299] on li "OnFleet" at bounding box center [591, 288] width 324 height 27
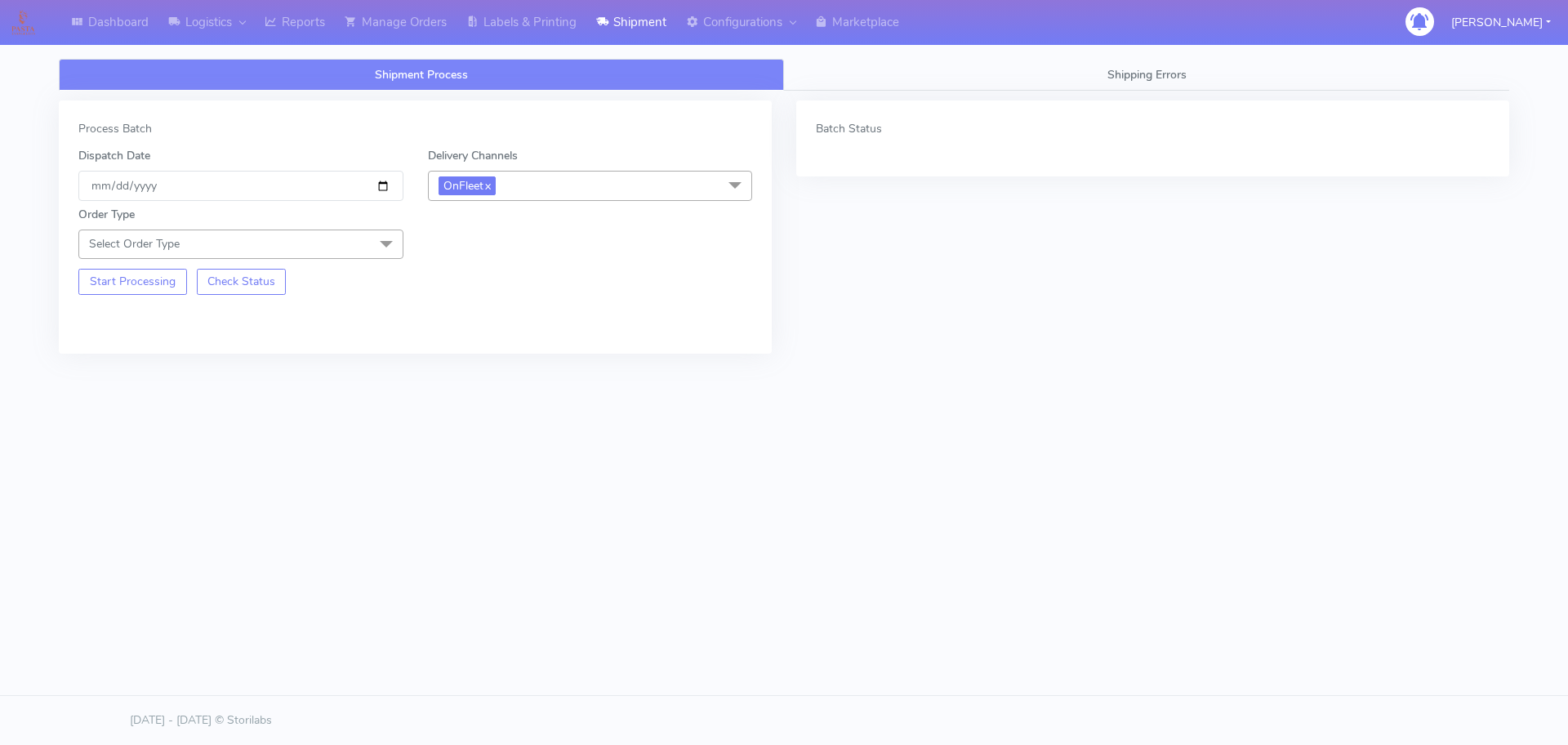
click at [373, 231] on span at bounding box center [387, 245] width 33 height 31
click at [152, 325] on div "Meal" at bounding box center [240, 320] width 307 height 17
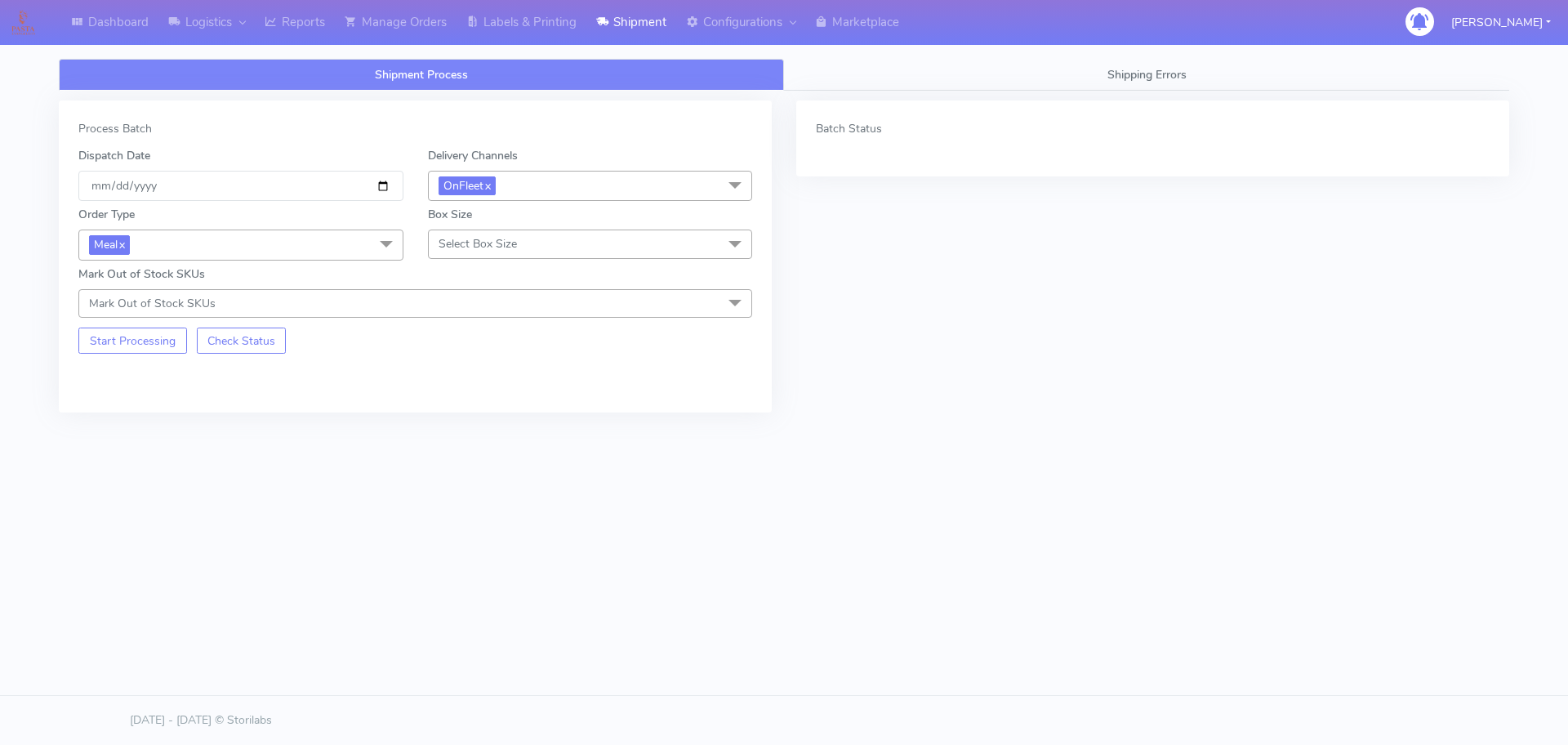
click at [520, 240] on span "Select Box Size" at bounding box center [590, 244] width 325 height 28
click at [462, 324] on div "Small" at bounding box center [590, 320] width 307 height 17
click at [117, 342] on button "Start Processing" at bounding box center [133, 340] width 108 height 26
